Goal: Task Accomplishment & Management: Manage account settings

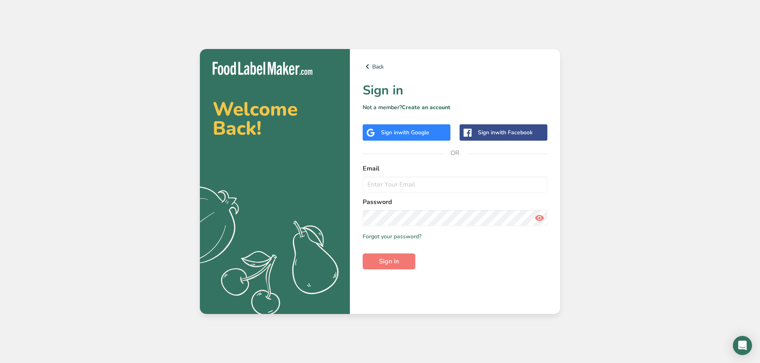
click at [400, 134] on span "with Google" at bounding box center [413, 133] width 31 height 8
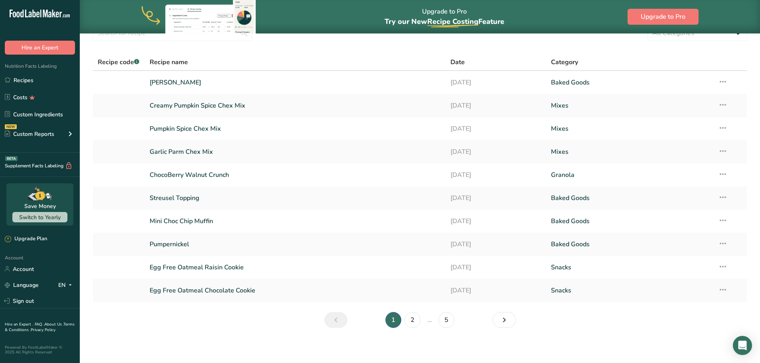
scroll to position [40, 0]
click at [411, 315] on link "2" at bounding box center [412, 319] width 16 height 16
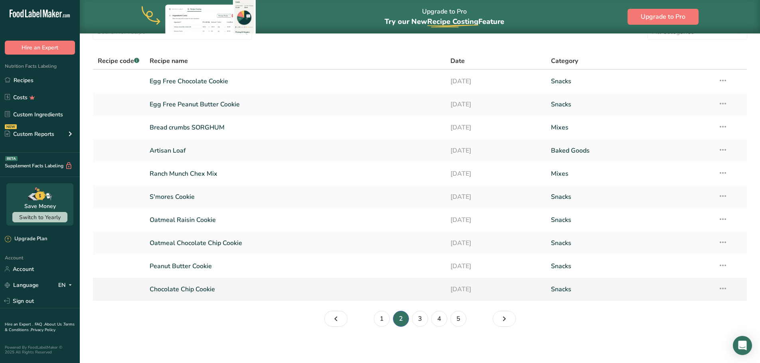
click at [727, 288] on icon at bounding box center [723, 289] width 10 height 14
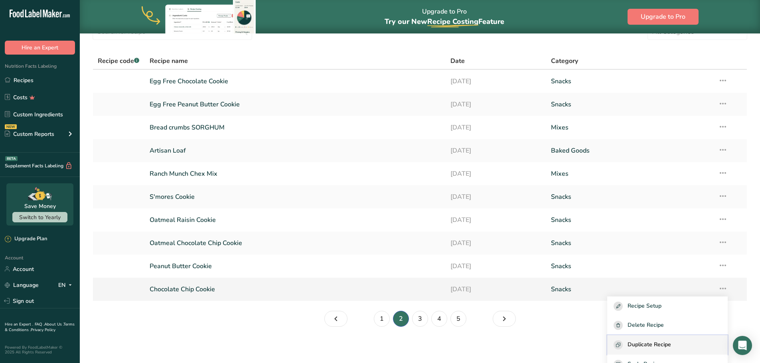
click at [658, 342] on span "Duplicate Recipe" at bounding box center [648, 345] width 43 height 9
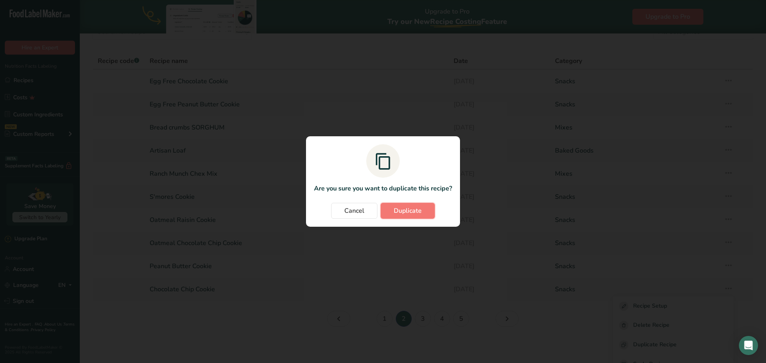
click at [406, 214] on span "Duplicate" at bounding box center [408, 211] width 28 height 10
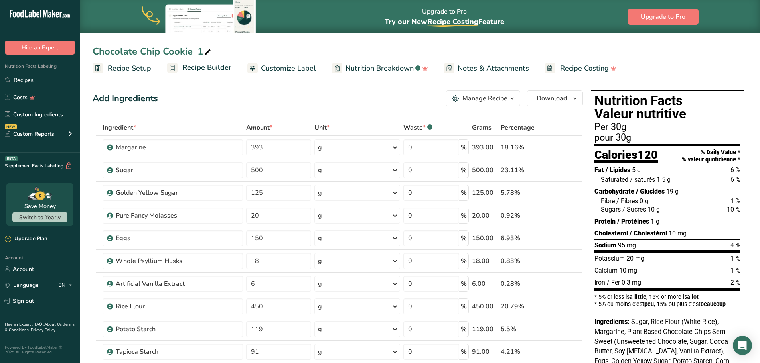
click at [161, 44] on div "Chocolate Chip Cookie_1" at bounding box center [153, 51] width 120 height 14
click at [183, 51] on input "Chocolate Chip Cookie_1" at bounding box center [420, 51] width 654 height 14
click at [199, 53] on input "Chocolate Chip Cookie_1" at bounding box center [420, 51] width 654 height 14
drag, startPoint x: 170, startPoint y: 54, endPoint x: 80, endPoint y: 31, distance: 92.2
click at [80, 42] on div "Chocolate Chip Cookie_1 Recipe Setup Recipe Builder Customize Label Nutrition B…" at bounding box center [420, 38] width 680 height 77
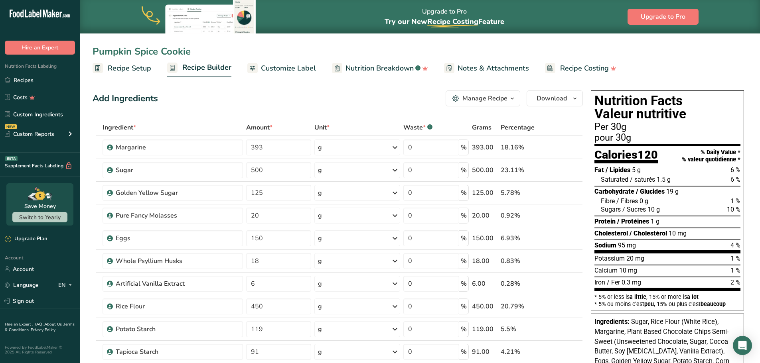
type input "Pumpkin Spice Cookie"
click at [256, 236] on input "150" at bounding box center [278, 239] width 65 height 16
type input "50"
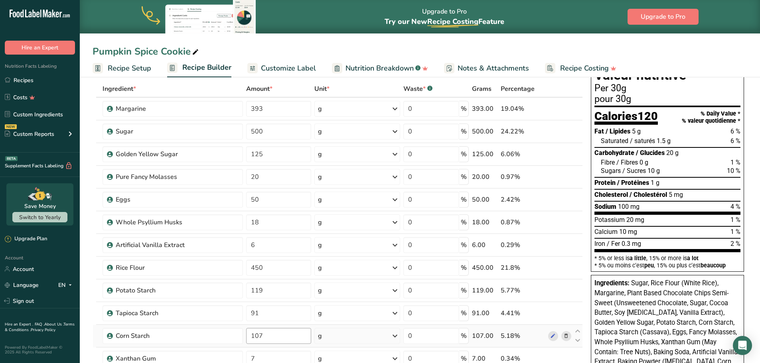
scroll to position [40, 0]
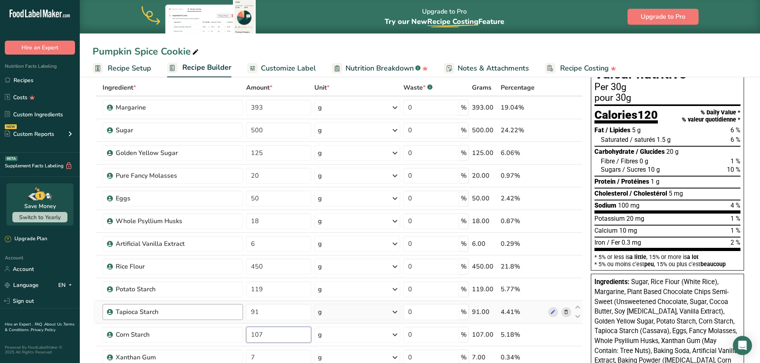
drag, startPoint x: 279, startPoint y: 334, endPoint x: 237, endPoint y: 308, distance: 48.7
click at [228, 322] on tbody "Margarine 393 g Weight Units g kg mg See more Volume Units l Volume units requi…" at bounding box center [337, 306] width 489 height 419
type input "144"
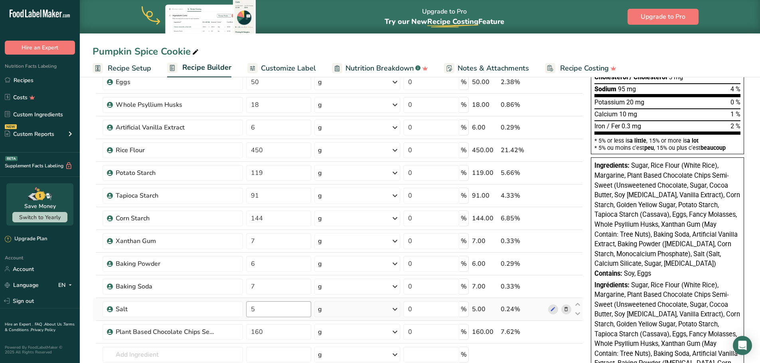
scroll to position [160, 0]
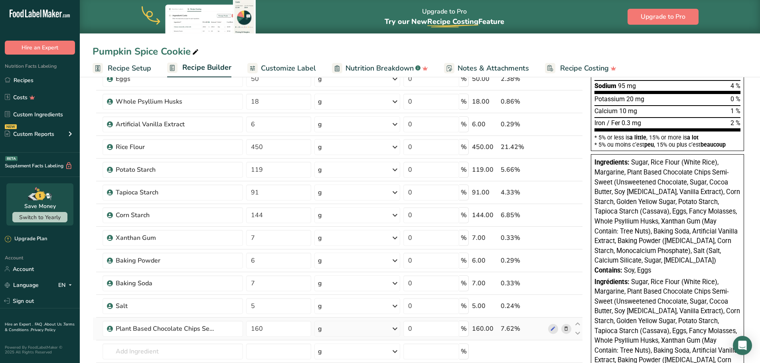
click at [568, 329] on icon at bounding box center [566, 329] width 6 height 8
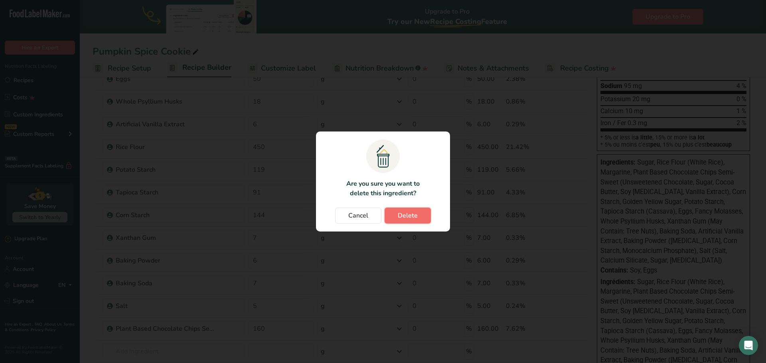
click at [400, 215] on span "Delete" at bounding box center [408, 216] width 20 height 10
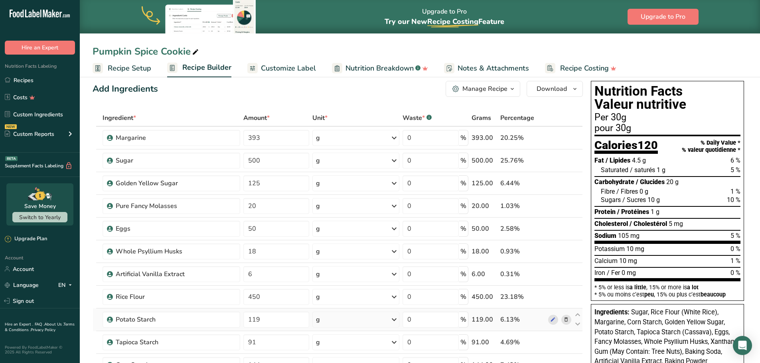
scroll to position [0, 0]
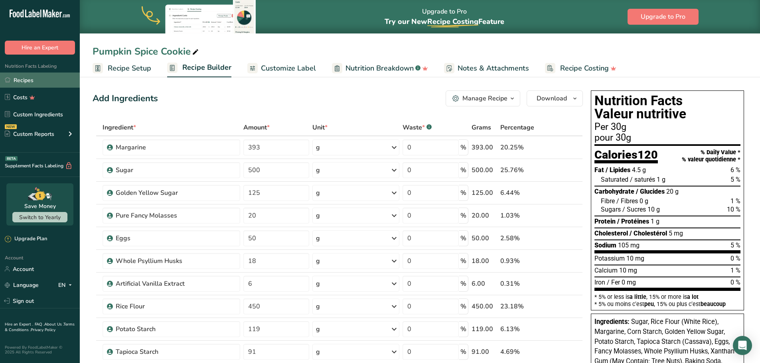
click at [29, 77] on link "Recipes" at bounding box center [40, 80] width 80 height 15
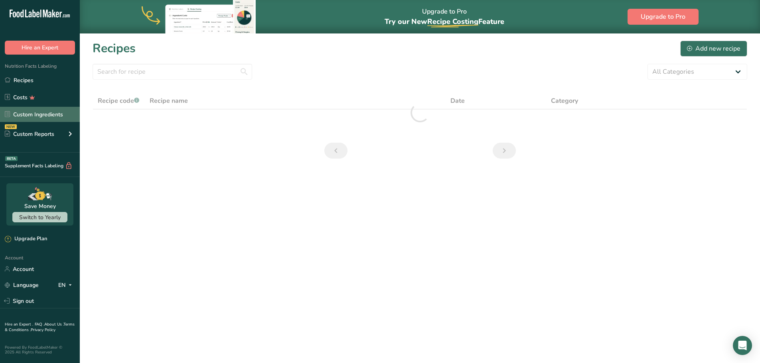
click at [32, 112] on link "Custom Ingredients" at bounding box center [40, 114] width 80 height 15
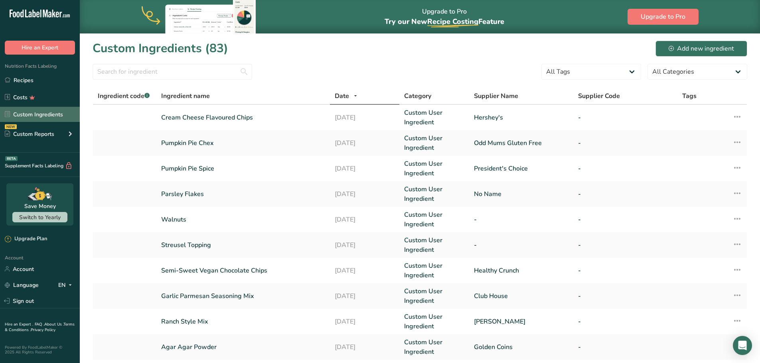
click at [25, 114] on link "Custom Ingredients" at bounding box center [40, 114] width 80 height 15
click at [689, 48] on div "Add new ingredient" at bounding box center [700, 49] width 65 height 10
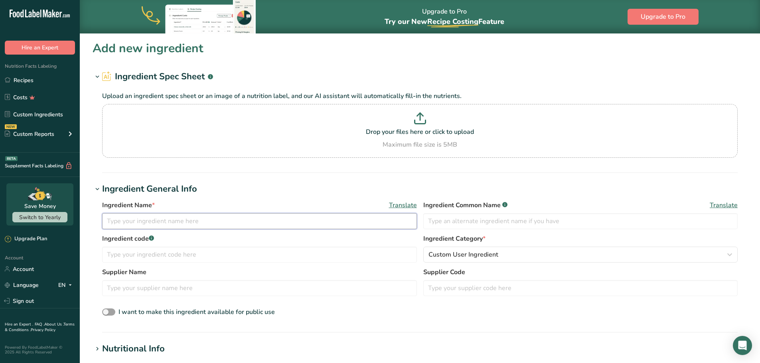
click at [175, 218] on input "text" at bounding box center [259, 221] width 315 height 16
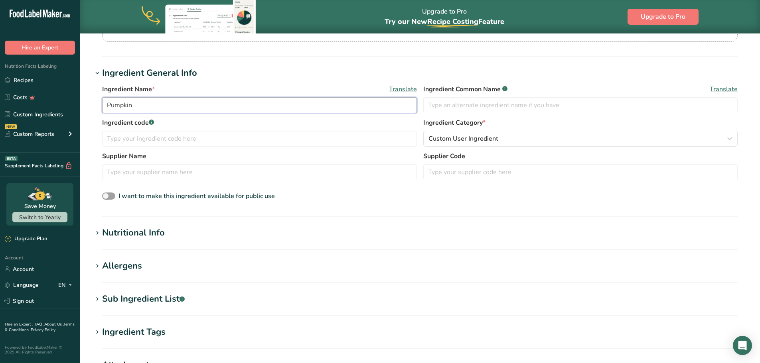
scroll to position [120, 0]
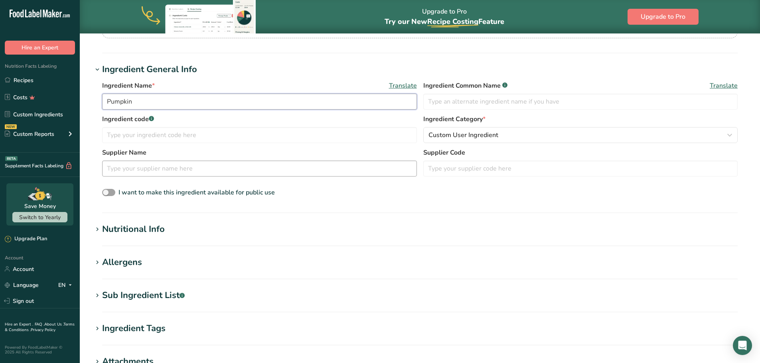
type input "Pumpkin"
click at [133, 176] on input "text" at bounding box center [259, 169] width 315 height 16
type input "No Name"
click at [105, 227] on div "Nutritional Info" at bounding box center [133, 229] width 63 height 13
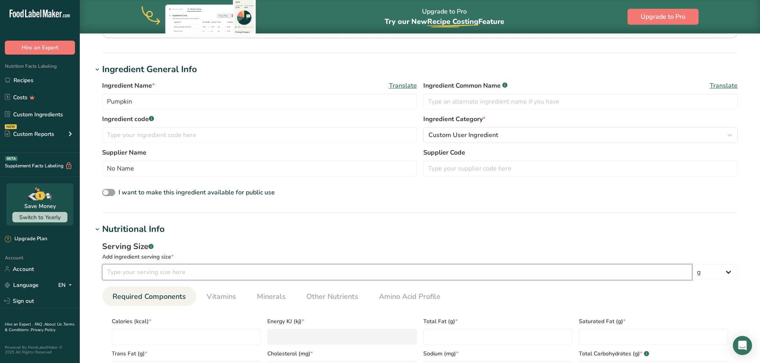
click at [151, 275] on input "number" at bounding box center [397, 272] width 590 height 16
click at [724, 274] on select "g kg mg mcg lb oz l mL fl oz tbsp tsp cup qt gallon" at bounding box center [714, 272] width 45 height 16
select select "17"
click at [692, 264] on select "g kg mg mcg lb oz l mL fl oz tbsp tsp cup qt gallon" at bounding box center [714, 272] width 45 height 16
select select "22"
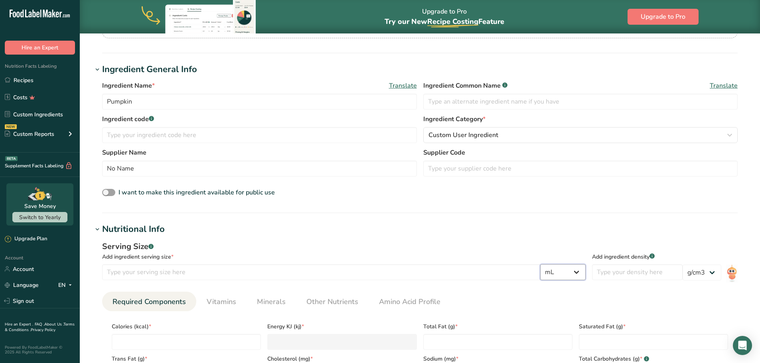
click at [581, 270] on select "g kg mg mcg lb oz l mL fl oz tbsp tsp cup qt gallon" at bounding box center [562, 272] width 45 height 16
select select "0"
click at [585, 264] on select "g kg mg mcg lb oz l mL fl oz tbsp tsp cup qt gallon" at bounding box center [562, 272] width 45 height 16
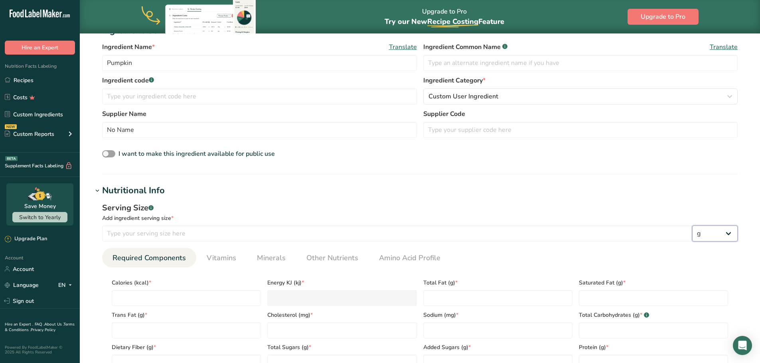
scroll to position [160, 0]
click at [172, 233] on input "number" at bounding box center [397, 233] width 590 height 16
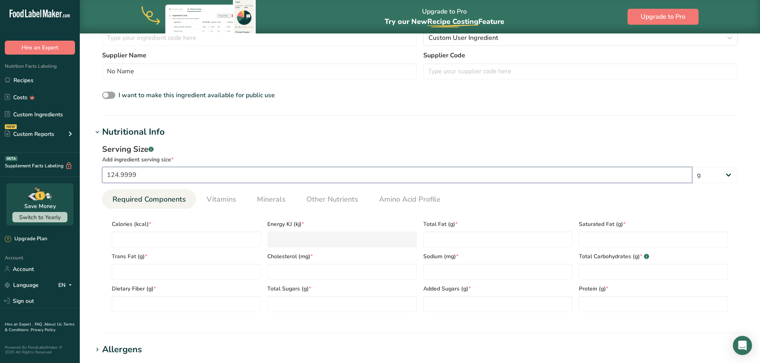
scroll to position [239, 0]
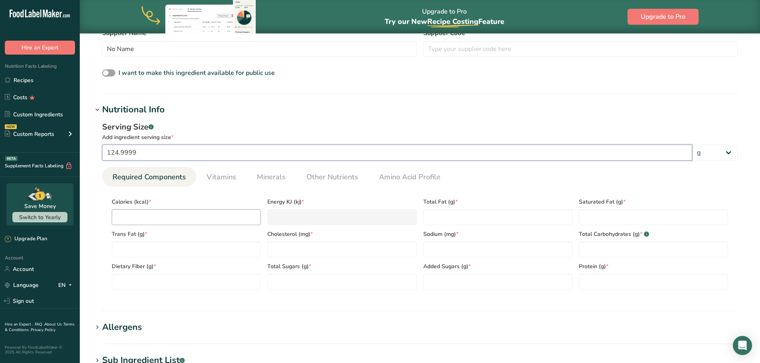
type input "124.9999"
click at [163, 219] on input "number" at bounding box center [186, 217] width 149 height 16
type input "4"
type KJ "16.7"
type input "40"
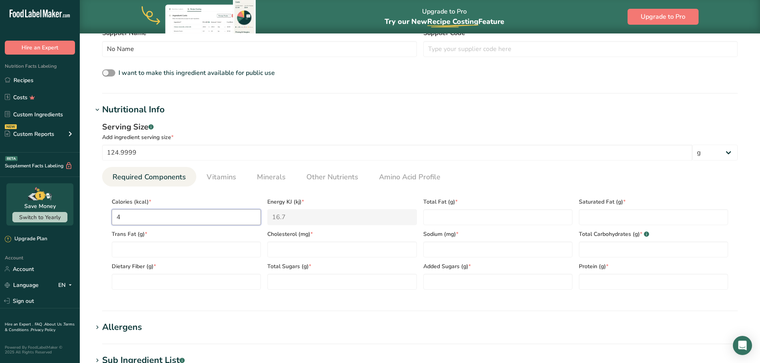
type KJ "167.4"
type input "40"
type Fat "0"
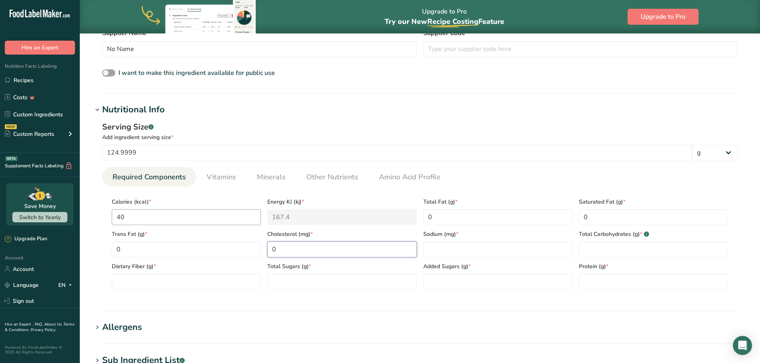
type input "0"
type input "5"
type Carbohydrates "10"
type Fiber "4"
type Sugars "4"
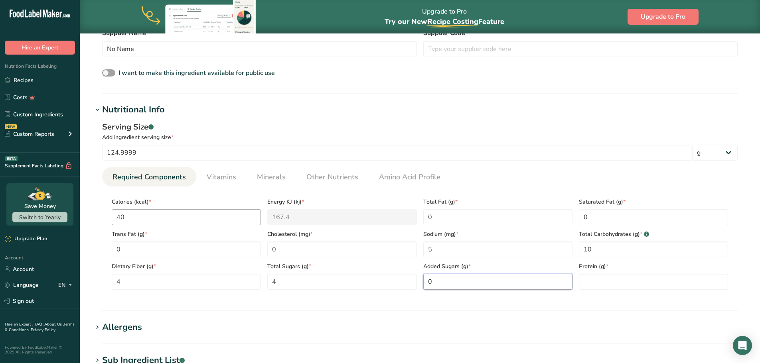
type Sugars "0"
type input "1"
click at [261, 179] on span "Minerals" at bounding box center [271, 177] width 29 height 11
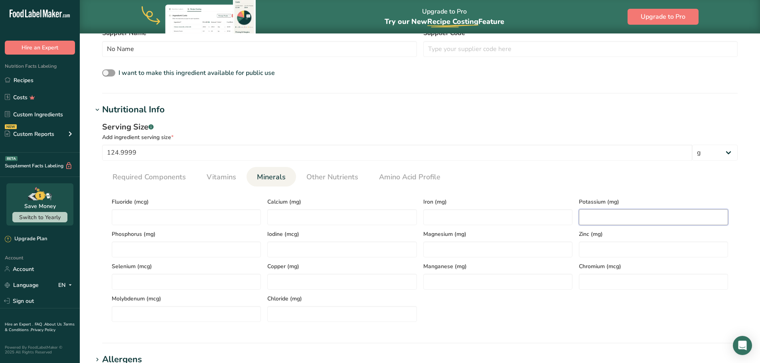
click at [617, 222] on input "number" at bounding box center [653, 217] width 149 height 16
type input "250"
click at [294, 216] on input "number" at bounding box center [341, 217] width 149 height 16
type input "30"
click at [440, 211] on input "number" at bounding box center [497, 217] width 149 height 16
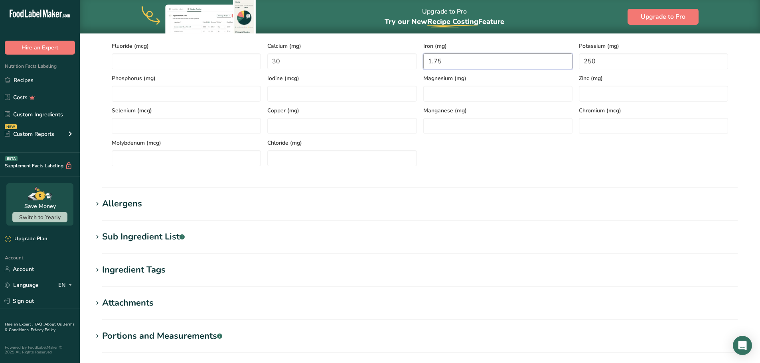
scroll to position [482, 0]
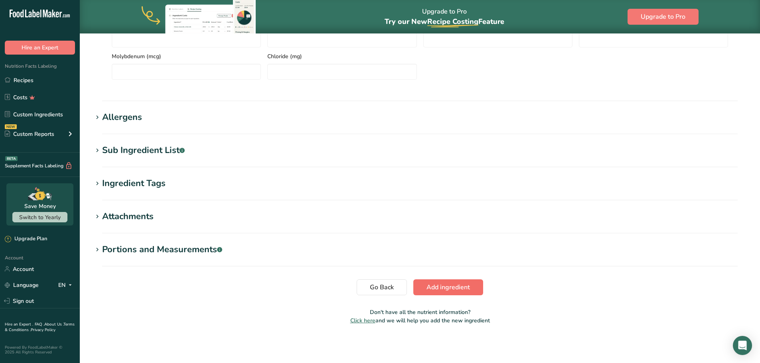
type input "1.75"
click at [430, 285] on span "Add ingredient" at bounding box center [447, 288] width 43 height 10
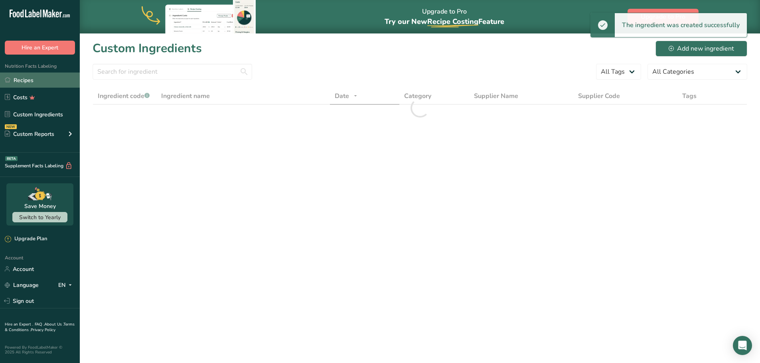
click at [24, 82] on link "Recipes" at bounding box center [40, 80] width 80 height 15
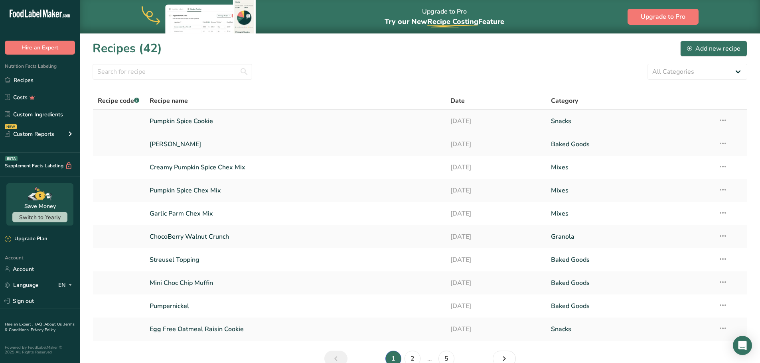
click at [187, 122] on link "Pumpkin Spice Cookie" at bounding box center [296, 121] width 292 height 17
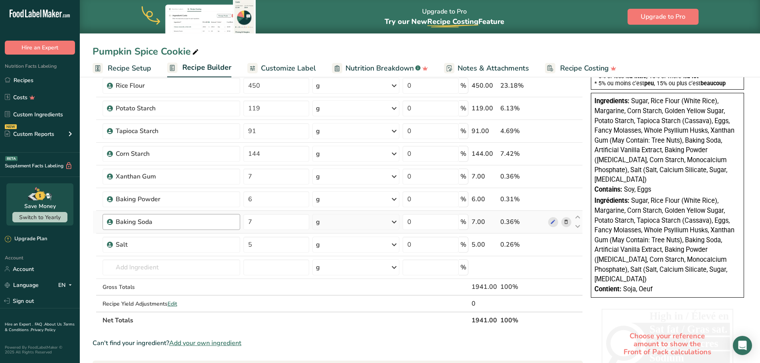
scroll to position [199, 0]
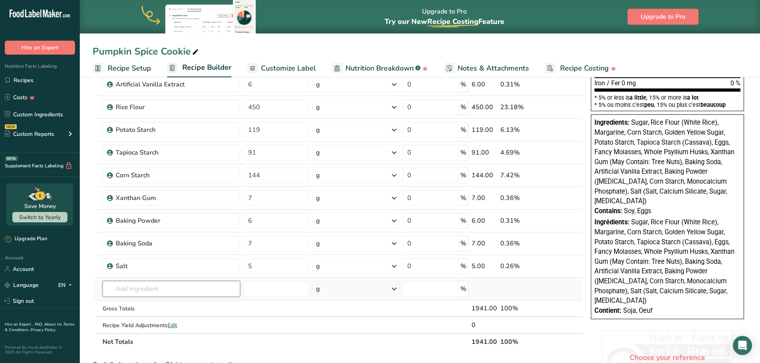
click at [141, 286] on input "text" at bounding box center [171, 289] width 138 height 16
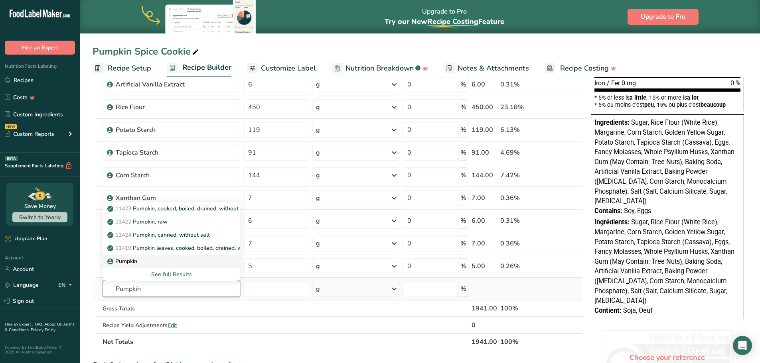
type input "Pumpkin"
click at [128, 262] on p "Pumpkin" at bounding box center [123, 261] width 28 height 8
type input "Pumpkin"
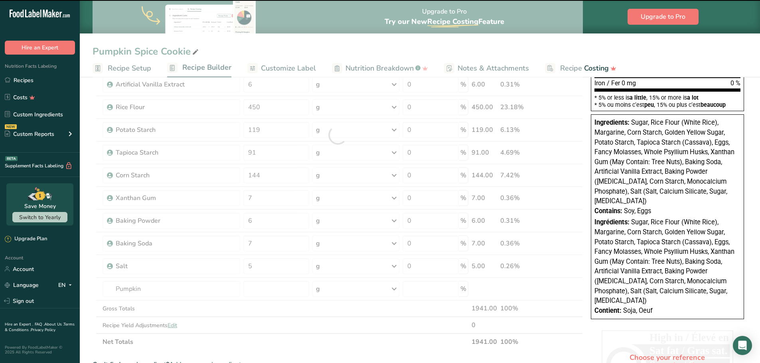
type input "0"
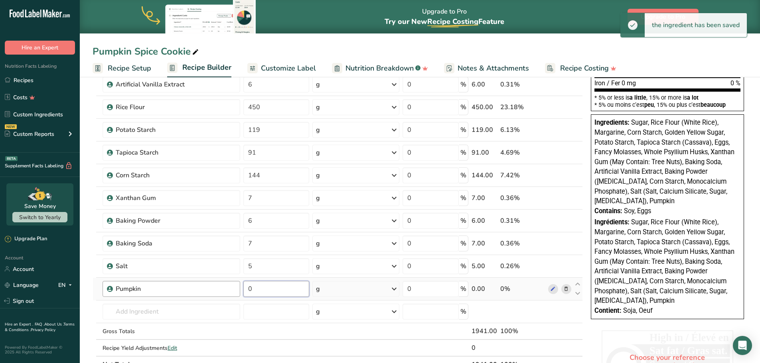
drag, startPoint x: 277, startPoint y: 291, endPoint x: 229, endPoint y: 291, distance: 48.7
click at [228, 294] on tr "Pumpkin 0 g Weight Units g kg mg See more Volume Units l Volume units require a…" at bounding box center [337, 289] width 489 height 23
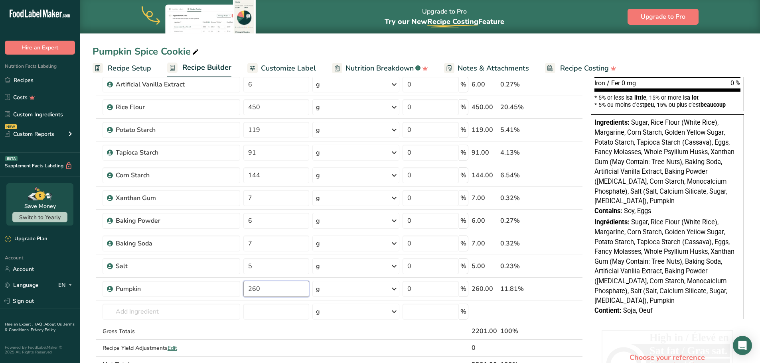
type input "260"
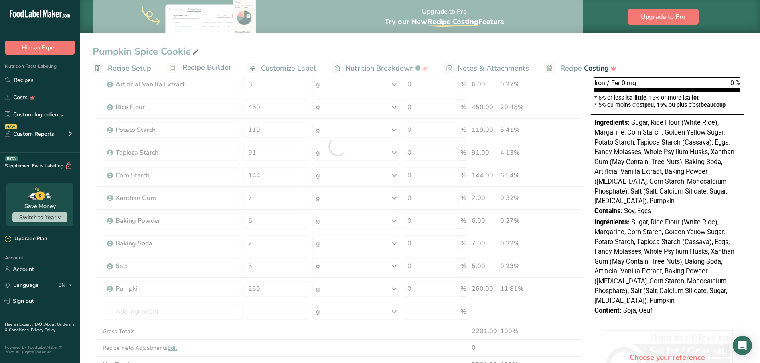
click at [87, 297] on section "Add Ingredients Manage Recipe Delete Recipe Duplicate Recipe Scale Recipe Save …" at bounding box center [420, 261] width 680 height 772
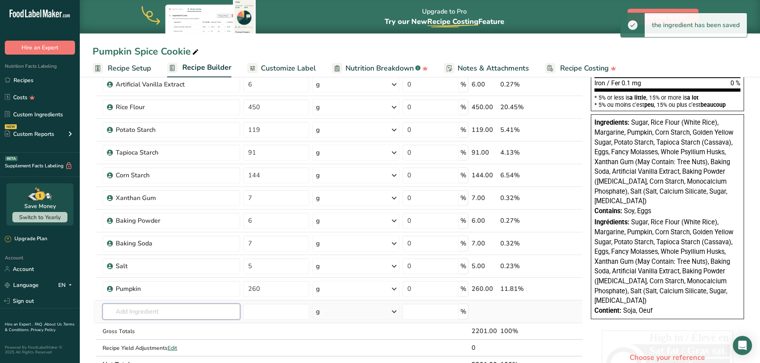
click at [162, 318] on input "text" at bounding box center [171, 312] width 138 height 16
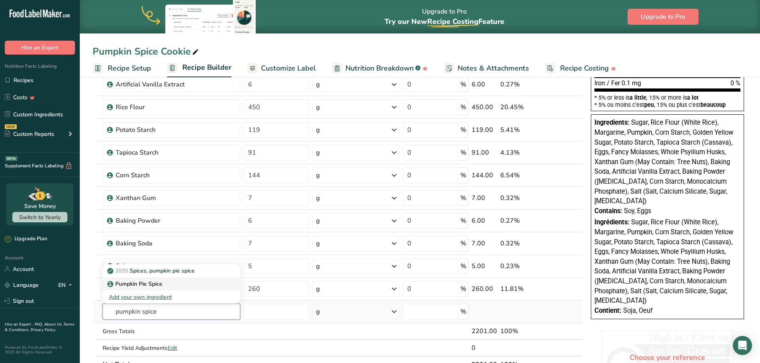
type input "pumpkin spice"
click at [153, 283] on p "Pumpkin Pie Spice" at bounding box center [135, 284] width 53 height 8
type input "Pumpkin Pie Spice"
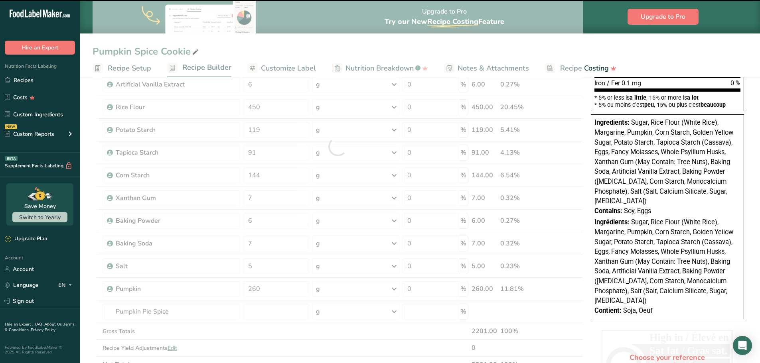
type input "0"
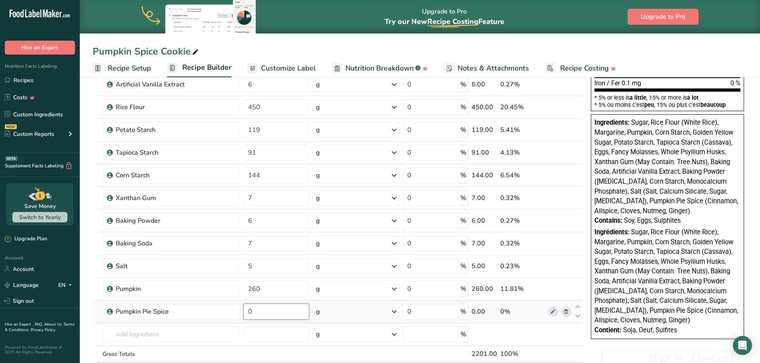
drag, startPoint x: 257, startPoint y: 311, endPoint x: 248, endPoint y: 311, distance: 8.8
click at [248, 311] on input "0" at bounding box center [276, 312] width 66 height 16
type input "10"
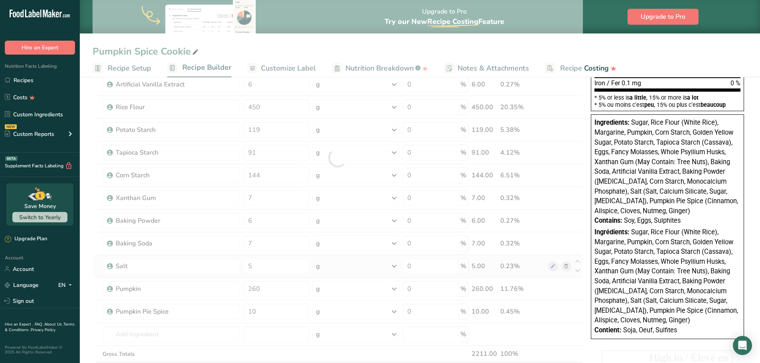
click at [95, 257] on div "Ingredient * Amount * Unit * Waste * .a-a{fill:#347362;}.b-a{fill:#fff;} Grams …" at bounding box center [338, 158] width 490 height 476
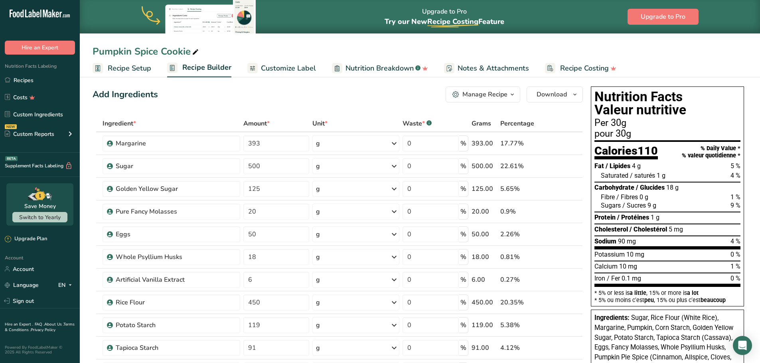
scroll to position [0, 0]
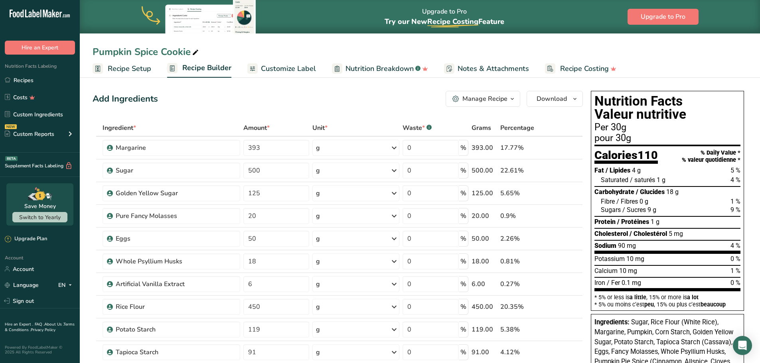
click at [293, 68] on span "Customize Label" at bounding box center [288, 68] width 55 height 11
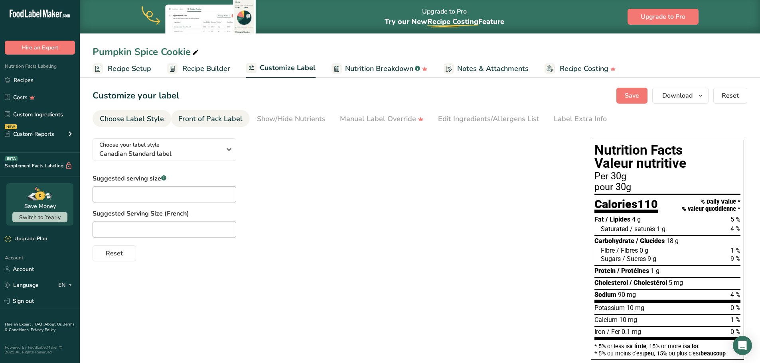
click at [200, 110] on link "Front of Pack Label" at bounding box center [210, 119] width 64 height 18
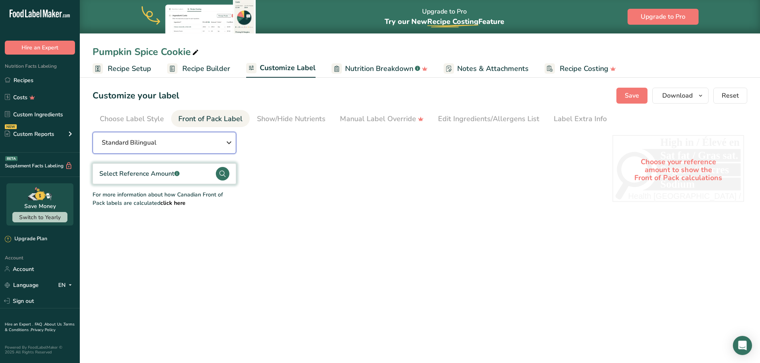
click at [156, 145] on span "Standard Bilingual" at bounding box center [129, 143] width 55 height 10
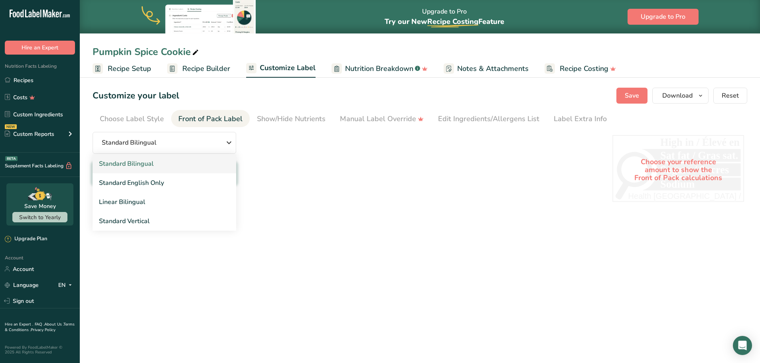
click at [152, 169] on link "Standard Bilingual" at bounding box center [165, 163] width 144 height 19
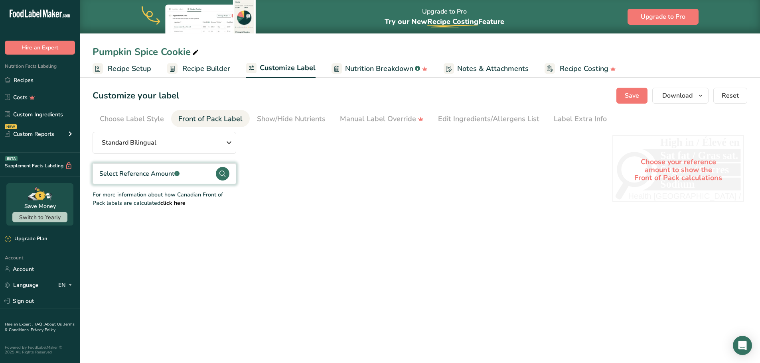
click at [153, 176] on div "Select Reference Amount .a-a{fill:#347362;}.b-a{fill:#fff;}" at bounding box center [139, 174] width 80 height 10
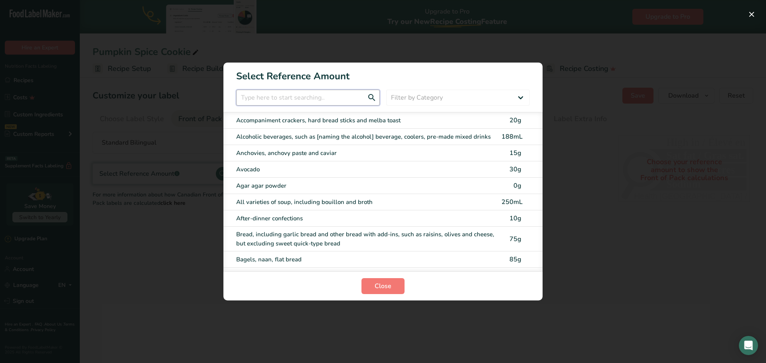
click at [276, 100] on input "FOP Category Selection Modal" at bounding box center [308, 98] width 144 height 16
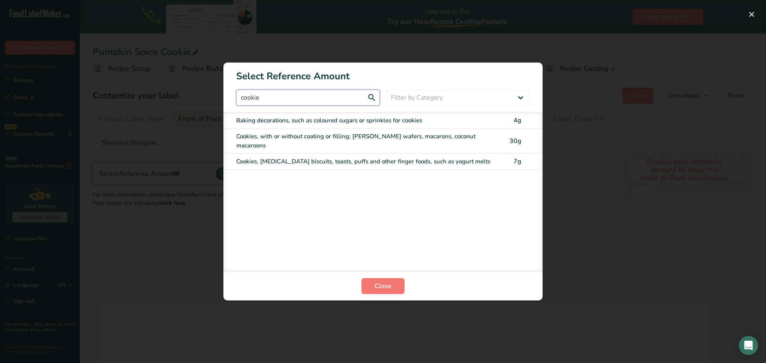
type input "cookie"
click at [262, 136] on div "Cookies, with or without coating or filling; [PERSON_NAME] wafers, macarons, co…" at bounding box center [366, 141] width 260 height 18
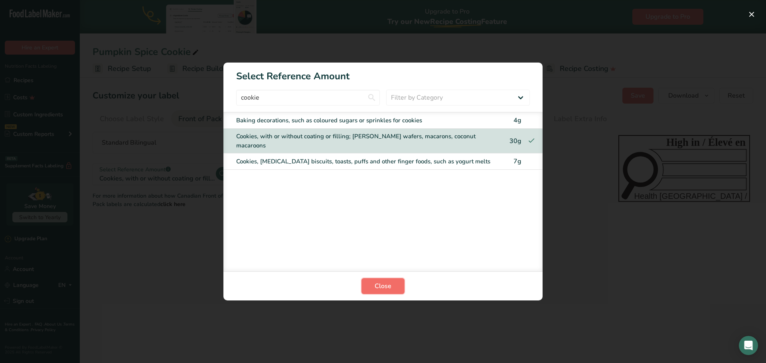
click at [379, 287] on span "Close" at bounding box center [383, 287] width 17 height 10
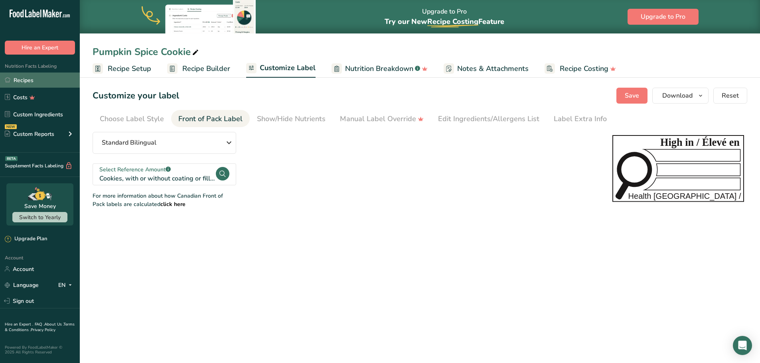
click at [26, 83] on link "Recipes" at bounding box center [40, 80] width 80 height 15
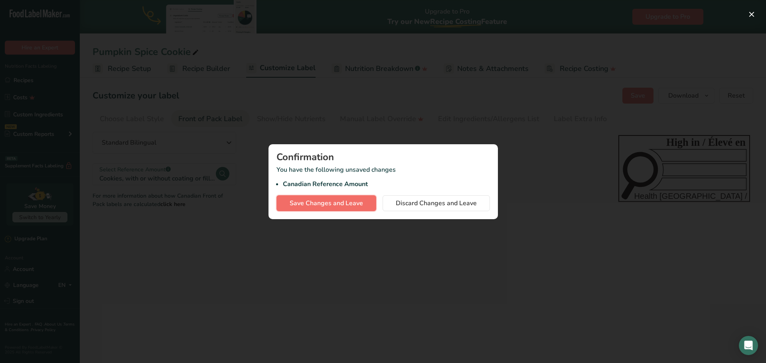
click at [343, 202] on span "Save Changes and Leave" at bounding box center [326, 204] width 73 height 10
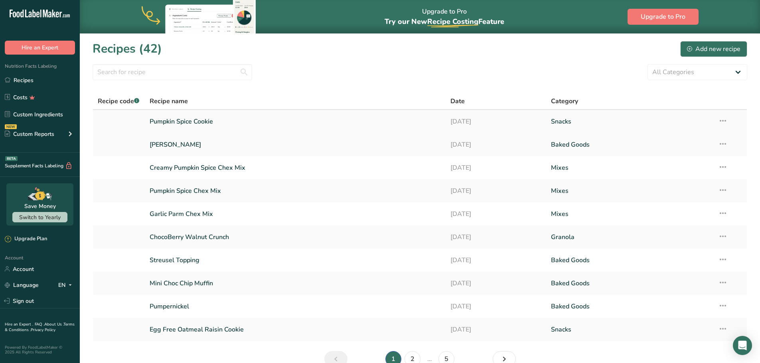
click at [196, 118] on link "Pumpkin Spice Cookie" at bounding box center [296, 121] width 292 height 17
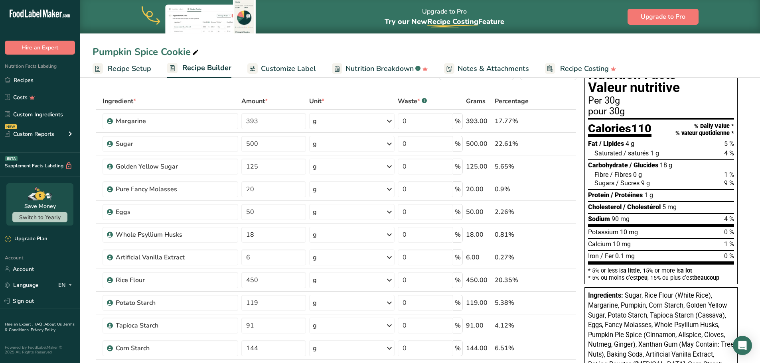
scroll to position [120, 0]
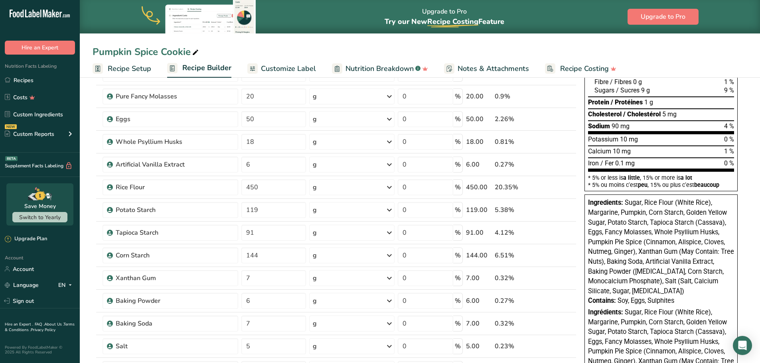
drag, startPoint x: 626, startPoint y: 202, endPoint x: 701, endPoint y: 299, distance: 122.5
click at [701, 299] on div "Ingredients: Sugar, Rice Flour (White Rice), Margarine, Pumpkin, Corn Starch, G…" at bounding box center [660, 307] width 153 height 225
copy div "Sugar, Rice Flour (White Rice), Margarine, Pumpkin, Corn Starch, Golden Yellow …"
click at [26, 85] on link "Recipes" at bounding box center [40, 80] width 80 height 15
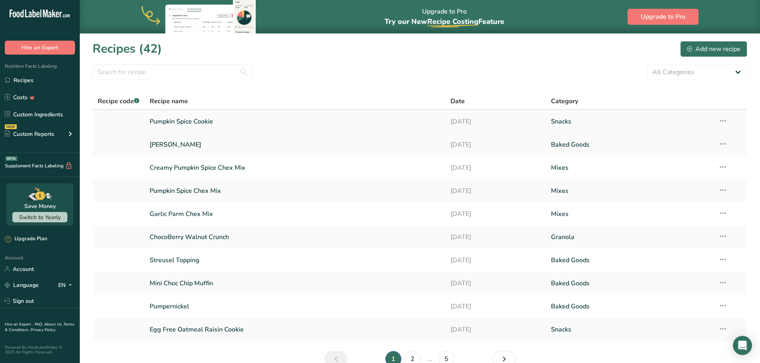
click at [723, 119] on icon at bounding box center [723, 121] width 10 height 14
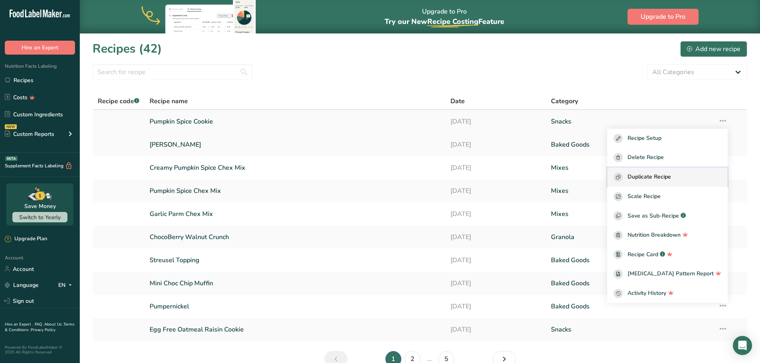
click at [669, 176] on span "Duplicate Recipe" at bounding box center [648, 177] width 43 height 9
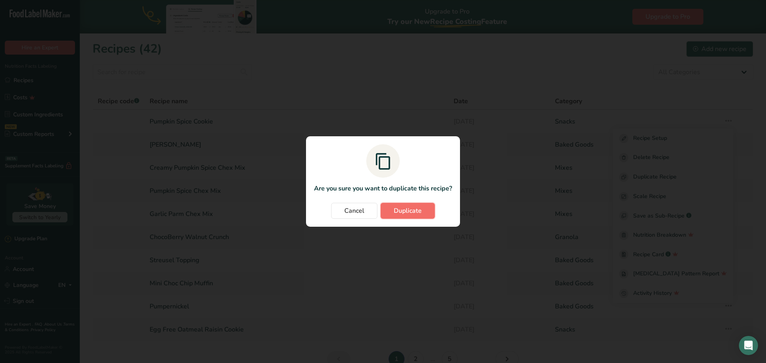
click at [413, 214] on span "Duplicate" at bounding box center [408, 211] width 28 height 10
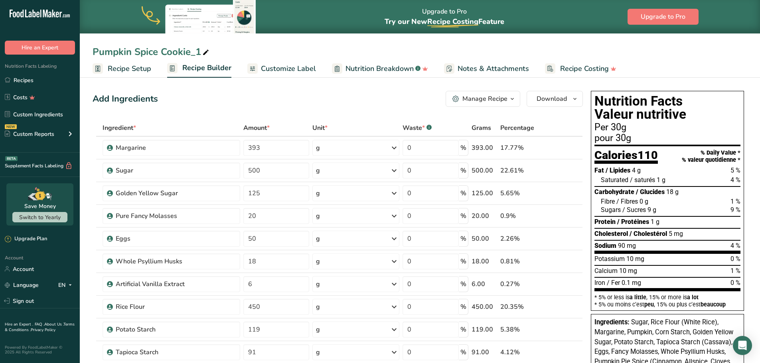
click at [146, 52] on div "Pumpkin Spice Cookie_1" at bounding box center [152, 52] width 118 height 14
drag, startPoint x: 156, startPoint y: 52, endPoint x: 43, endPoint y: 53, distance: 113.7
type input "Ube Crinkle Cookie_1"
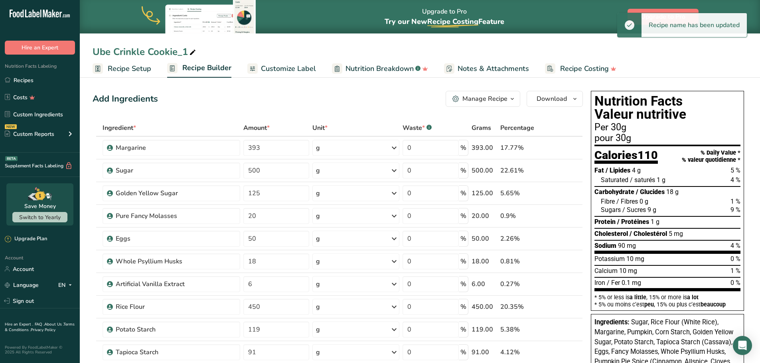
drag, startPoint x: 177, startPoint y: 53, endPoint x: 199, endPoint y: 53, distance: 21.1
click at [197, 53] on div "Ube Crinkle Cookie_1" at bounding box center [420, 52] width 680 height 14
click at [187, 52] on div "Ube Crinkle Cookie_1" at bounding box center [145, 52] width 105 height 14
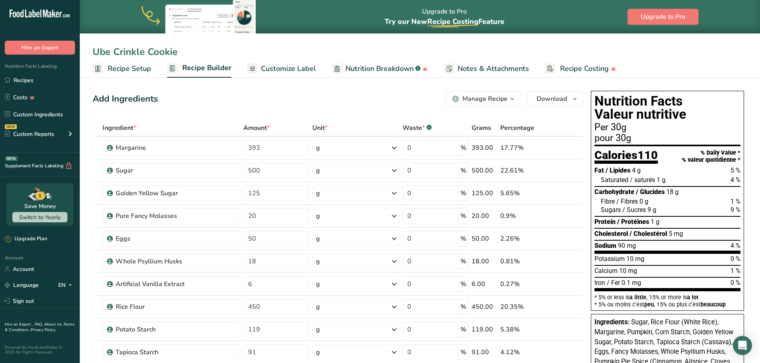
type input "Ube Crinkle Cookie"
drag, startPoint x: 268, startPoint y: 240, endPoint x: 246, endPoint y: 244, distance: 22.0
click at [246, 244] on input "50" at bounding box center [276, 239] width 66 height 16
type input "150"
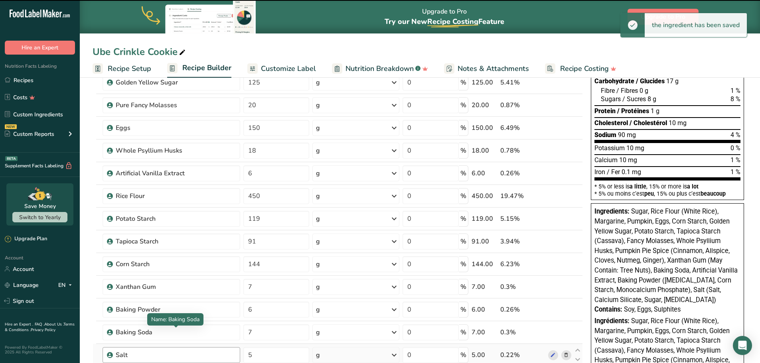
scroll to position [199, 0]
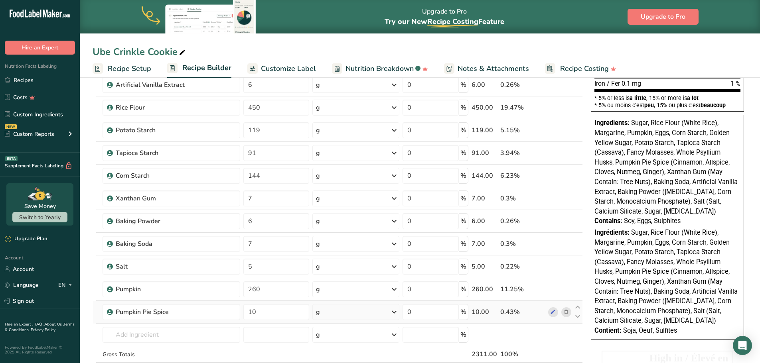
click at [566, 312] on icon at bounding box center [566, 312] width 6 height 8
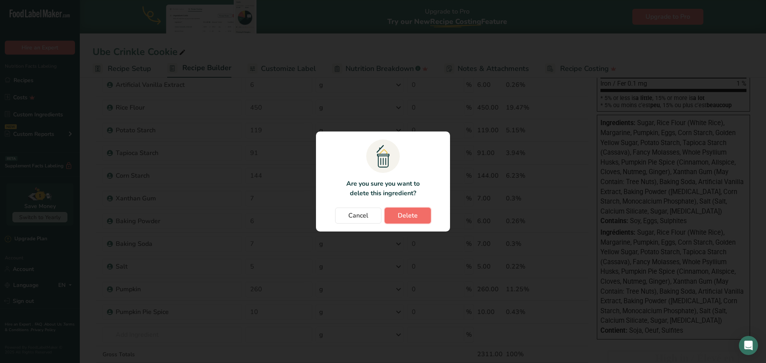
click at [412, 212] on span "Delete" at bounding box center [408, 216] width 20 height 10
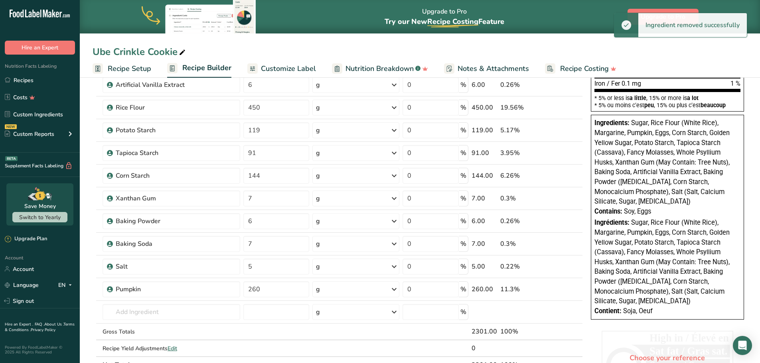
click at [568, 290] on icon at bounding box center [566, 290] width 6 height 8
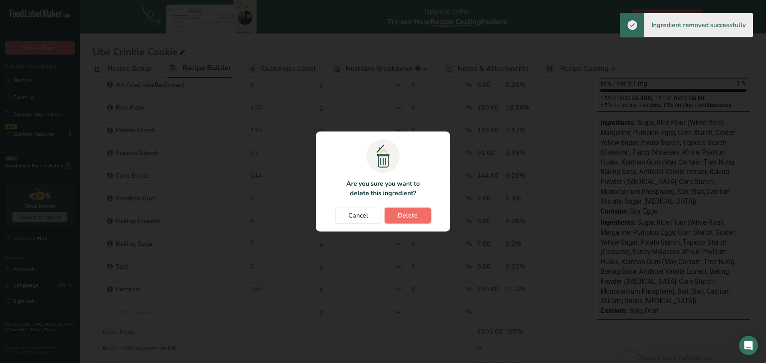
click at [420, 217] on button "Delete" at bounding box center [407, 216] width 46 height 16
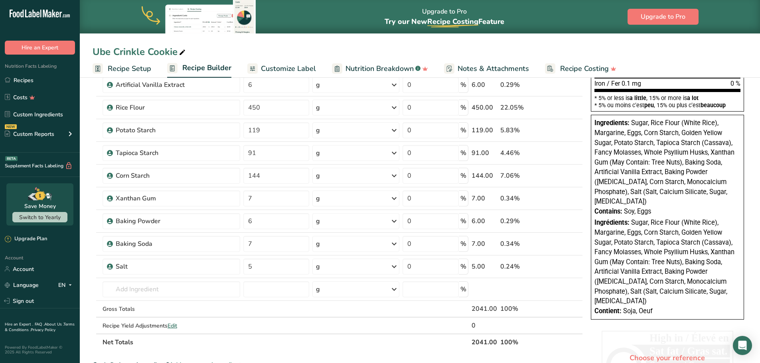
drag, startPoint x: 49, startPoint y: 111, endPoint x: 634, endPoint y: 248, distance: 601.3
click at [49, 111] on link "Custom Ingredients" at bounding box center [40, 114] width 80 height 15
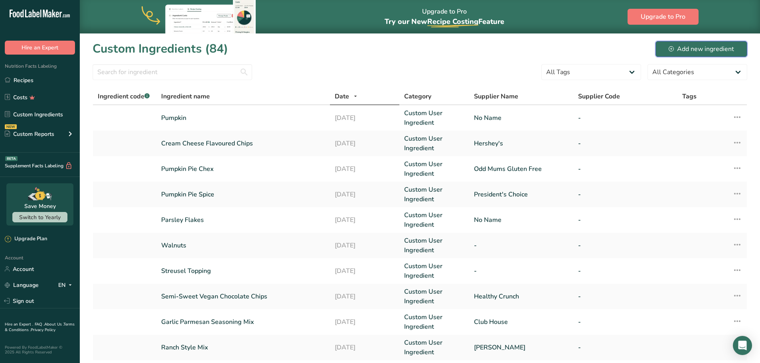
click at [692, 47] on div "Add new ingredient" at bounding box center [700, 49] width 65 height 10
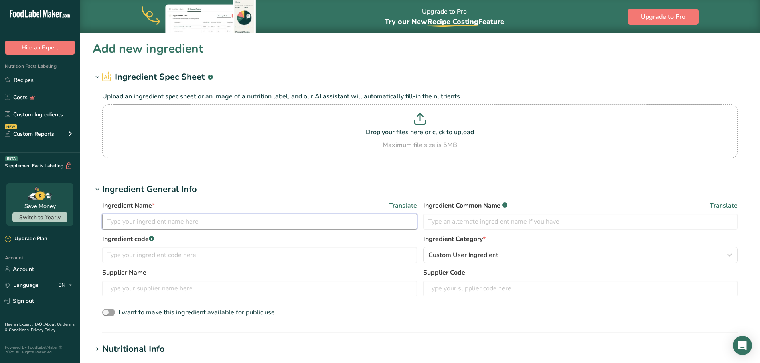
drag, startPoint x: 135, startPoint y: 217, endPoint x: 128, endPoint y: 226, distance: 11.6
click at [135, 216] on input "text" at bounding box center [259, 222] width 315 height 16
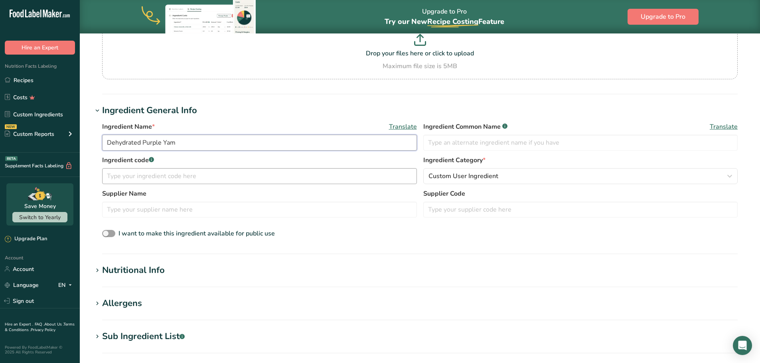
scroll to position [80, 0]
type input "Dehydrated Purple Yam"
click at [218, 213] on input "text" at bounding box center [259, 209] width 315 height 16
type input "[PERSON_NAME] Foods"
click at [118, 270] on div "Nutritional Info" at bounding box center [133, 269] width 63 height 13
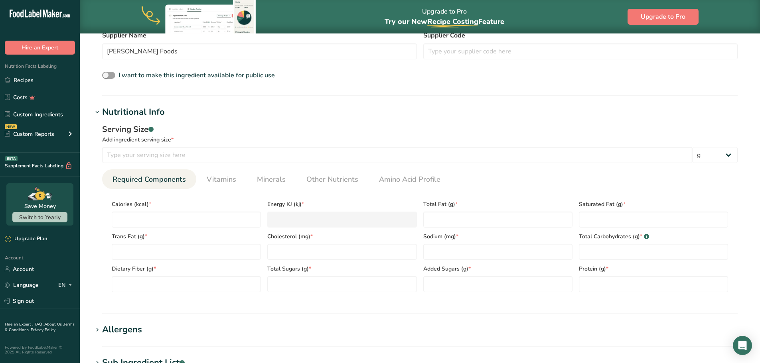
scroll to position [239, 0]
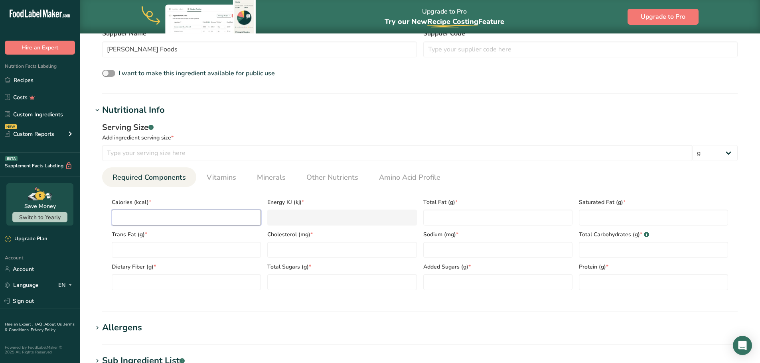
click at [179, 216] on input "number" at bounding box center [186, 218] width 149 height 16
type input "3"
type KJ "12.6"
type input "30"
type KJ "125.5"
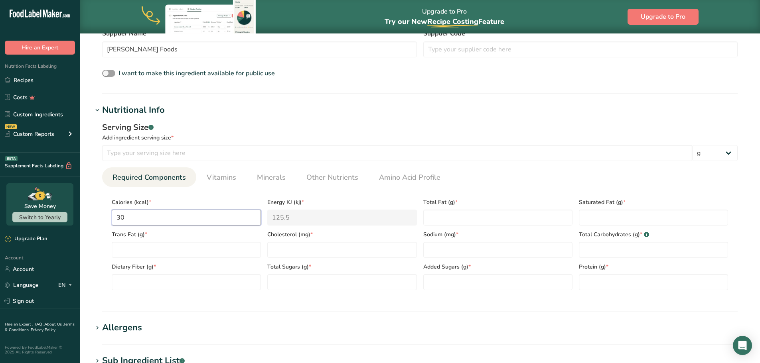
type input "30"
click at [447, 219] on Fat "number" at bounding box center [497, 218] width 149 height 16
type Fat "0"
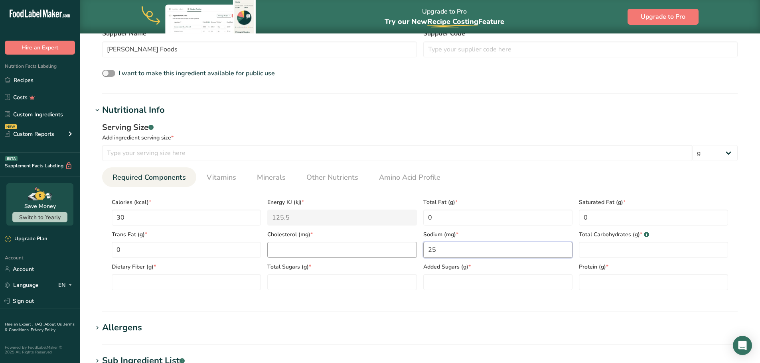
type input "25"
click at [323, 252] on input "number" at bounding box center [341, 250] width 149 height 16
type input "0"
type Carbohydrates "26"
type Fiber "3"
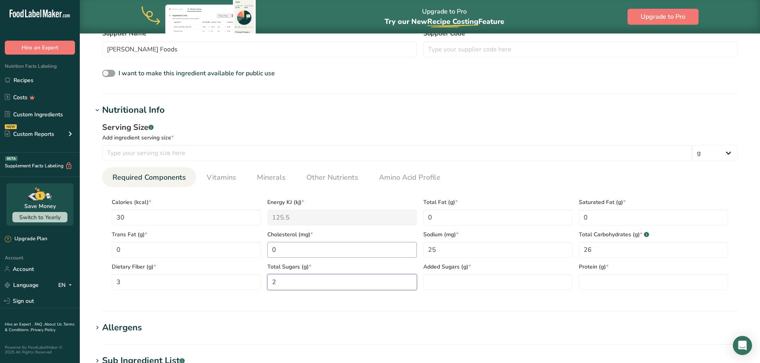
type Sugars "2"
type Sugars "0"
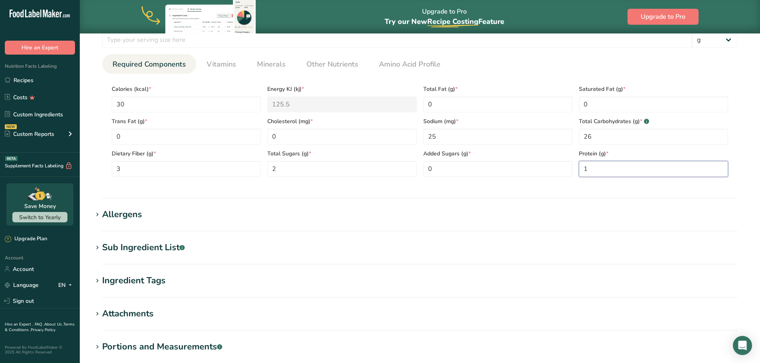
scroll to position [399, 0]
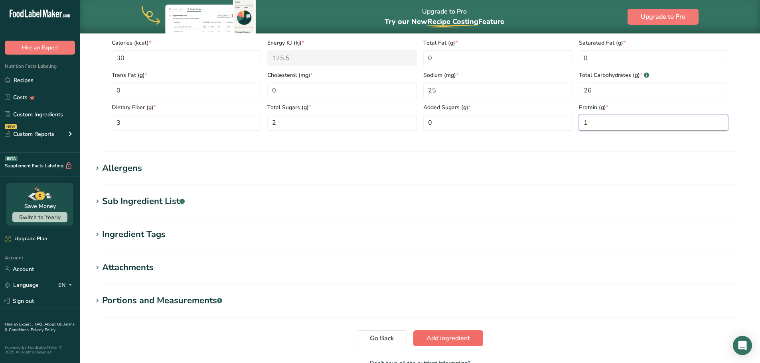
type input "1"
click at [425, 339] on button "Add ingredient" at bounding box center [448, 339] width 70 height 16
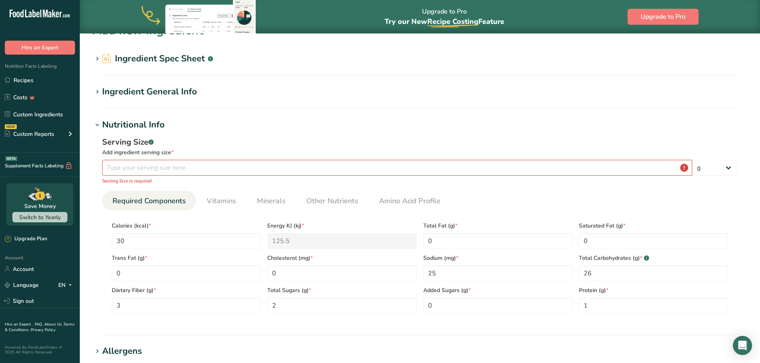
scroll to position [13, 0]
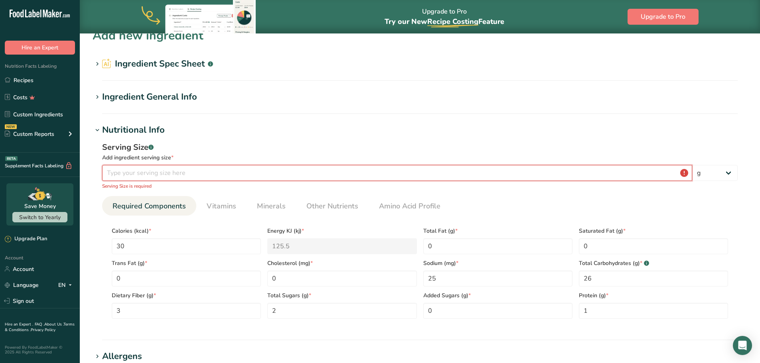
click at [170, 175] on input "number" at bounding box center [397, 173] width 590 height 16
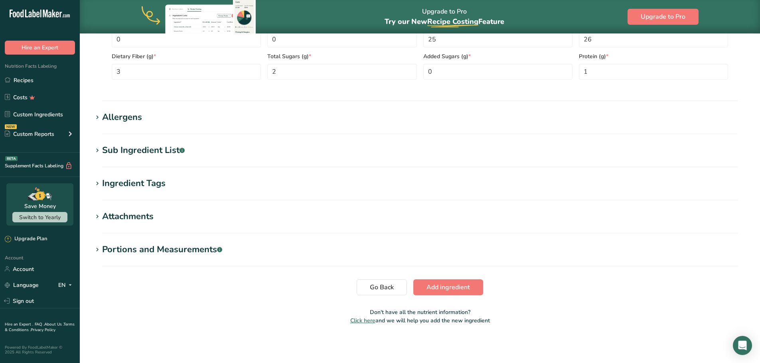
type input "30"
click at [428, 286] on span "Add ingredient" at bounding box center [447, 288] width 43 height 10
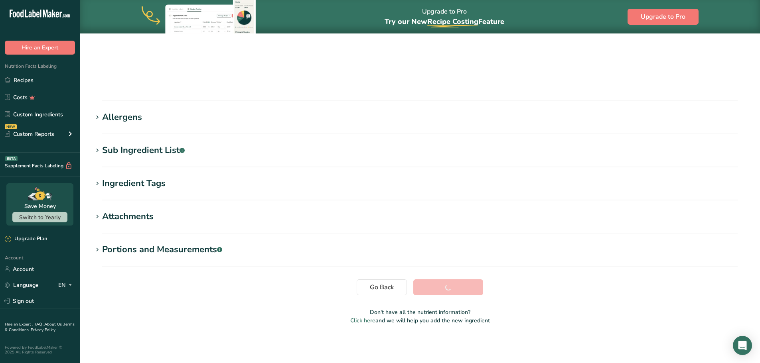
scroll to position [59, 0]
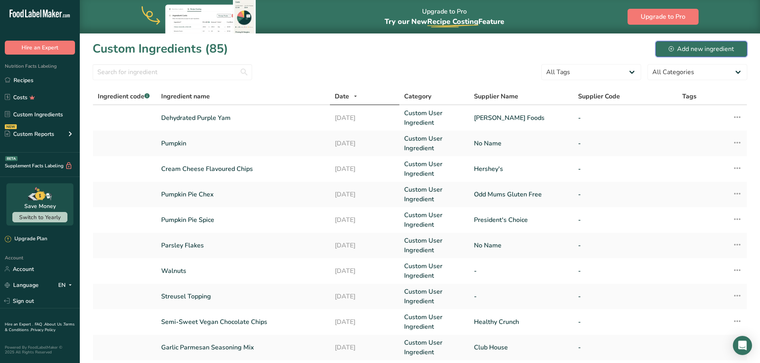
click at [706, 51] on div "Add new ingredient" at bounding box center [700, 49] width 65 height 10
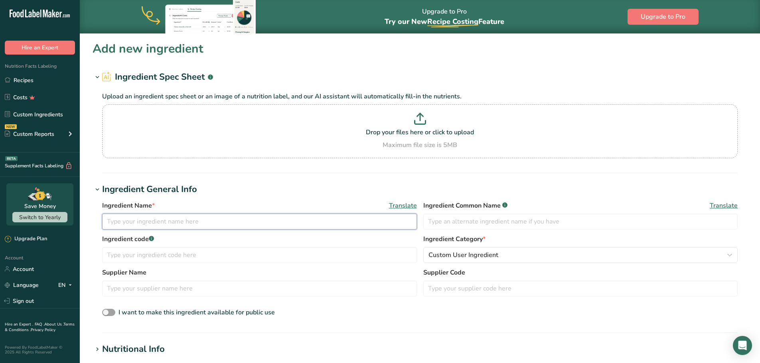
click at [140, 223] on input "text" at bounding box center [259, 222] width 315 height 16
click at [119, 224] on input "text" at bounding box center [259, 222] width 315 height 16
type input "Ube Flavouring"
click at [166, 292] on input "text" at bounding box center [259, 289] width 315 height 16
type input "Butterfly"
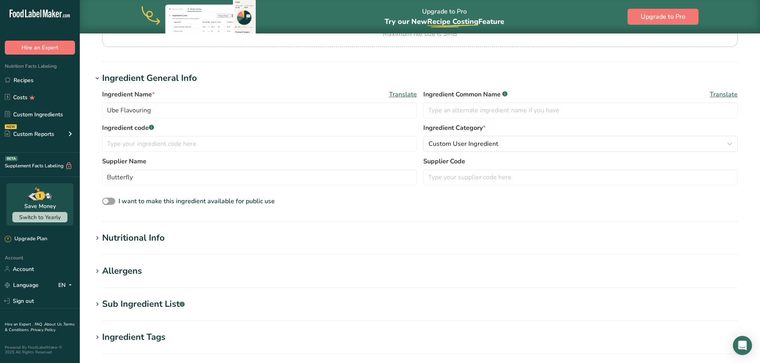
scroll to position [160, 0]
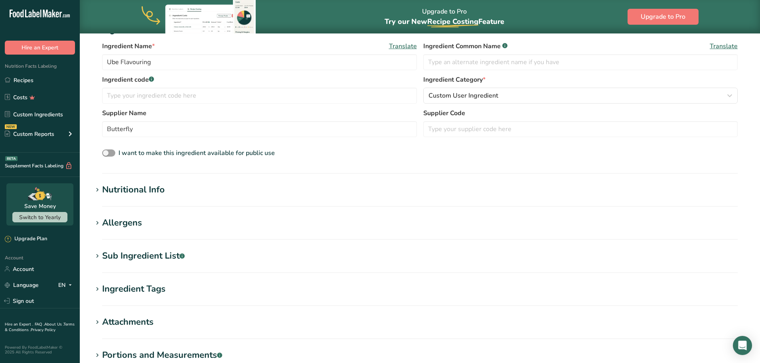
click at [112, 187] on div "Nutritional Info" at bounding box center [133, 189] width 63 height 13
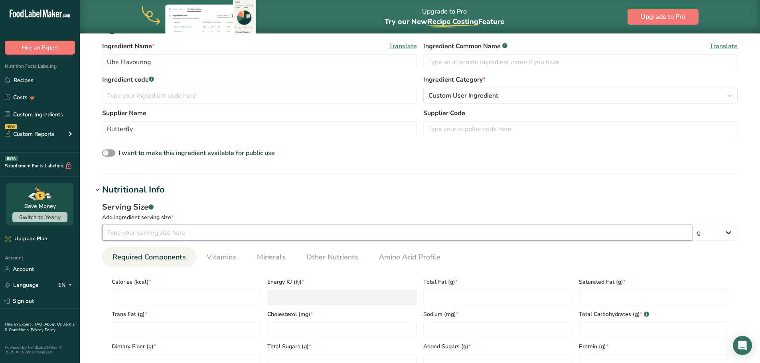
click at [164, 227] on input "number" at bounding box center [397, 233] width 590 height 16
type input "100"
click at [171, 296] on input "number" at bounding box center [186, 298] width 149 height 16
type input "3"
type KJ "12.6"
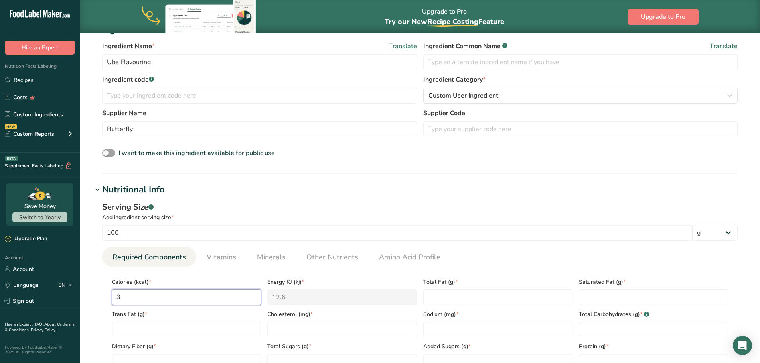
type input "34"
type KJ "142.3"
type input "340"
type KJ "1422.6"
type input "340"
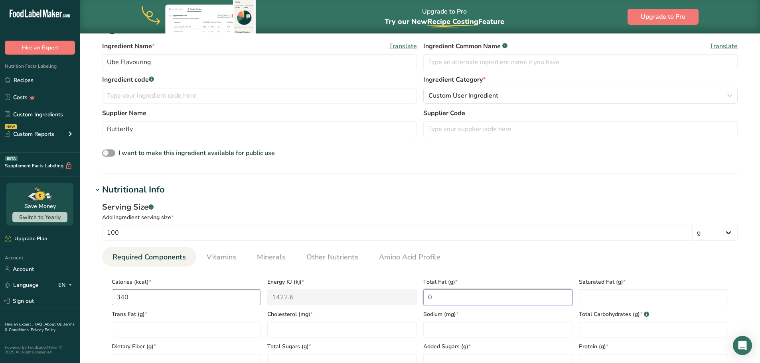
type Fat "0"
type input "0"
type input "460"
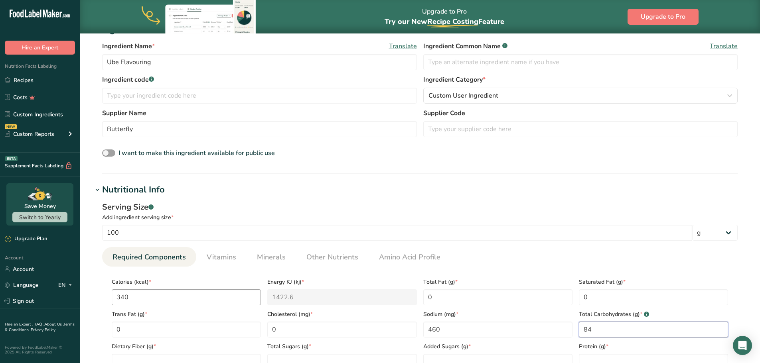
type Carbohydrates "84"
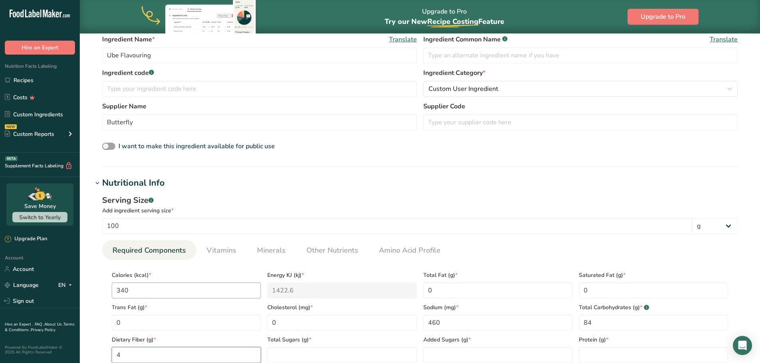
type Fiber "4"
type Sugars "24"
type Sugars "0"
type input "0"
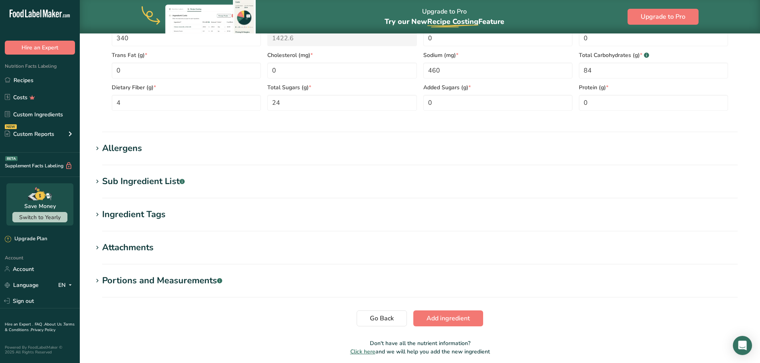
click at [114, 183] on div "Sub Ingredient List .a-a{fill:#347362;}.b-a{fill:#fff;}" at bounding box center [143, 181] width 83 height 13
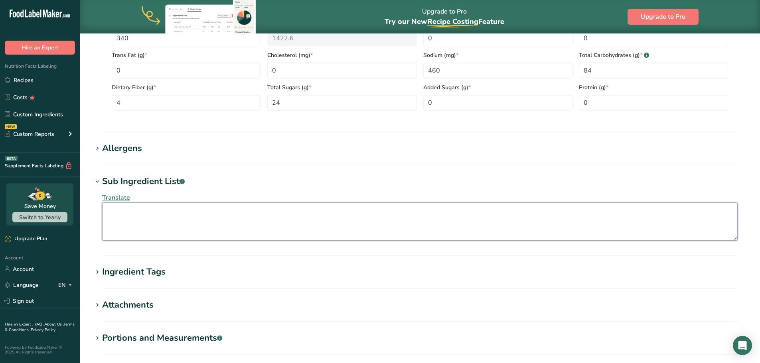
click at [128, 218] on textarea at bounding box center [419, 222] width 635 height 38
click at [407, 213] on textarea at bounding box center [419, 222] width 635 height 38
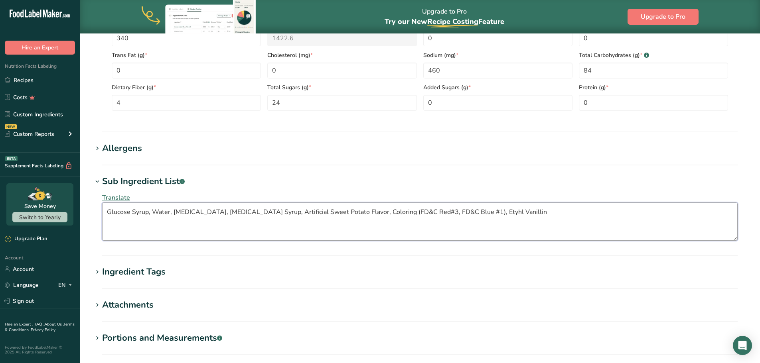
click at [477, 211] on textarea "Glucose Syrup, Water, [MEDICAL_DATA], [MEDICAL_DATA] Syrup, Artificial Sweet Po…" at bounding box center [419, 222] width 635 height 38
type textarea "Glucose Syrup, Water, [MEDICAL_DATA], [MEDICAL_DATA] Syrup, Artificial Sweet Po…"
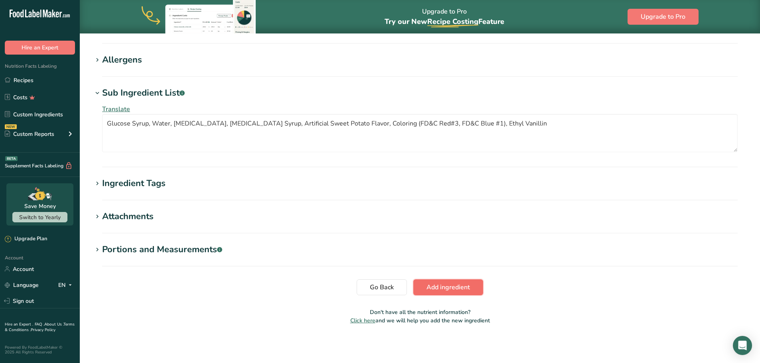
click at [445, 285] on span "Add ingredient" at bounding box center [447, 288] width 43 height 10
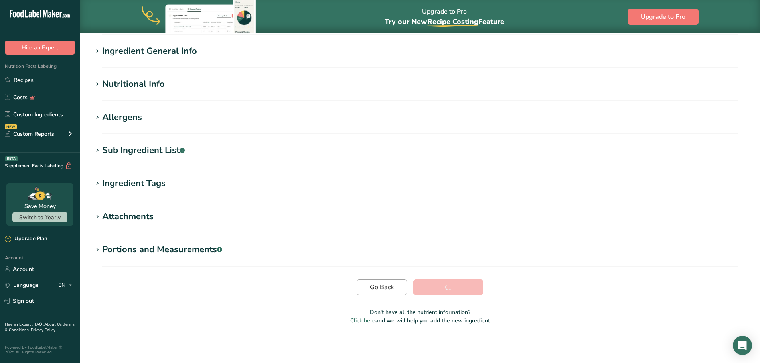
scroll to position [59, 0]
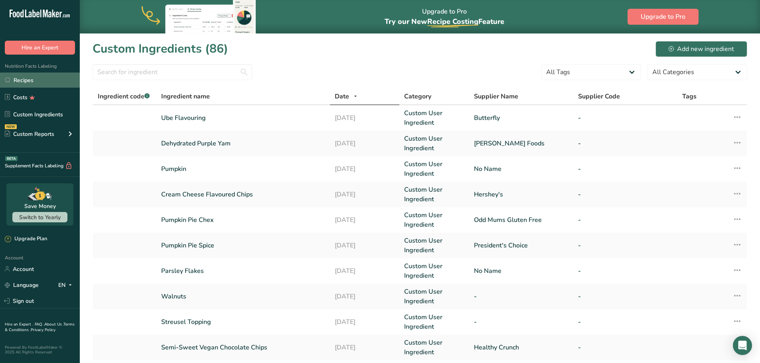
click at [31, 81] on link "Recipes" at bounding box center [40, 80] width 80 height 15
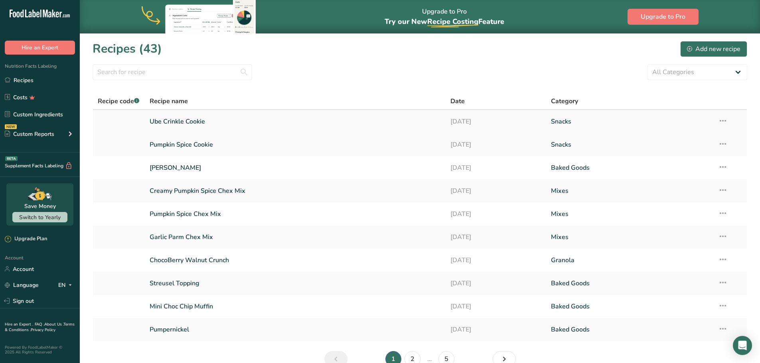
click at [194, 120] on link "Ube Crinkle Cookie" at bounding box center [296, 121] width 292 height 17
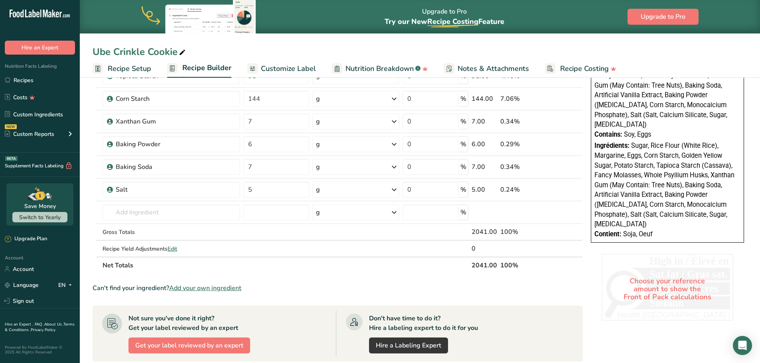
scroll to position [279, 0]
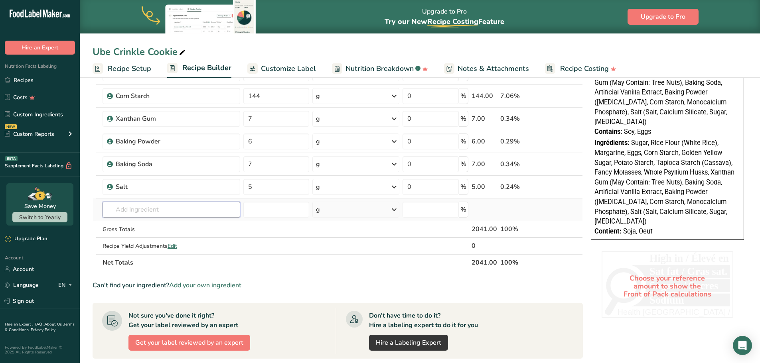
click at [142, 208] on input "text" at bounding box center [171, 210] width 138 height 16
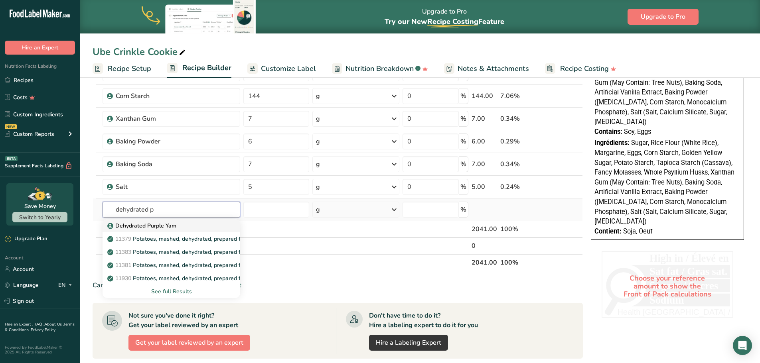
type input "dehydrated p"
click at [125, 225] on p "Dehydrated Purple Yam" at bounding box center [142, 226] width 67 height 8
type input "Dehydrated Purple Yam"
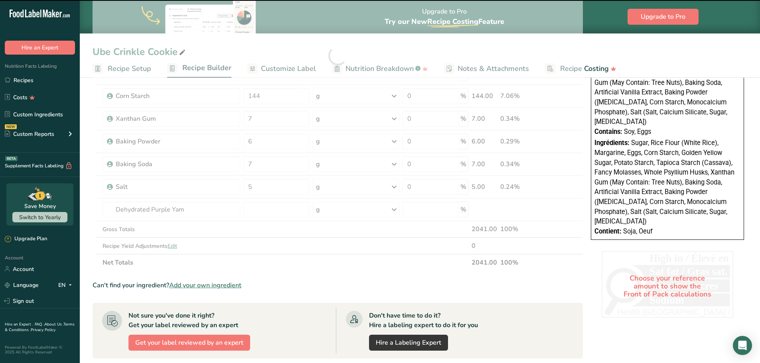
type input "0"
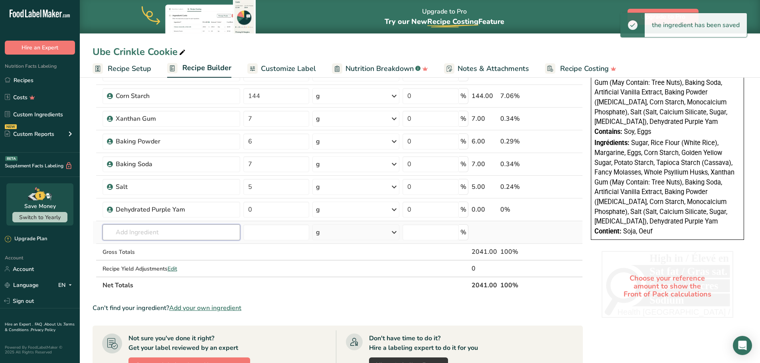
click at [111, 237] on input "text" at bounding box center [171, 233] width 138 height 16
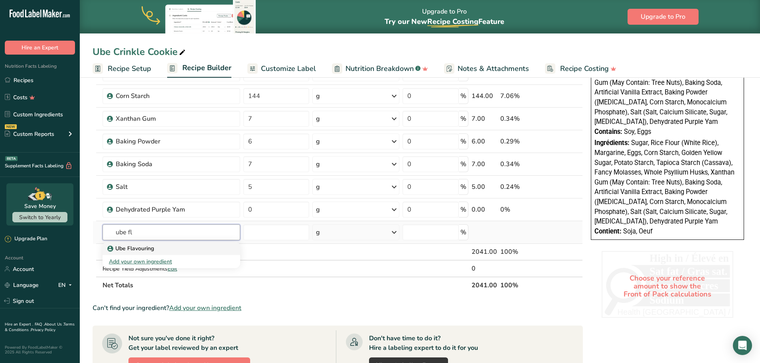
type input "ube fl"
click at [142, 250] on p "Ube Flavouring" at bounding box center [131, 248] width 45 height 8
type input "Ube Flavouring"
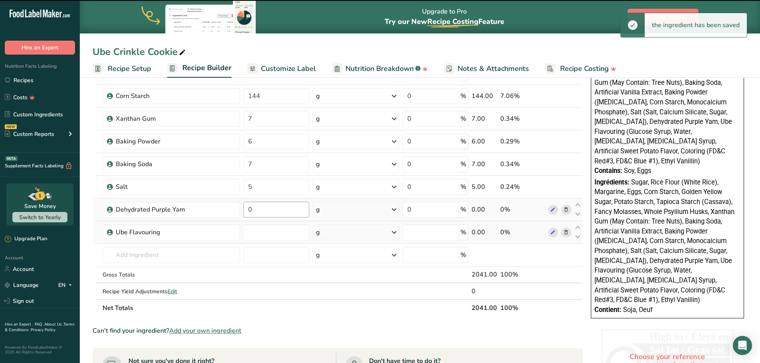
type input "0"
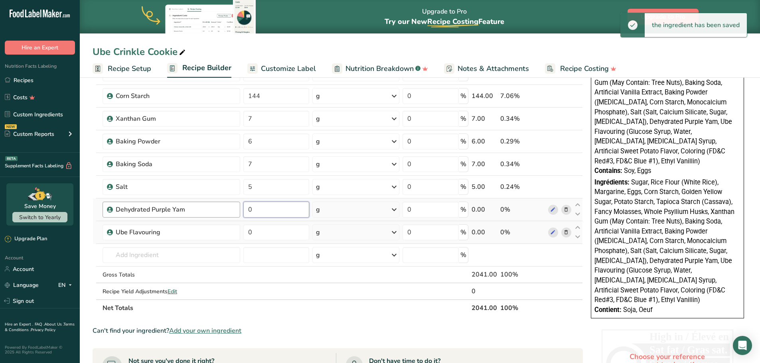
drag, startPoint x: 263, startPoint y: 211, endPoint x: 219, endPoint y: 207, distance: 44.0
click at [219, 207] on tr "Dehydrated Purple Yam 0 g Weight Units g kg mg See more Volume Units l Volume u…" at bounding box center [337, 210] width 489 height 23
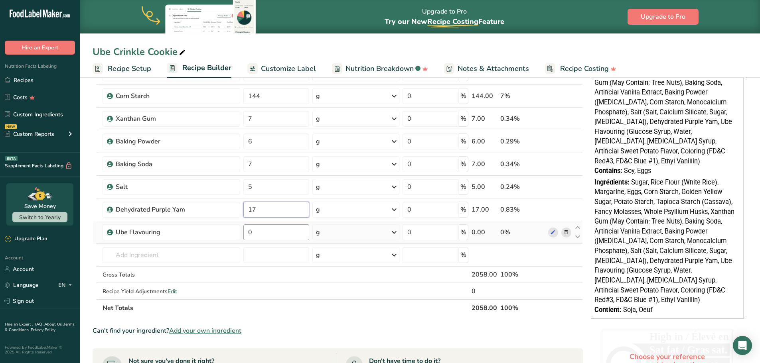
type input "17"
click at [259, 231] on div "Ingredient * Amount * Unit * Waste * .a-a{fill:#347362;}.b-a{fill:#fff;} Grams …" at bounding box center [338, 78] width 490 height 476
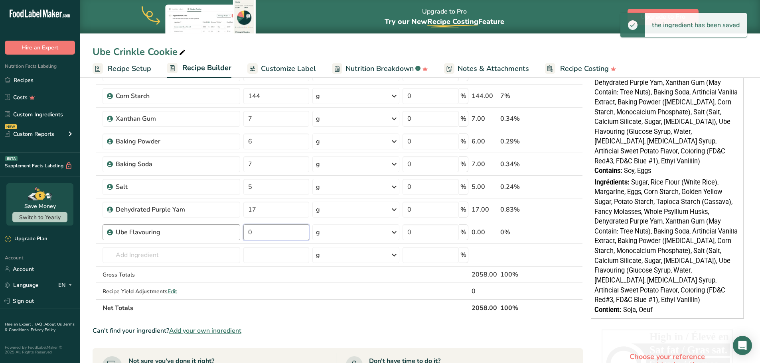
drag, startPoint x: 257, startPoint y: 232, endPoint x: 237, endPoint y: 234, distance: 20.4
click at [235, 235] on tr "Ube Flavouring 0 g Weight Units g kg mg See more Volume Units l Volume units re…" at bounding box center [337, 232] width 489 height 23
type input "6"
click at [209, 257] on div "Ingredient * Amount * Unit * Waste * .a-a{fill:#347362;}.b-a{fill:#fff;} Grams …" at bounding box center [338, 78] width 490 height 476
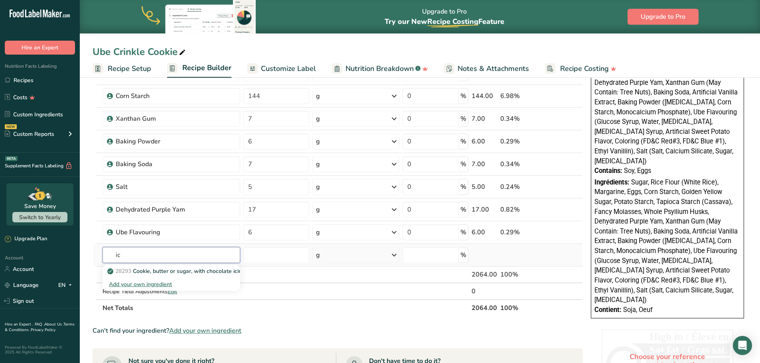
type input "i"
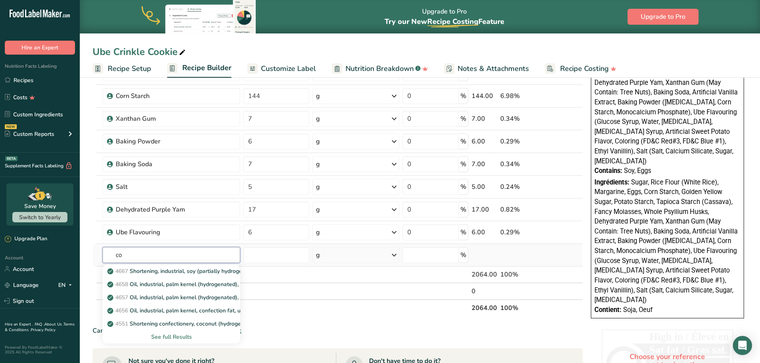
type input "c"
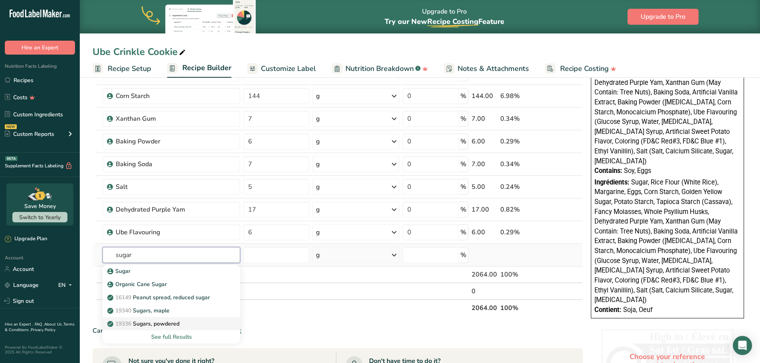
type input "sugar"
click at [160, 325] on p "19336 Sugars, powdered" at bounding box center [144, 324] width 71 height 8
type input "Sugars, powdered"
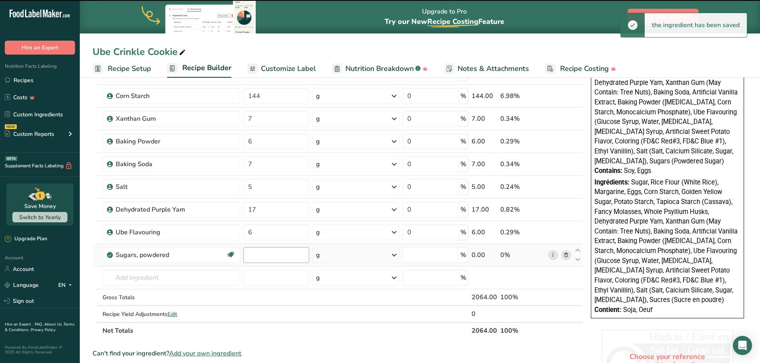
type input "0"
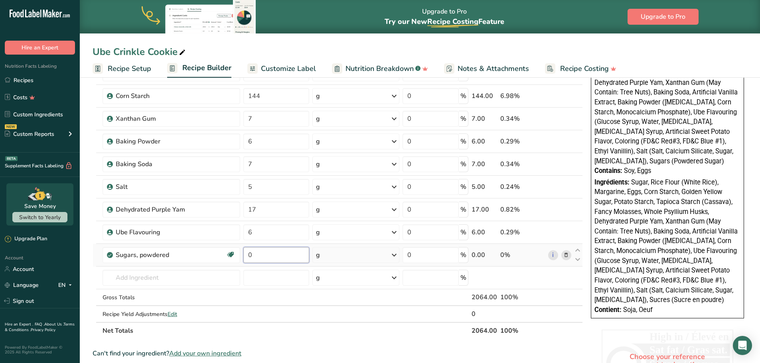
click at [252, 258] on input "0" at bounding box center [276, 255] width 66 height 16
type input "50"
click at [89, 263] on section "Add Ingredients Manage Recipe Delete Recipe Duplicate Recipe Scale Recipe Save …" at bounding box center [420, 204] width 680 height 817
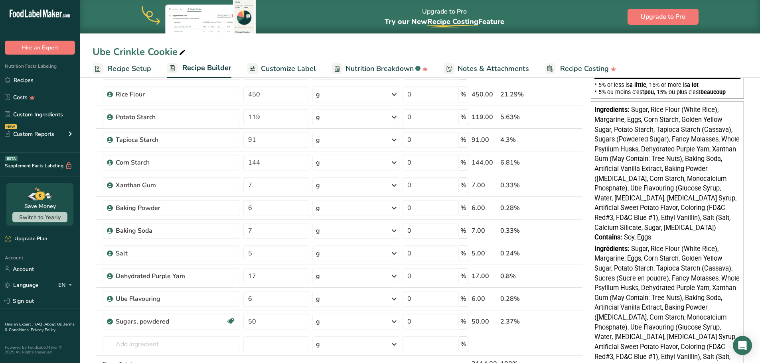
scroll to position [199, 0]
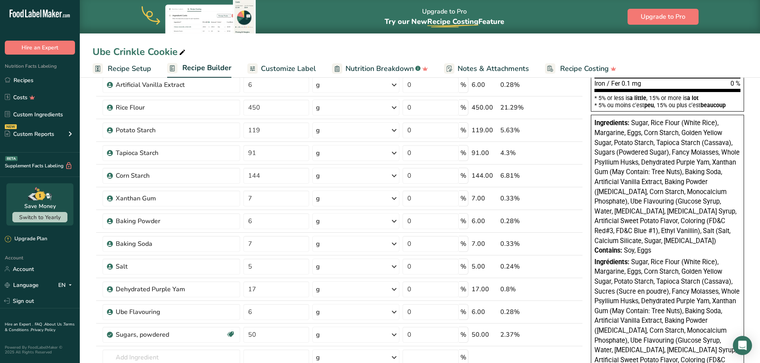
drag, startPoint x: 632, startPoint y: 122, endPoint x: 690, endPoint y: 247, distance: 138.1
click at [690, 247] on div "Ingredients: Sugar, Rice Flour (White Rice), Margarine, Eggs, Corn Starch, Gold…" at bounding box center [667, 257] width 153 height 284
copy div "Sugar, Rice Flour (White Rice), Margarine, Eggs, Corn Starch, Golden Yellow Sug…"
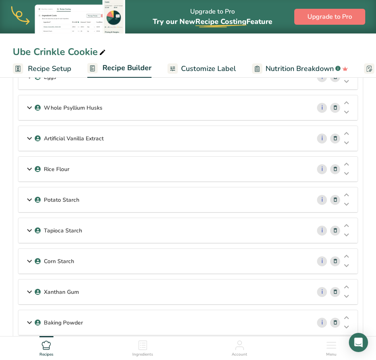
click at [336, 137] on icon at bounding box center [336, 138] width 6 height 8
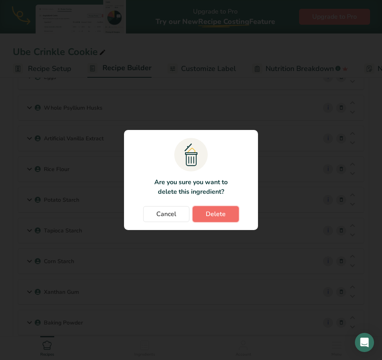
click at [209, 214] on span "Delete" at bounding box center [216, 214] width 20 height 10
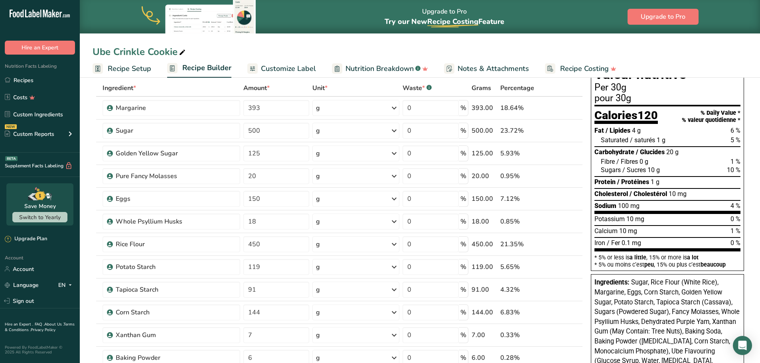
scroll to position [0, 0]
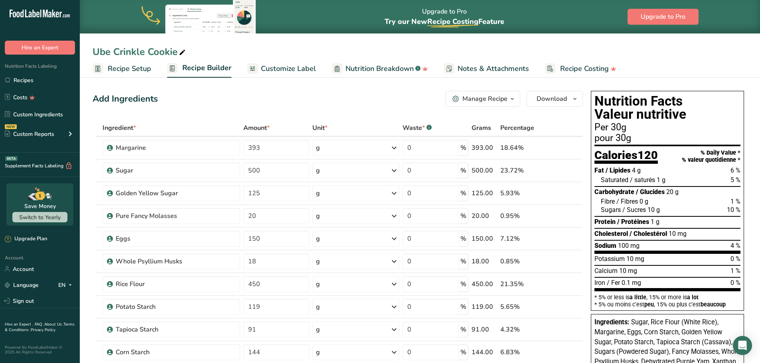
drag, startPoint x: 276, startPoint y: 65, endPoint x: 252, endPoint y: 69, distance: 24.9
click at [276, 65] on span "Customize Label" at bounding box center [288, 68] width 55 height 11
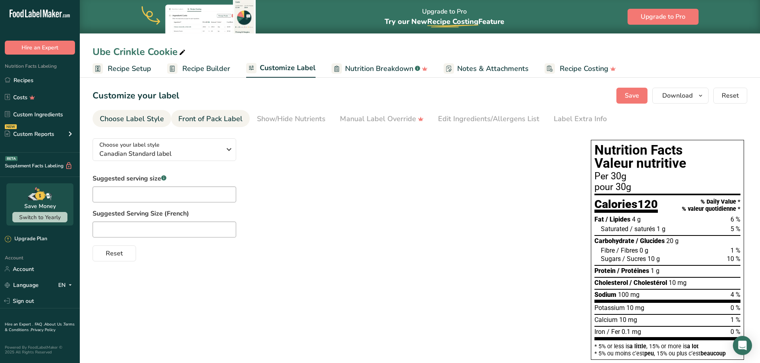
click at [198, 120] on div "Front of Pack Label" at bounding box center [210, 119] width 64 height 11
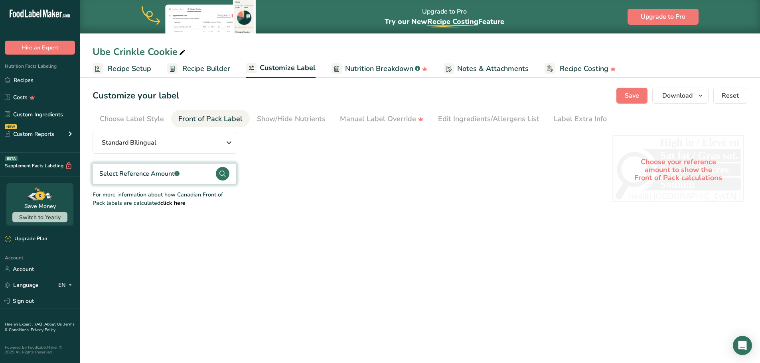
click at [148, 173] on div "Select Reference Amount .a-a{fill:#347362;}.b-a{fill:#fff;}" at bounding box center [139, 174] width 80 height 10
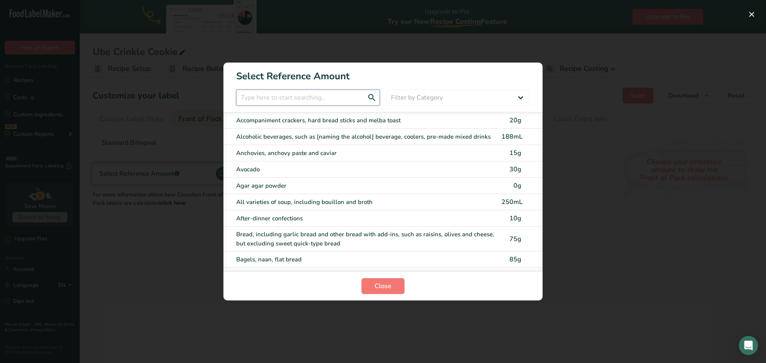
click at [254, 97] on input "FOP Category Selection Modal" at bounding box center [308, 98] width 144 height 16
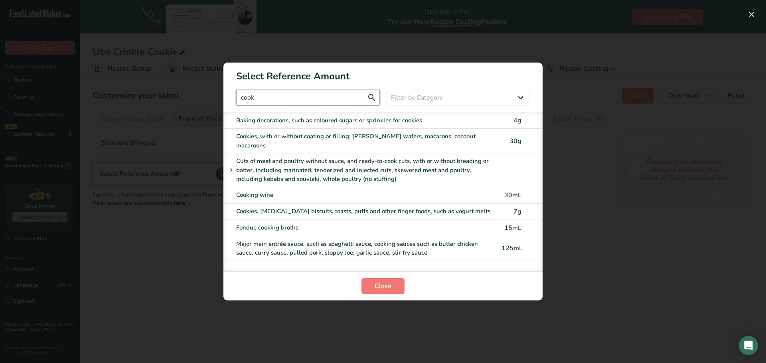
type input "cook"
click at [515, 137] on span "30g" at bounding box center [515, 141] width 12 height 9
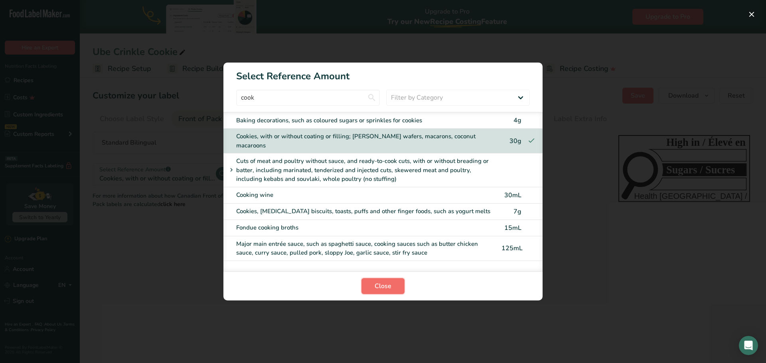
click at [390, 289] on span "Close" at bounding box center [383, 287] width 17 height 10
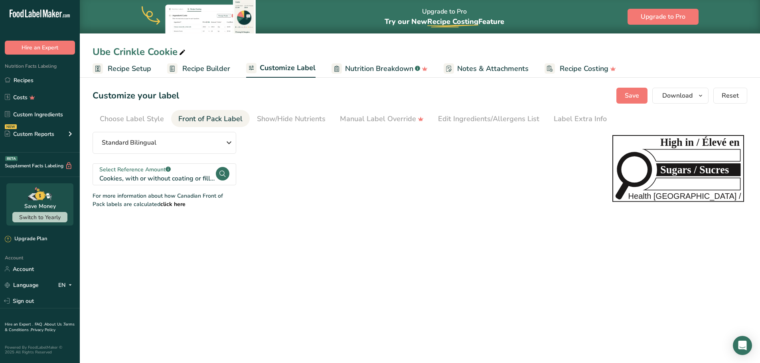
click at [136, 70] on span "Recipe Setup" at bounding box center [129, 68] width 43 height 11
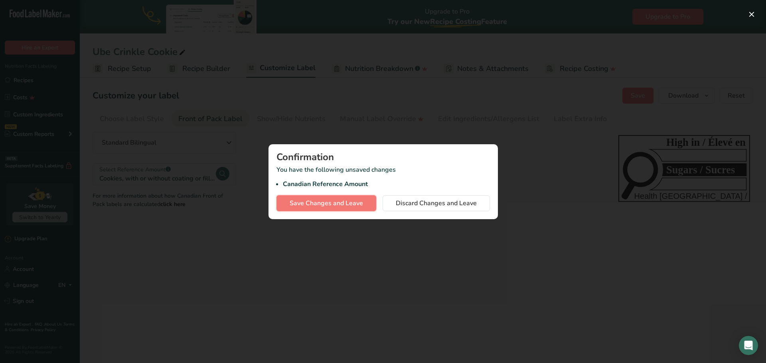
click at [334, 200] on span "Save Changes and Leave" at bounding box center [326, 204] width 73 height 10
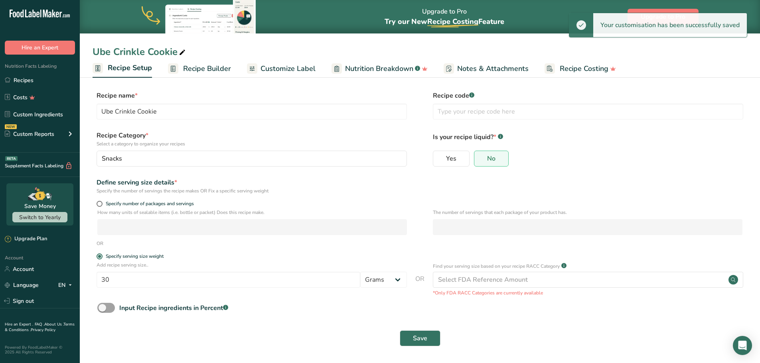
click at [225, 64] on span "Recipe Builder" at bounding box center [207, 68] width 48 height 11
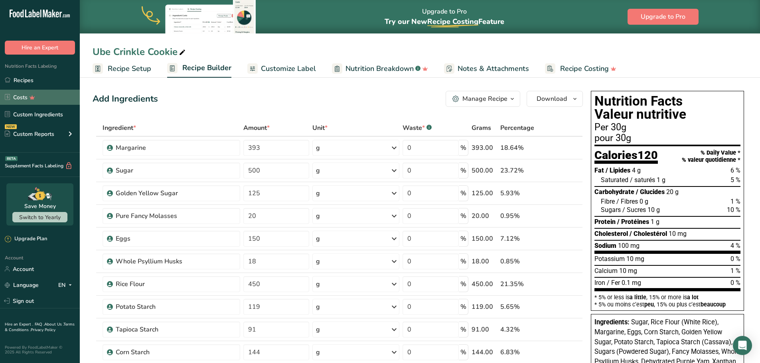
drag, startPoint x: 39, startPoint y: 99, endPoint x: 44, endPoint y: 91, distance: 9.8
click at [39, 99] on link "Costs" at bounding box center [40, 97] width 80 height 15
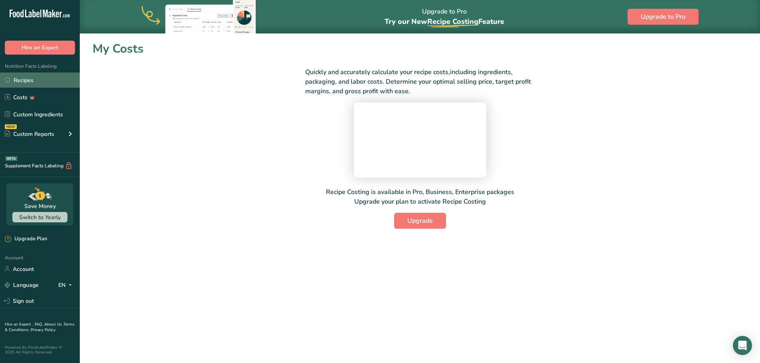
click at [52, 82] on link "Recipes" at bounding box center [40, 80] width 80 height 15
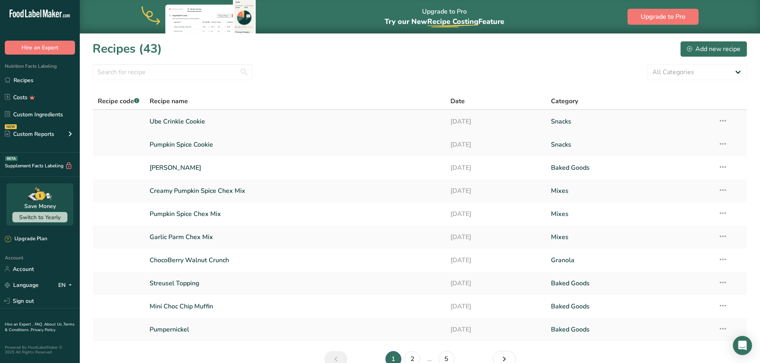
click at [723, 120] on icon at bounding box center [723, 121] width 10 height 14
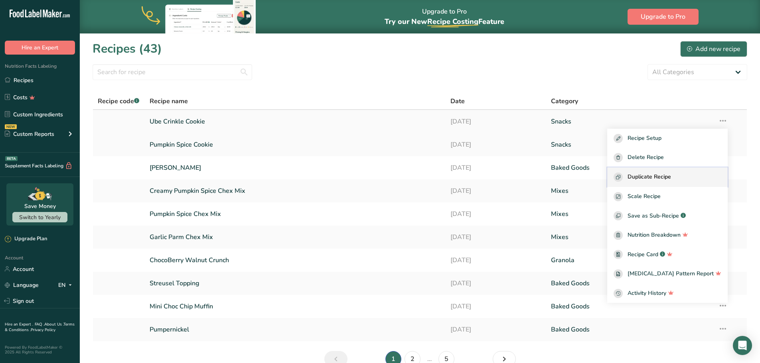
click at [666, 179] on span "Duplicate Recipe" at bounding box center [648, 177] width 43 height 9
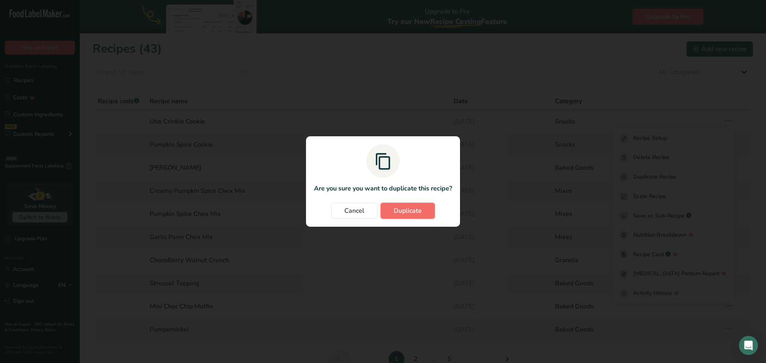
click at [404, 213] on span "Duplicate" at bounding box center [408, 211] width 28 height 10
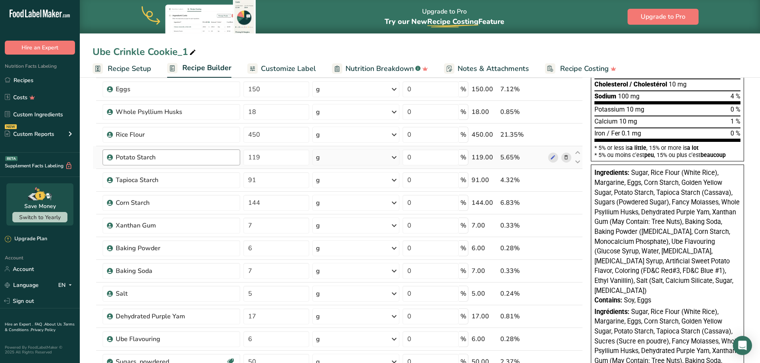
scroll to position [160, 0]
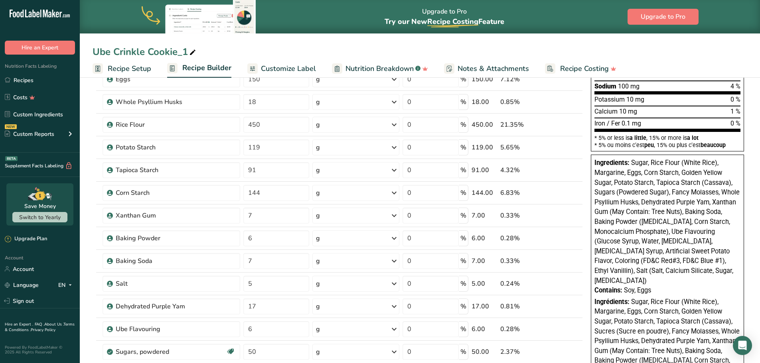
click at [154, 54] on div "Ube Crinkle Cookie_1" at bounding box center [145, 52] width 105 height 14
click at [154, 54] on input "Ube Crinkle Cookie_1" at bounding box center [420, 52] width 654 height 14
click at [150, 53] on input "Ube Crinkle Cookie_1" at bounding box center [420, 52] width 654 height 14
drag, startPoint x: 145, startPoint y: 53, endPoint x: 73, endPoint y: 45, distance: 72.6
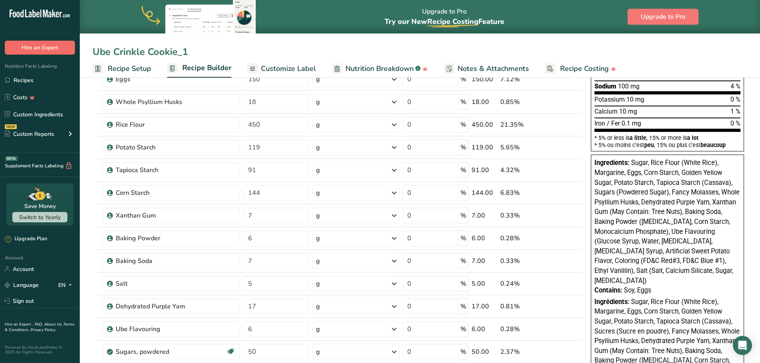
click at [74, 46] on div ".a-20{fill:#fff;} Hire an Expert Nutrition Facts Labeling Recipes Costs Custom …" at bounding box center [380, 274] width 760 height 869
drag, startPoint x: 189, startPoint y: 51, endPoint x: 211, endPoint y: 50, distance: 22.3
click at [211, 50] on input "Snickerdoodle Cookie_1" at bounding box center [420, 52] width 654 height 14
click at [213, 51] on input "Snickerdoodle Cookie" at bounding box center [420, 52] width 654 height 14
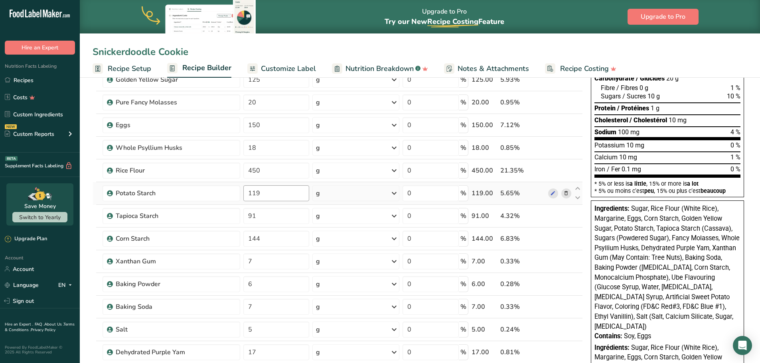
scroll to position [80, 0]
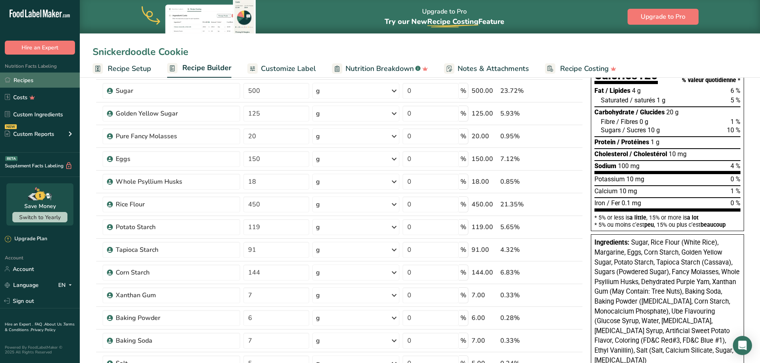
type input "Snickerdoodle Cookie"
drag, startPoint x: 41, startPoint y: 81, endPoint x: 51, endPoint y: 81, distance: 10.4
click at [41, 81] on link "Recipes" at bounding box center [40, 80] width 80 height 15
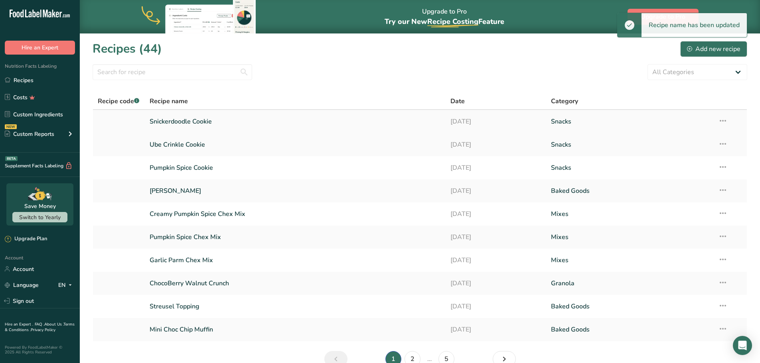
click at [723, 124] on icon at bounding box center [723, 121] width 10 height 14
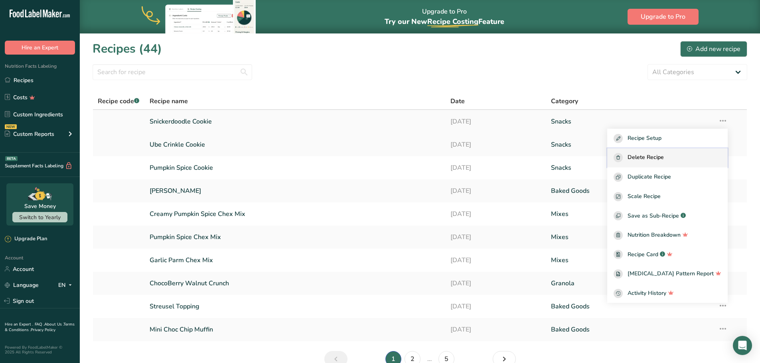
click at [660, 157] on span "Delete Recipe" at bounding box center [645, 157] width 36 height 9
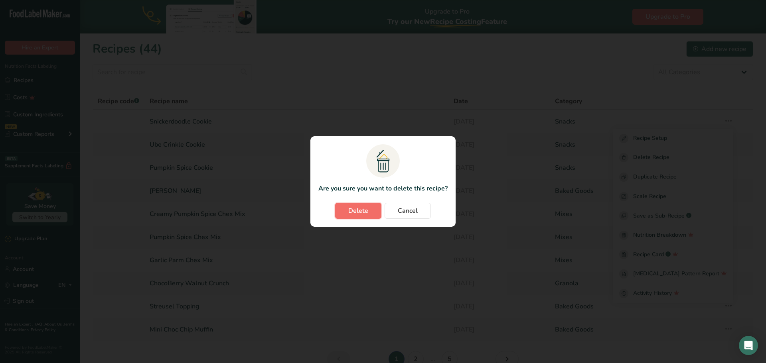
click at [359, 206] on button "Delete" at bounding box center [358, 211] width 46 height 16
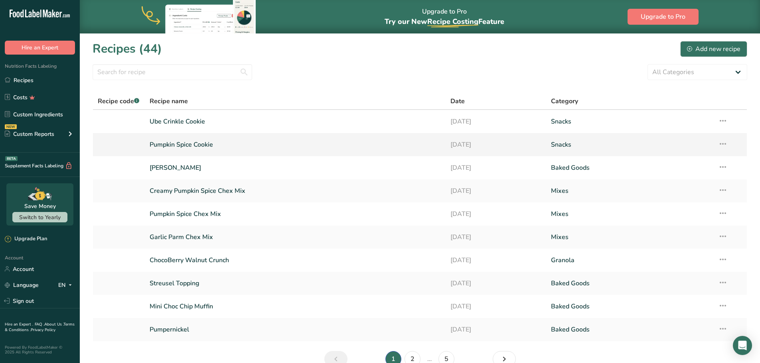
click at [721, 144] on icon at bounding box center [723, 144] width 10 height 14
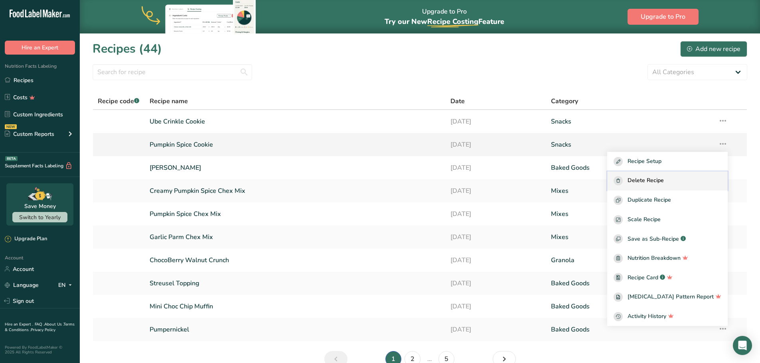
click at [680, 184] on div "Delete Recipe" at bounding box center [667, 180] width 108 height 9
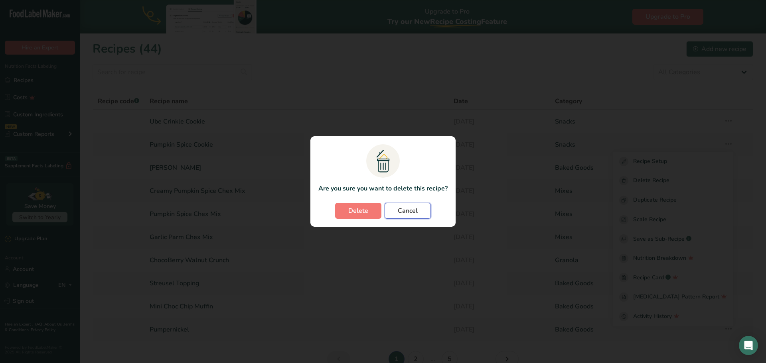
click at [393, 209] on button "Cancel" at bounding box center [407, 211] width 46 height 16
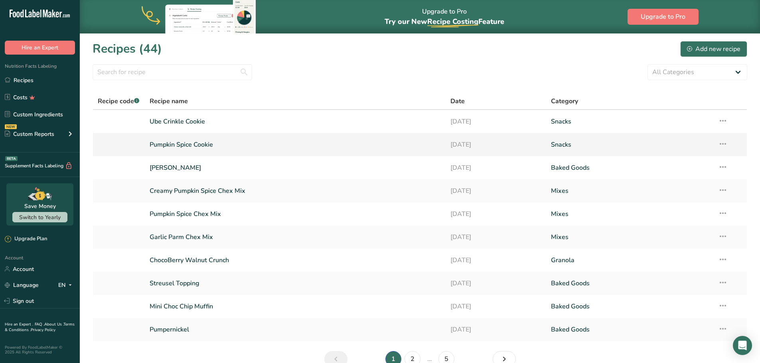
click at [721, 145] on icon at bounding box center [723, 144] width 10 height 14
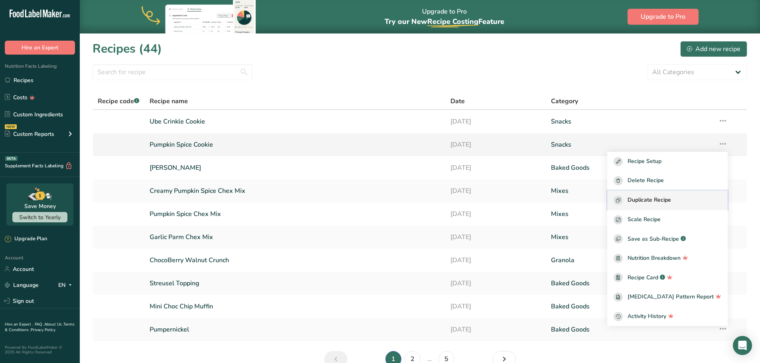
click at [654, 200] on span "Duplicate Recipe" at bounding box center [648, 200] width 43 height 9
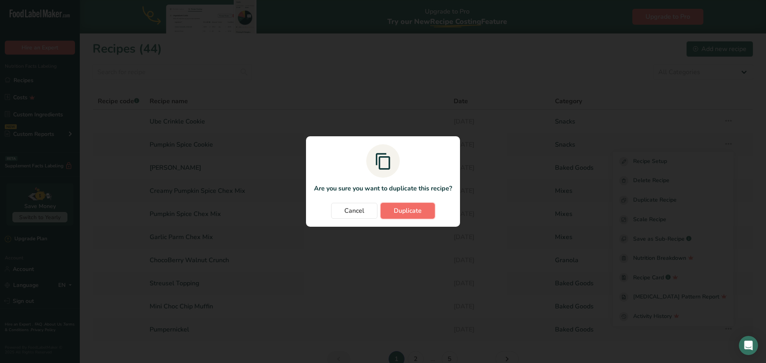
click at [429, 212] on button "Duplicate" at bounding box center [407, 211] width 54 height 16
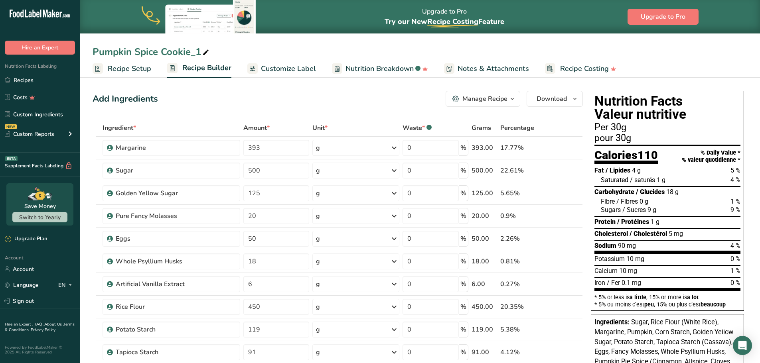
click at [139, 49] on div "Pumpkin Spice Cookie_1" at bounding box center [152, 52] width 118 height 14
drag, startPoint x: 157, startPoint y: 50, endPoint x: 69, endPoint y: 42, distance: 88.1
drag, startPoint x: 203, startPoint y: 54, endPoint x: 209, endPoint y: 47, distance: 8.9
click at [213, 51] on input "Snickerdoodle Cookie_1" at bounding box center [420, 52] width 654 height 14
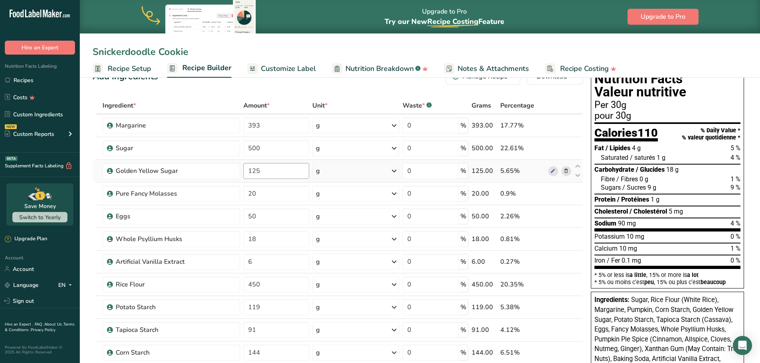
scroll to position [40, 0]
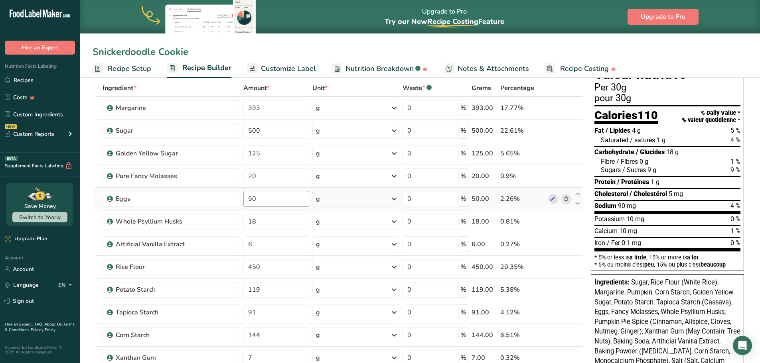
type input "Snickerdoodle Cookie"
drag, startPoint x: 286, startPoint y: 202, endPoint x: 226, endPoint y: 194, distance: 61.1
click at [227, 200] on tr "Eggs 50 g Weight Units g kg mg See more Volume Units l Volume units require a d…" at bounding box center [337, 199] width 489 height 23
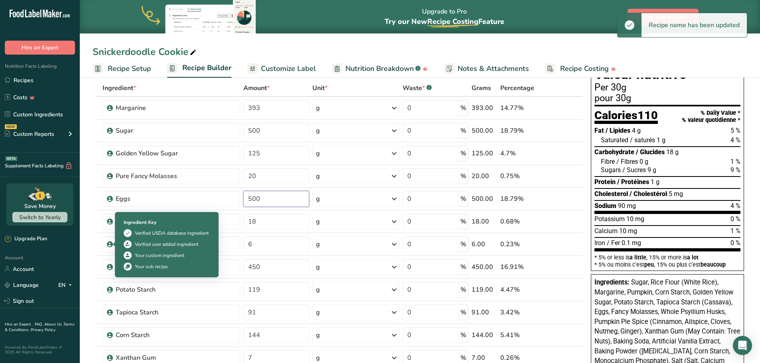
type input "500"
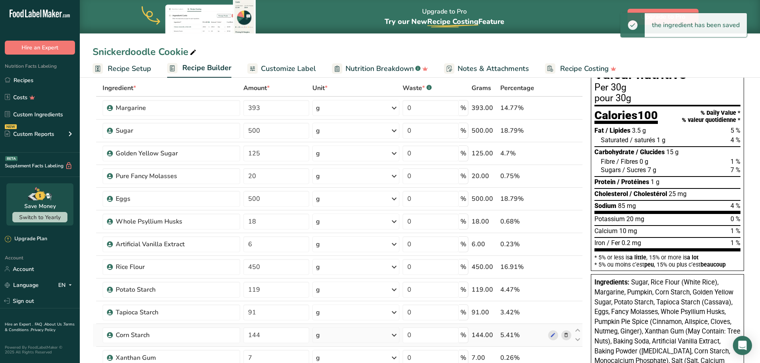
scroll to position [80, 0]
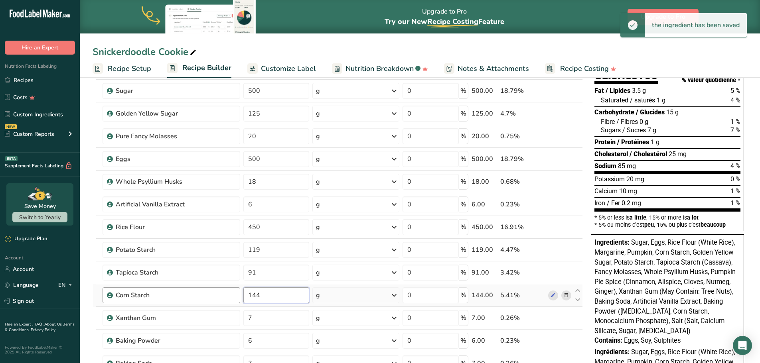
drag, startPoint x: 238, startPoint y: 295, endPoint x: 183, endPoint y: 290, distance: 55.6
click at [183, 290] on tr "Corn Starch 144 g Weight Units g kg mg See more Volume Units l Volume units req…" at bounding box center [337, 295] width 489 height 23
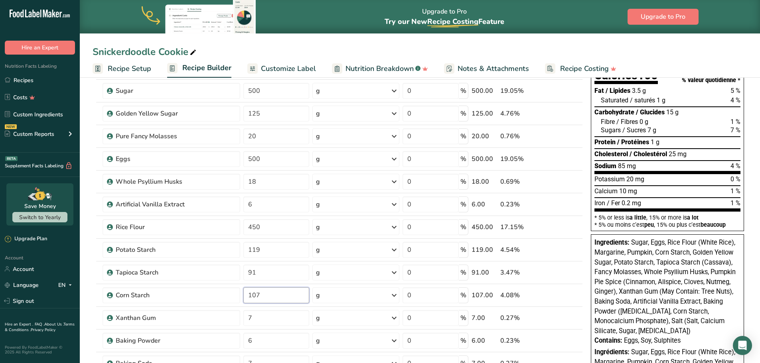
type input "107"
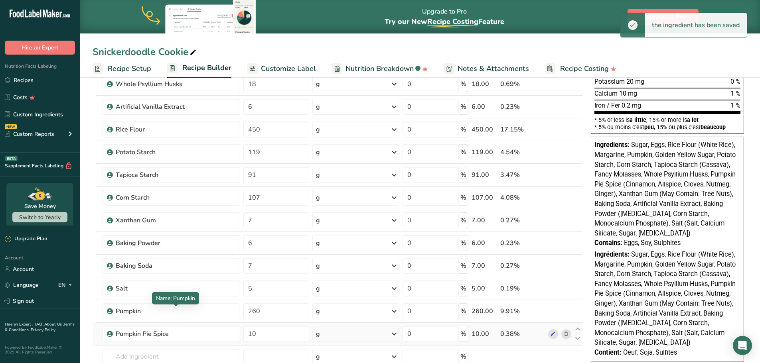
scroll to position [199, 0]
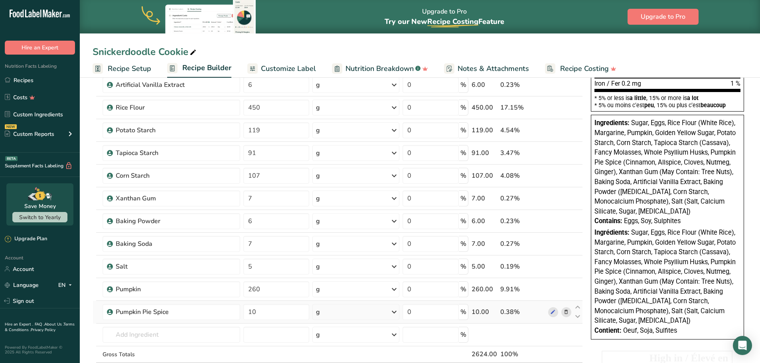
click at [567, 311] on icon at bounding box center [566, 312] width 6 height 8
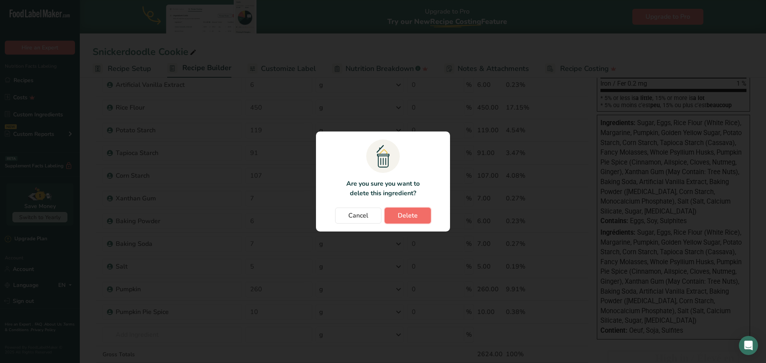
click at [414, 217] on span "Delete" at bounding box center [408, 216] width 20 height 10
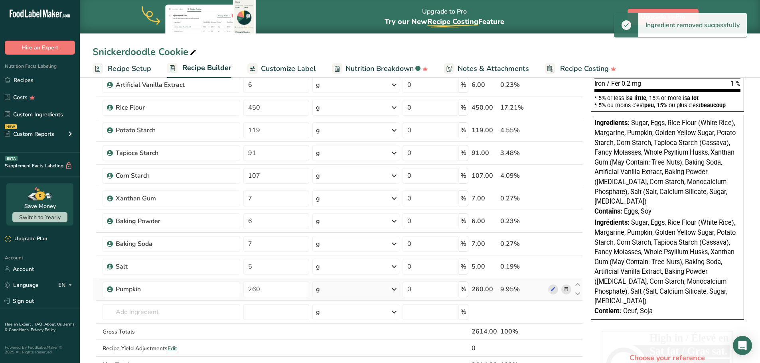
click at [568, 290] on icon at bounding box center [566, 290] width 6 height 8
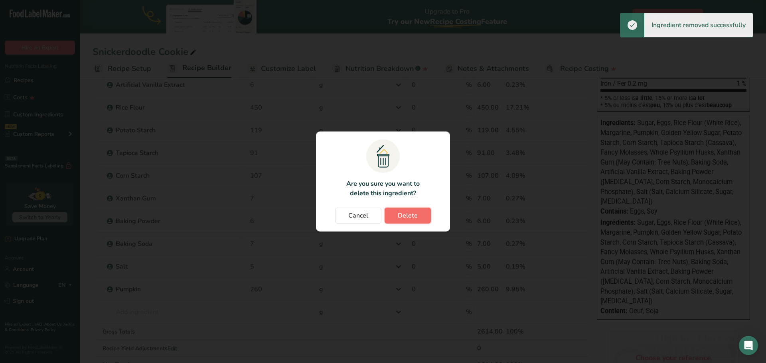
click at [415, 217] on span "Delete" at bounding box center [408, 216] width 20 height 10
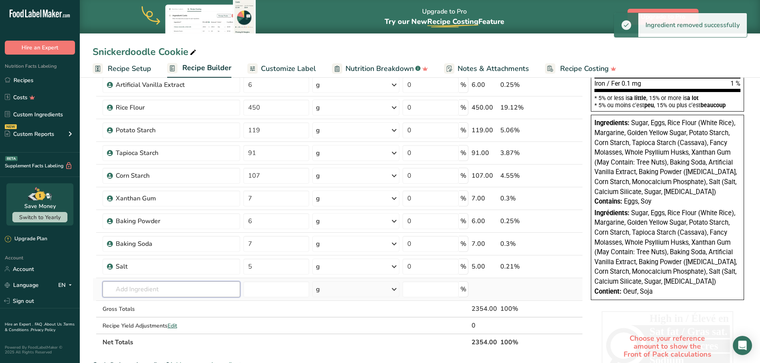
click at [143, 292] on input "text" at bounding box center [171, 290] width 138 height 16
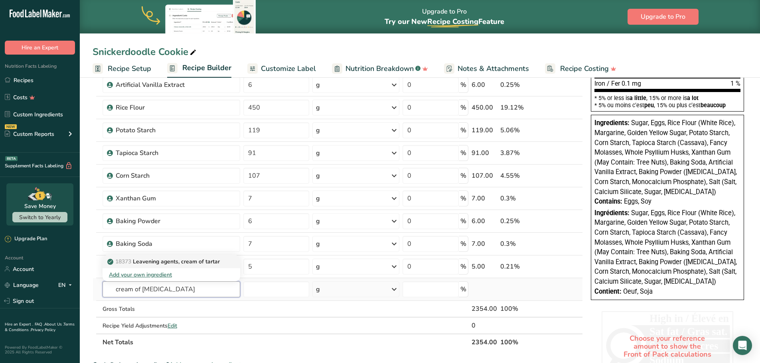
type input "cream of [MEDICAL_DATA]"
click at [206, 259] on p "18373 Leavening agents, cream of [MEDICAL_DATA]" at bounding box center [164, 262] width 111 height 8
type input "Leavening agents, cream of tartar"
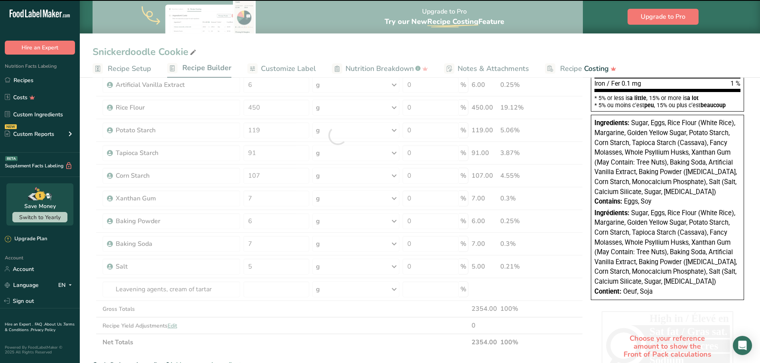
type input "0"
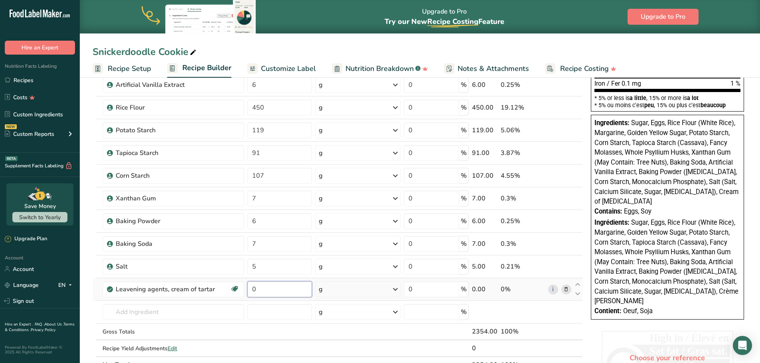
drag, startPoint x: 253, startPoint y: 288, endPoint x: 262, endPoint y: 288, distance: 8.8
click at [262, 288] on input "0" at bounding box center [279, 290] width 65 height 16
type input "6"
click at [128, 314] on div "Ingredient * Amount * Unit * Waste * .a-a{fill:#347362;}.b-a{fill:#fff;} Grams …" at bounding box center [338, 146] width 490 height 453
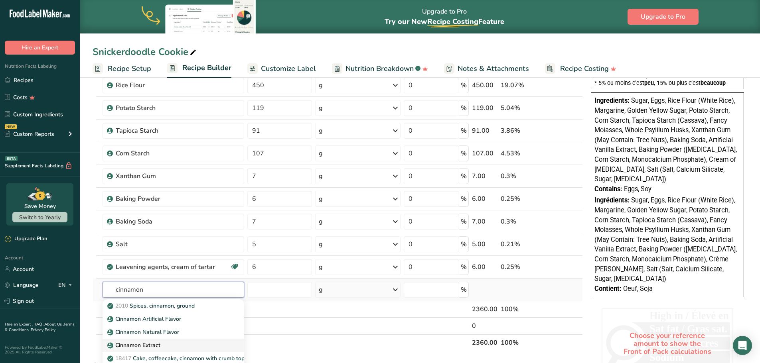
scroll to position [239, 0]
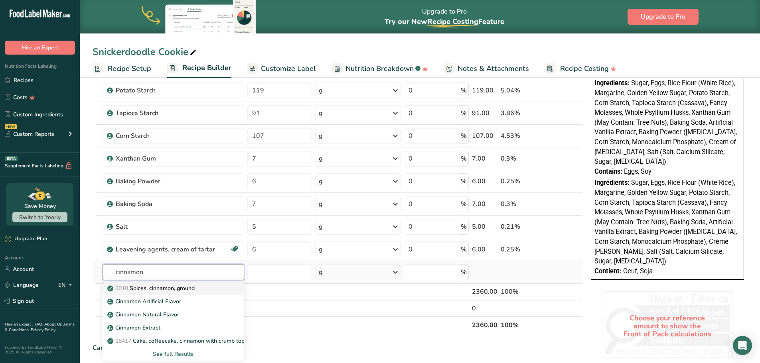
type input "cinnamon"
click at [177, 289] on p "2010 Spices, cinnamon, ground" at bounding box center [152, 288] width 86 height 8
type input "Spices, cinnamon, ground"
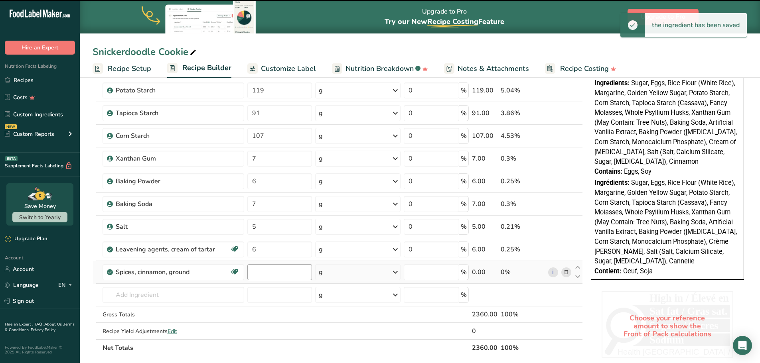
type input "0"
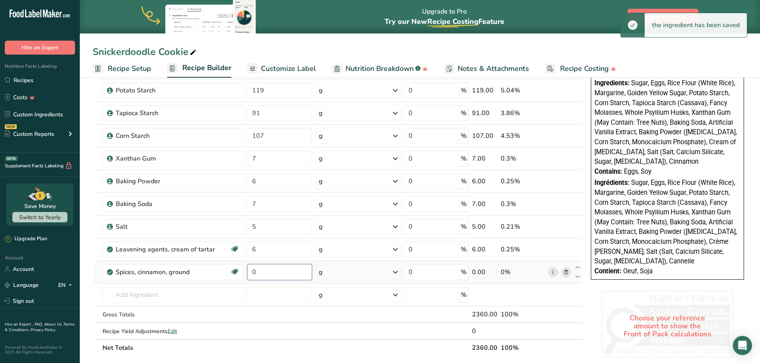
click at [270, 275] on input "0" at bounding box center [279, 272] width 65 height 16
drag, startPoint x: 270, startPoint y: 275, endPoint x: 220, endPoint y: 268, distance: 50.7
click at [220, 270] on tr "Spices, cinnamon, ground Source of Antioxidants Dairy free Gluten free Vegan Ve…" at bounding box center [337, 272] width 489 height 23
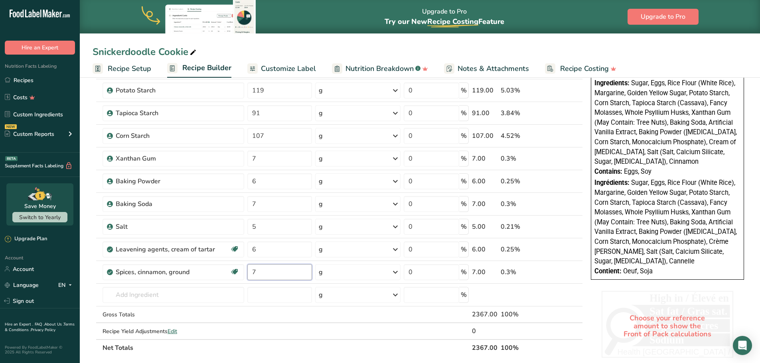
type input "7"
click at [91, 272] on section "Add Ingredients Manage Recipe Delete Recipe Duplicate Recipe Scale Recipe Save …" at bounding box center [420, 233] width 680 height 794
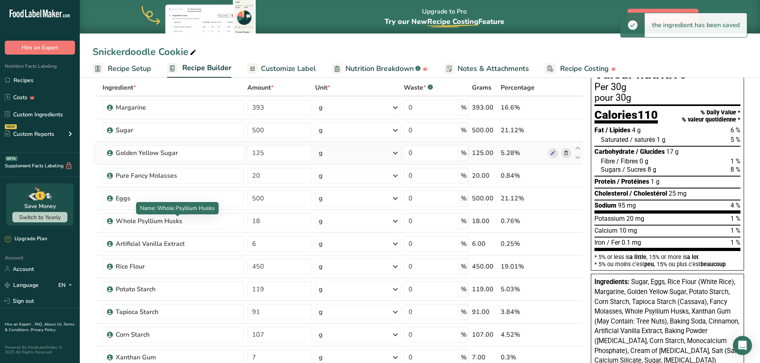
scroll to position [40, 0]
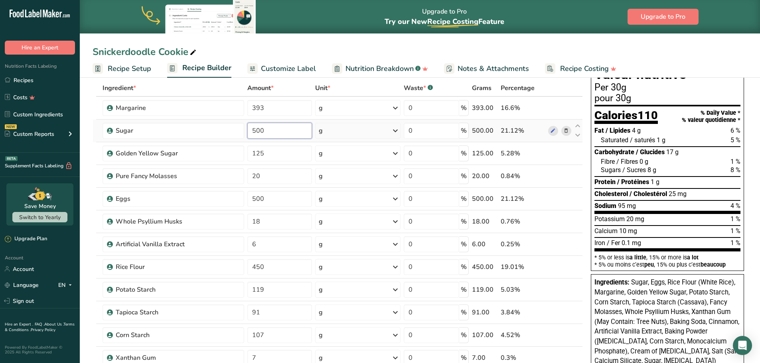
drag, startPoint x: 270, startPoint y: 130, endPoint x: 256, endPoint y: 132, distance: 13.3
click at [256, 132] on input "500" at bounding box center [279, 131] width 65 height 16
type input "565"
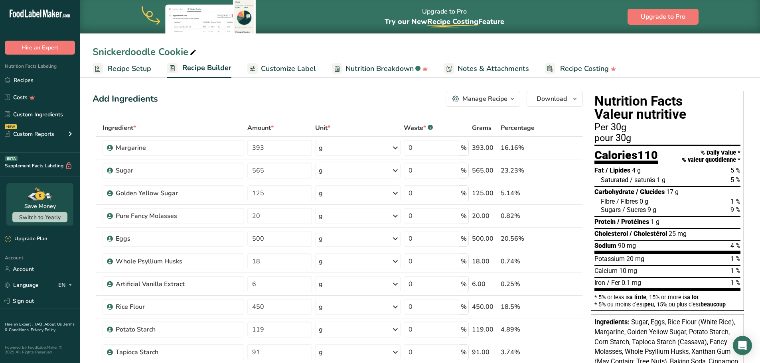
click at [565, 45] on div "Snickerdoodle Cookie" at bounding box center [420, 52] width 680 height 14
click at [268, 65] on span "Customize Label" at bounding box center [288, 68] width 55 height 11
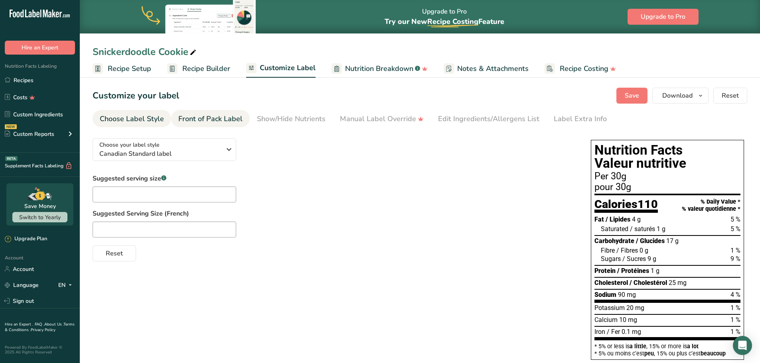
click at [195, 118] on div "Front of Pack Label" at bounding box center [210, 119] width 64 height 11
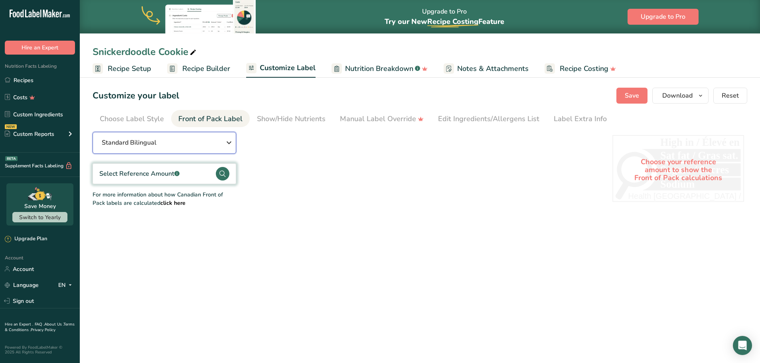
click at [155, 144] on span "Standard Bilingual" at bounding box center [129, 143] width 55 height 10
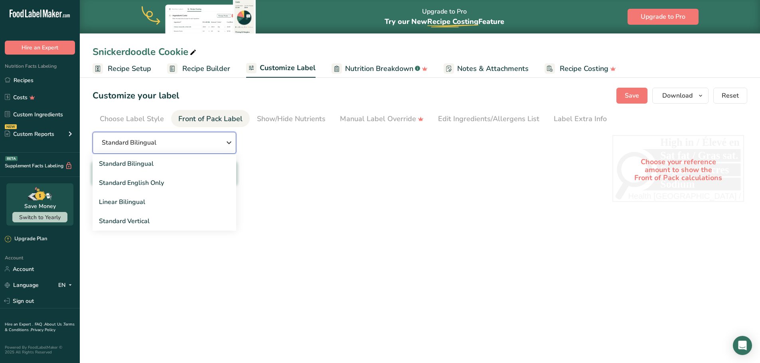
click at [159, 144] on div "Standard Bilingual" at bounding box center [164, 143] width 125 height 10
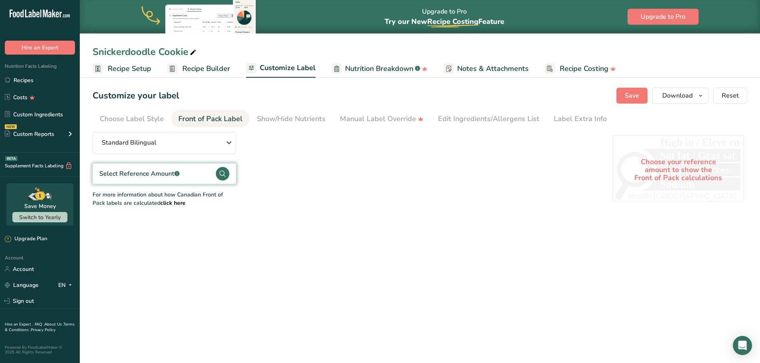
click at [153, 172] on div "Select Reference Amount .a-a{fill:#347362;}.b-a{fill:#fff;}" at bounding box center [139, 174] width 80 height 10
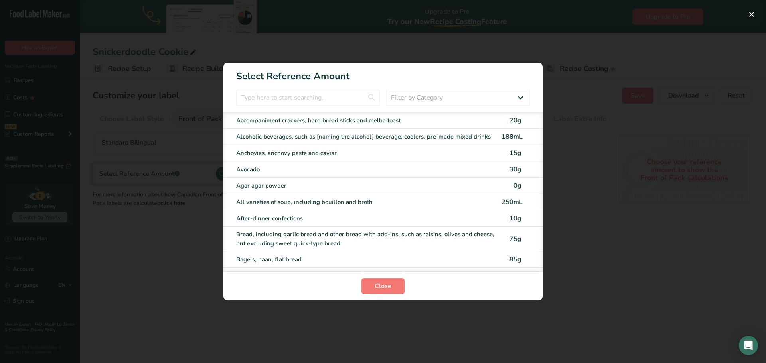
click at [276, 108] on section "Select Reference Amount Filter by Category All Bakery products and substitutes …" at bounding box center [382, 182] width 319 height 238
click at [283, 99] on input "FOP Category Selection Modal" at bounding box center [308, 98] width 144 height 16
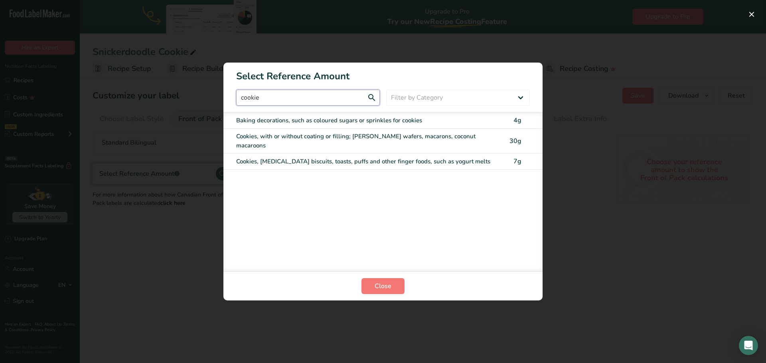
type input "cookie"
click at [334, 136] on div "Cookies, with or without coating or filling; [PERSON_NAME] wafers, macarons, co…" at bounding box center [366, 141] width 260 height 18
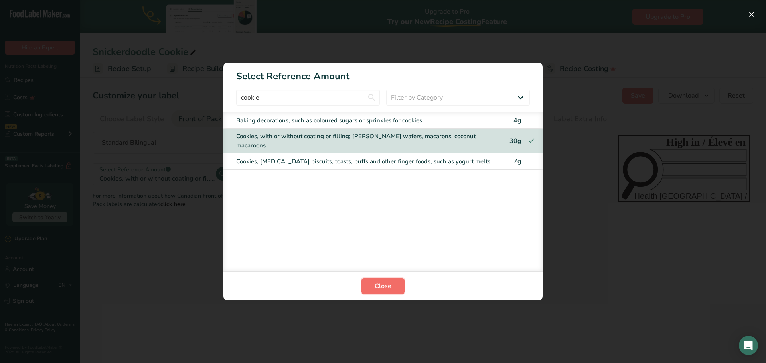
click at [382, 291] on span "Close" at bounding box center [383, 287] width 17 height 10
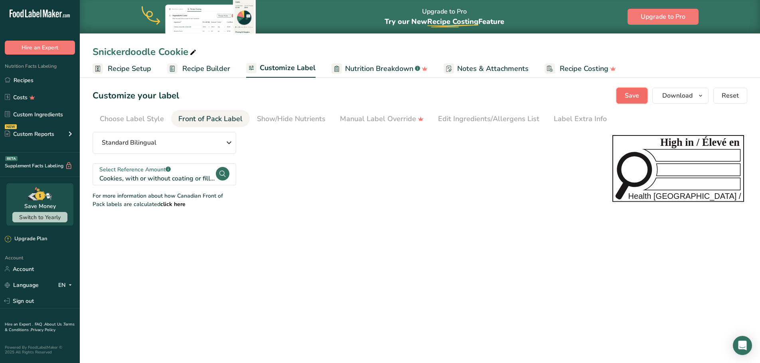
click at [635, 100] on span "Save" at bounding box center [632, 96] width 14 height 10
click at [128, 70] on span "Recipe Setup" at bounding box center [129, 68] width 43 height 11
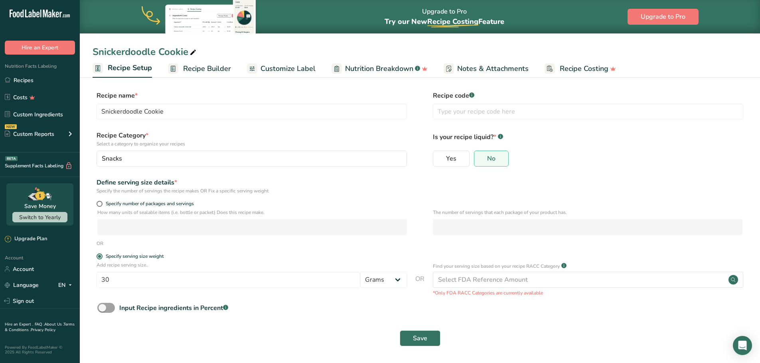
scroll to position [1, 0]
click at [180, 69] on link "Recipe Builder" at bounding box center [199, 69] width 63 height 18
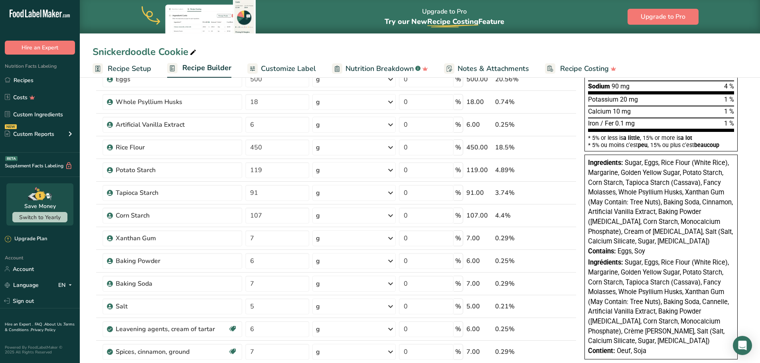
scroll to position [160, 0]
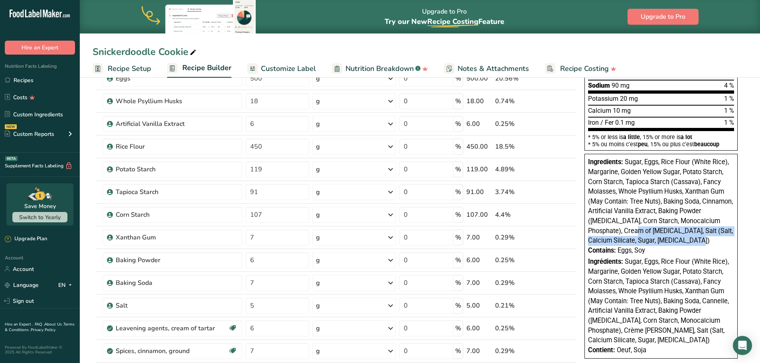
drag, startPoint x: 626, startPoint y: 230, endPoint x: 687, endPoint y: 242, distance: 61.9
click at [687, 242] on div "Ingredients: Sugar, Eggs, Rice Flour (White Rice), Margarine, Golden Yellow Sug…" at bounding box center [661, 202] width 146 height 88
copy span "Cream of [MEDICAL_DATA], Salt (Salt, Calcium Silicate, Sugar, [MEDICAL_DATA])"
click at [671, 211] on span "Sugar, Eggs, Rice Flour (White Rice), Margarine, Golden Yellow Sugar, Potato St…" at bounding box center [660, 201] width 145 height 86
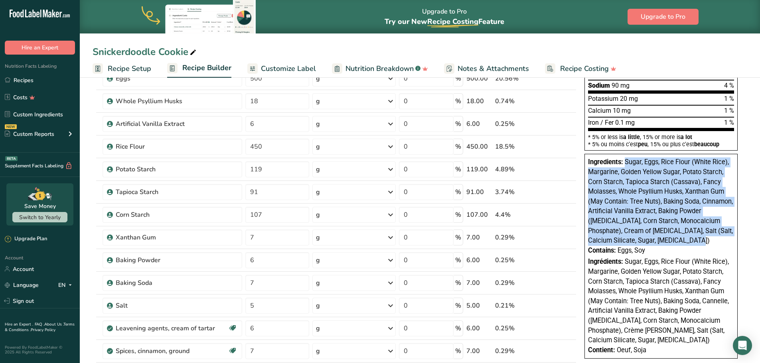
drag, startPoint x: 689, startPoint y: 239, endPoint x: 625, endPoint y: 164, distance: 99.3
click at [625, 164] on div "Ingredients: Sugar, Eggs, Rice Flour (White Rice), Margarine, Golden Yellow Sug…" at bounding box center [661, 202] width 146 height 88
copy span "Sugar, Eggs, Rice Flour (White Rice), Margarine, Golden Yellow Sugar, Potato St…"
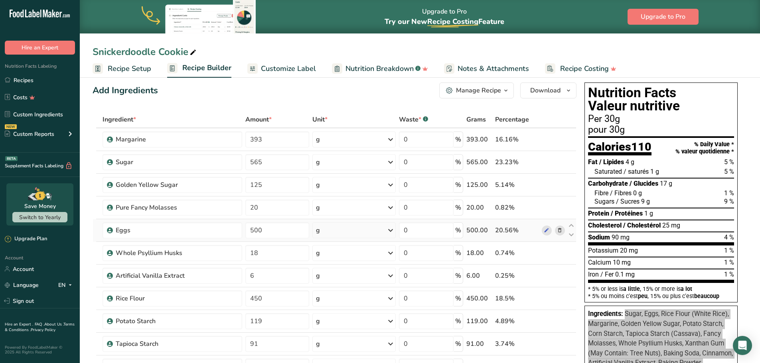
scroll to position [0, 0]
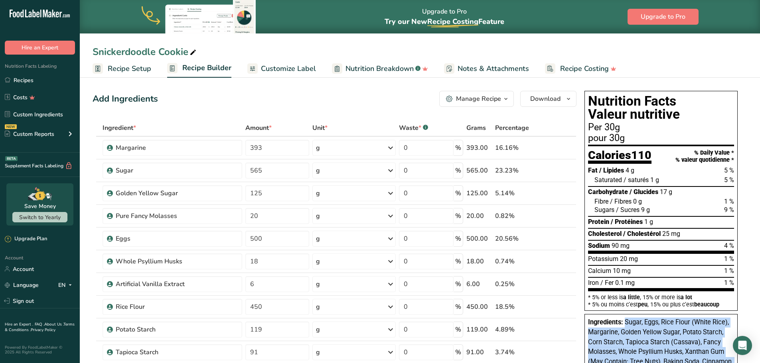
drag, startPoint x: 300, startPoint y: 63, endPoint x: 300, endPoint y: 68, distance: 4.4
click at [300, 63] on span "Customize Label" at bounding box center [288, 68] width 55 height 11
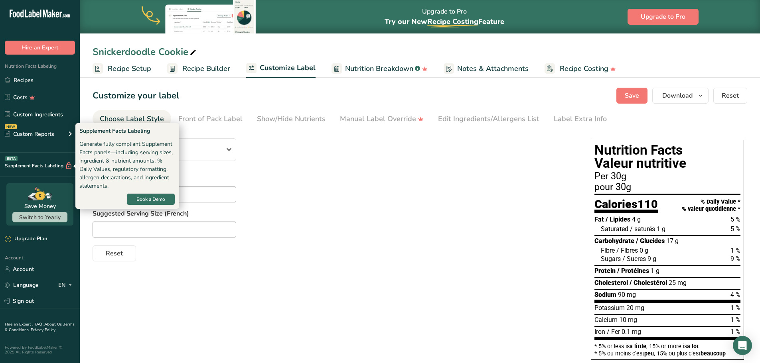
click at [401, 289] on div "Choose your label style Canadian Standard label USA (FDA) Standard FDA label Ta…" at bounding box center [420, 354] width 654 height 444
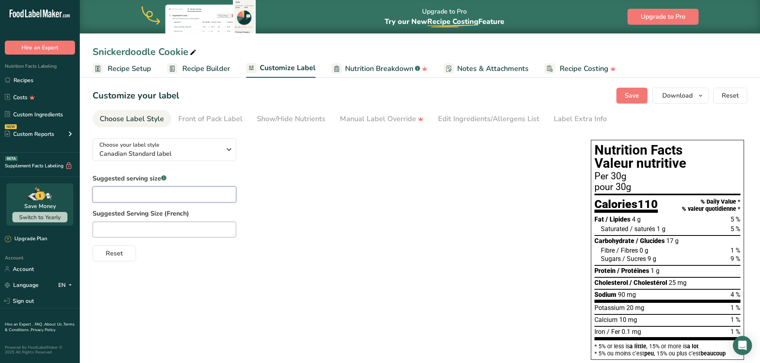
click at [130, 190] on input "text" at bounding box center [165, 195] width 144 height 16
type input "p"
type input "cookie"
click at [136, 231] on input "text" at bounding box center [165, 230] width 144 height 16
paste input "biscuit"
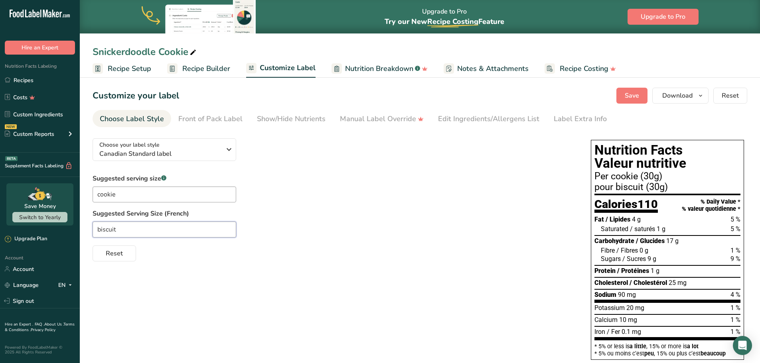
type input "biscuit"
click at [128, 65] on span "Recipe Setup" at bounding box center [129, 68] width 43 height 11
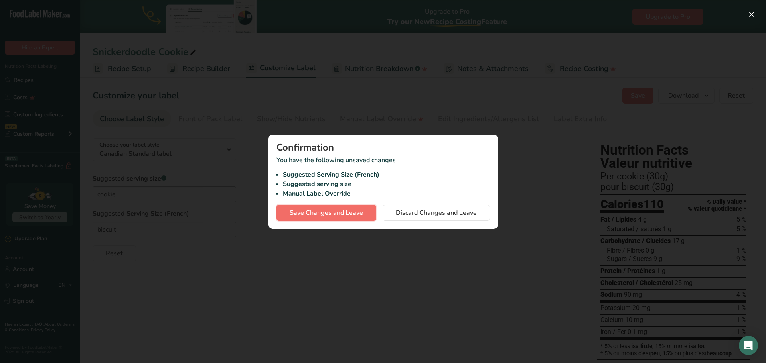
click at [347, 215] on span "Save Changes and Leave" at bounding box center [326, 213] width 73 height 10
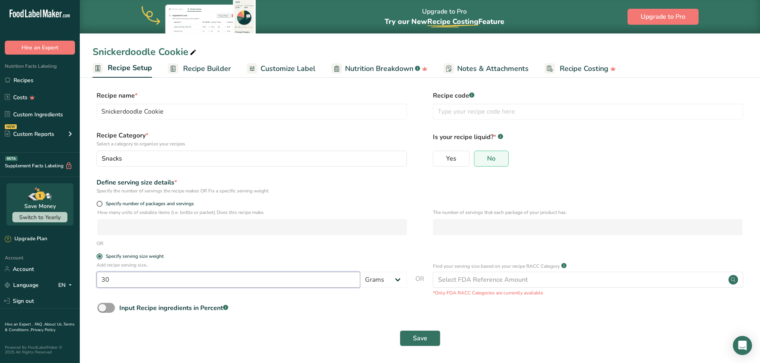
click at [143, 286] on input "30" at bounding box center [229, 280] width 264 height 16
type input "3"
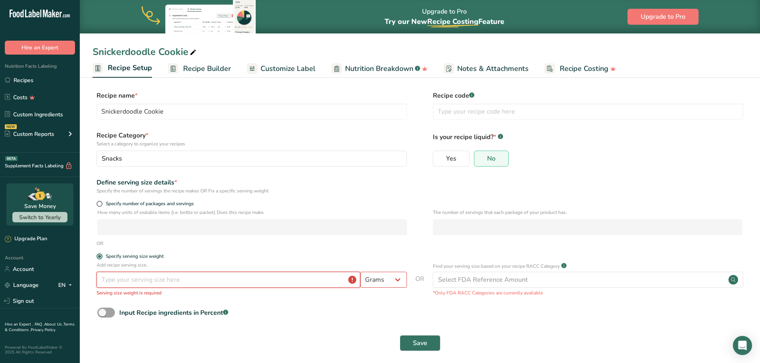
click at [120, 282] on input "number" at bounding box center [229, 280] width 264 height 16
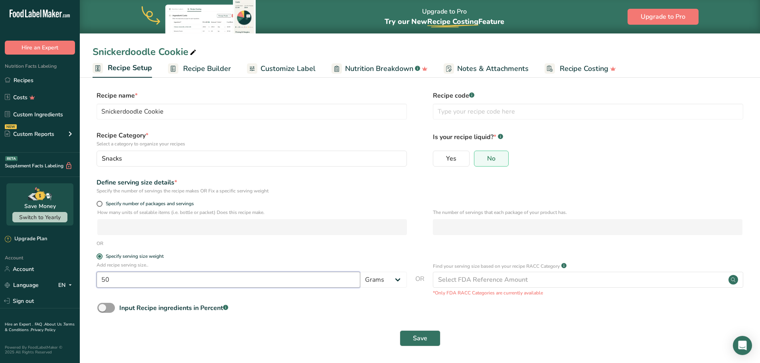
type input "50"
click at [405, 343] on button "Save" at bounding box center [420, 339] width 41 height 16
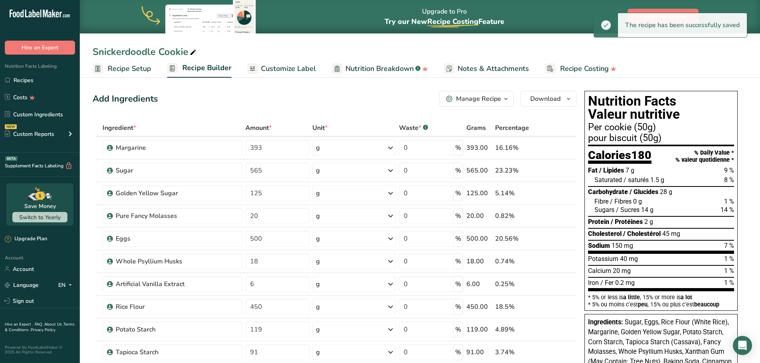
click at [117, 67] on span "Recipe Setup" at bounding box center [129, 68] width 43 height 11
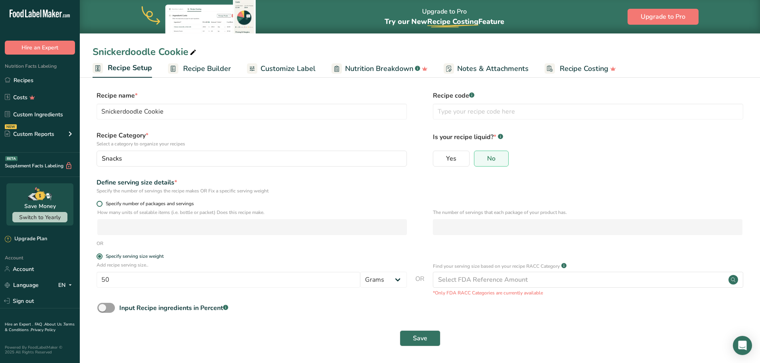
click at [102, 205] on span "Specify number of packages and servings" at bounding box center [147, 204] width 91 height 6
click at [102, 205] on input "Specify number of packages and servings" at bounding box center [99, 203] width 5 height 5
radio input "true"
radio input "false"
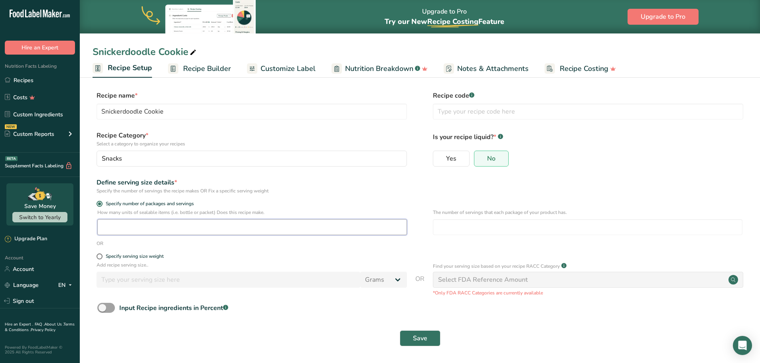
click at [129, 229] on input "number" at bounding box center [251, 227] width 309 height 16
type input "1"
click at [434, 341] on button "Save" at bounding box center [420, 339] width 41 height 16
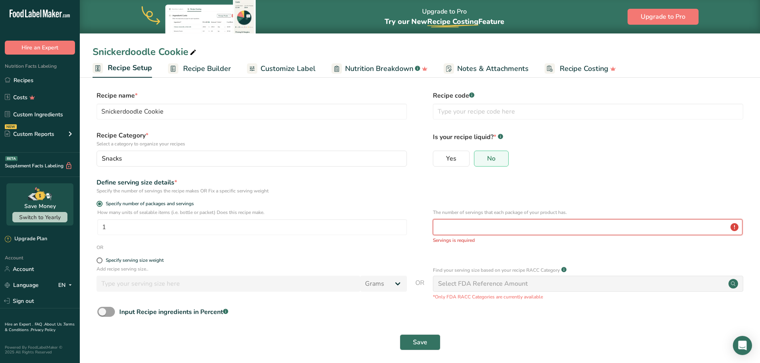
click at [495, 228] on input "number" at bounding box center [587, 227] width 309 height 16
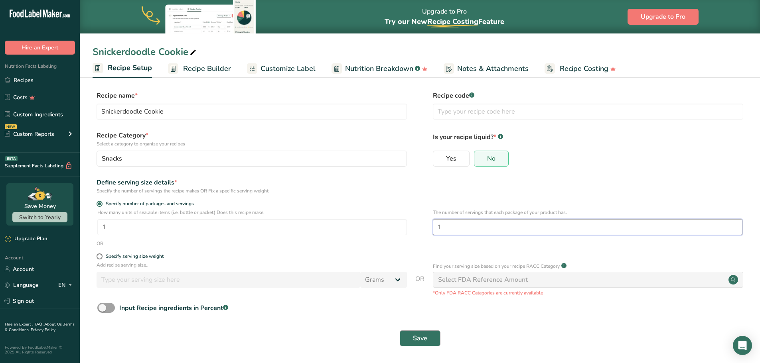
type input "1"
click at [423, 346] on button "Save" at bounding box center [420, 339] width 41 height 16
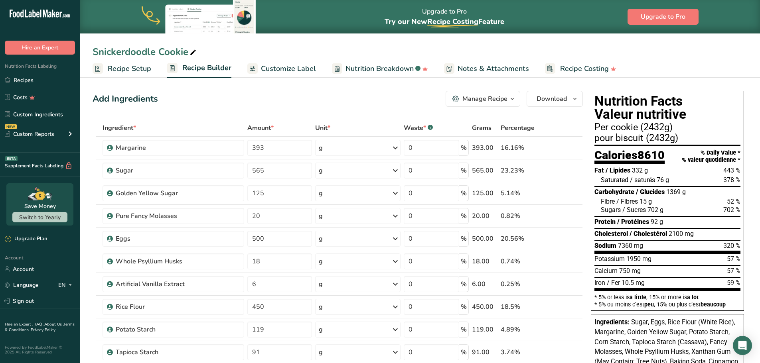
click at [134, 69] on span "Recipe Setup" at bounding box center [129, 68] width 43 height 11
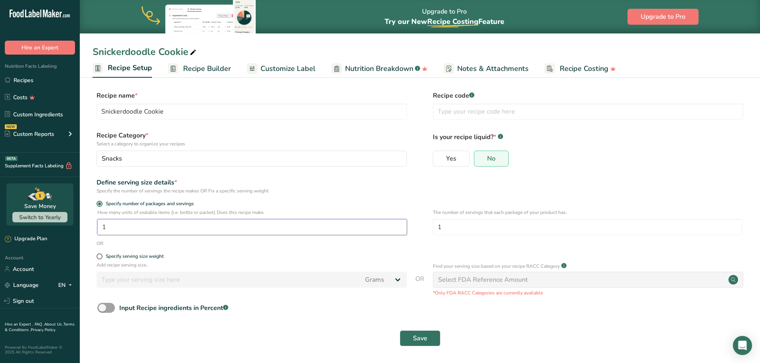
drag, startPoint x: 119, startPoint y: 231, endPoint x: 69, endPoint y: 229, distance: 50.3
click at [69, 229] on div ".a-20{fill:#fff;} Hire an Expert Nutrition Facts Labeling Recipes Costs Custom …" at bounding box center [380, 182] width 760 height 364
click at [347, 231] on input "1" at bounding box center [251, 227] width 309 height 16
type input "34"
click at [434, 340] on button "Save" at bounding box center [420, 339] width 41 height 16
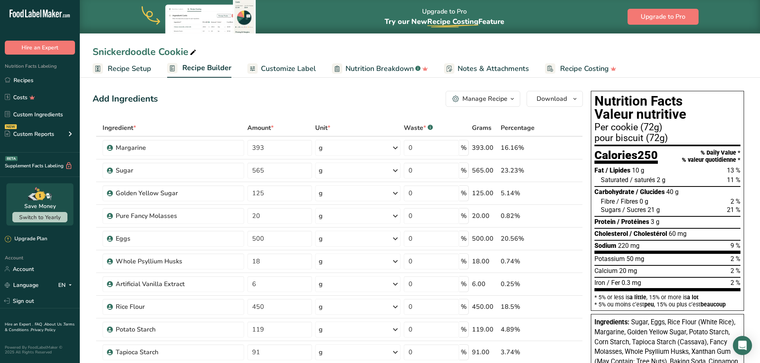
click at [124, 67] on span "Recipe Setup" at bounding box center [129, 68] width 43 height 11
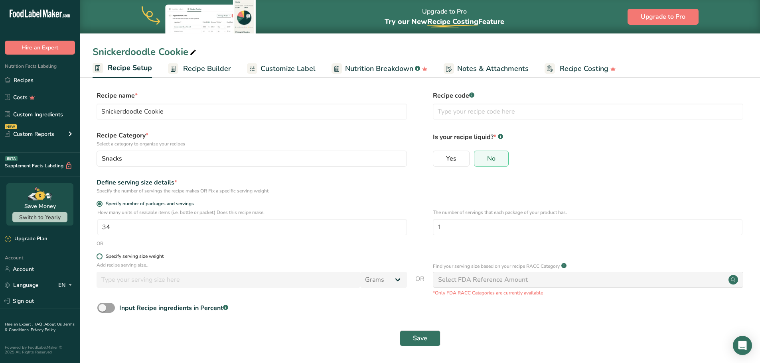
click at [99, 254] on span at bounding box center [100, 257] width 6 height 6
click at [99, 254] on input "Specify serving size weight" at bounding box center [99, 256] width 5 height 5
radio input "true"
radio input "false"
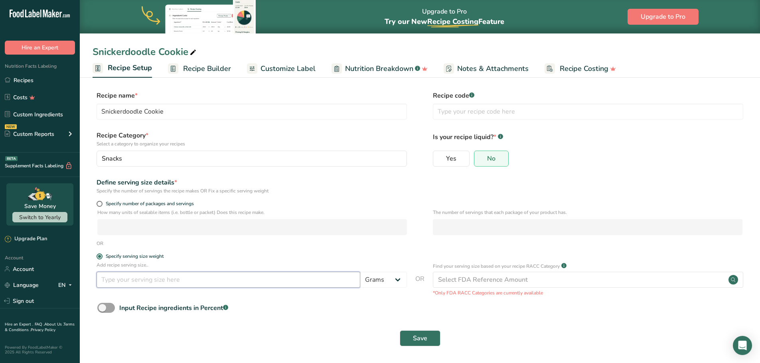
click at [164, 284] on input "number" at bounding box center [229, 280] width 264 height 16
type input "50"
click at [420, 336] on span "Save" at bounding box center [420, 339] width 14 height 10
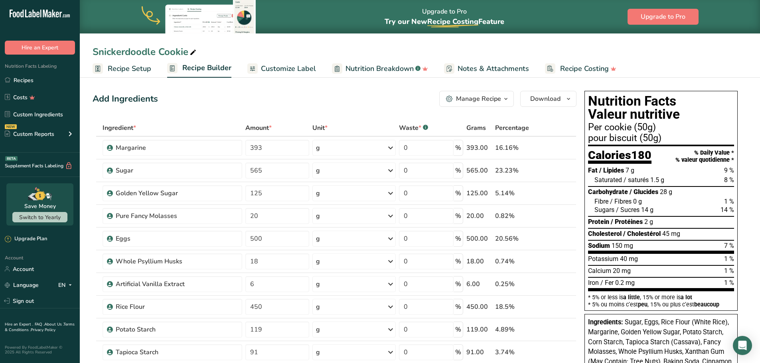
click at [291, 64] on span "Customize Label" at bounding box center [288, 68] width 55 height 11
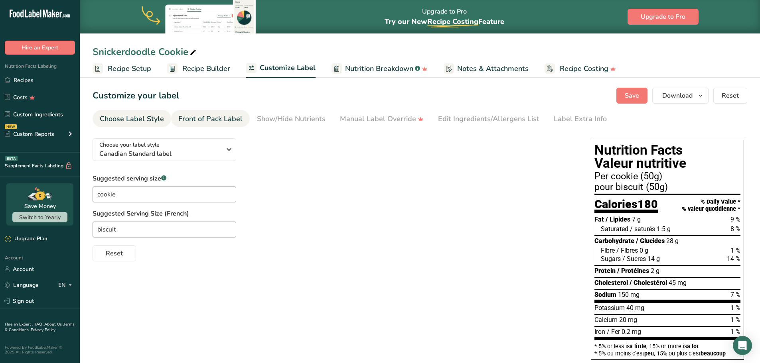
click at [207, 118] on div "Front of Pack Label" at bounding box center [210, 119] width 64 height 11
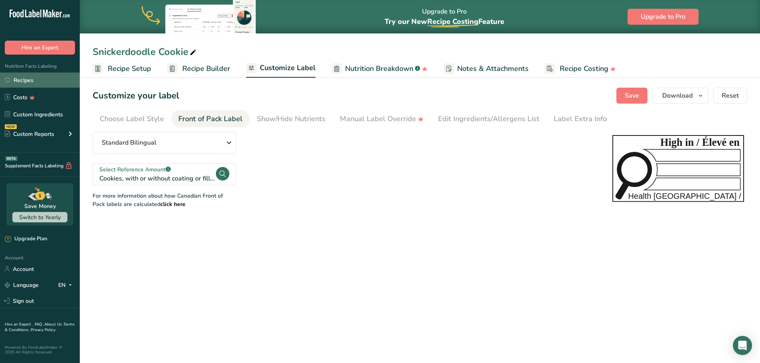
click at [16, 82] on link "Recipes" at bounding box center [40, 80] width 80 height 15
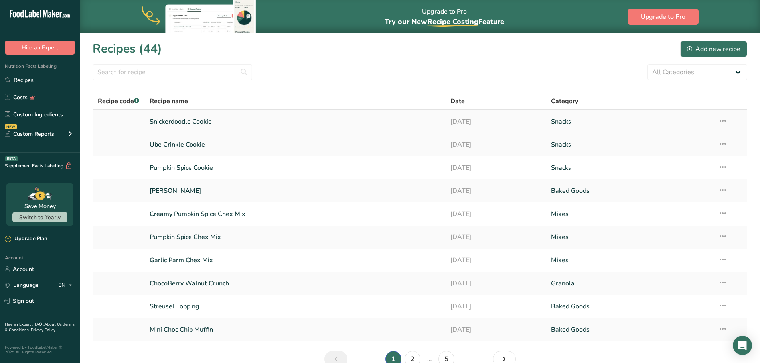
click at [725, 122] on icon at bounding box center [723, 121] width 10 height 14
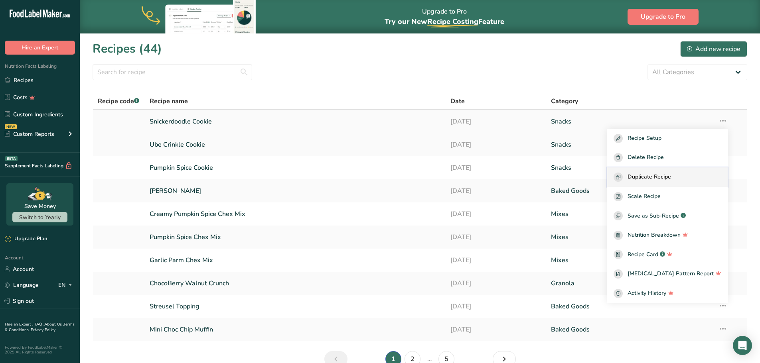
click at [663, 179] on span "Duplicate Recipe" at bounding box center [648, 177] width 43 height 9
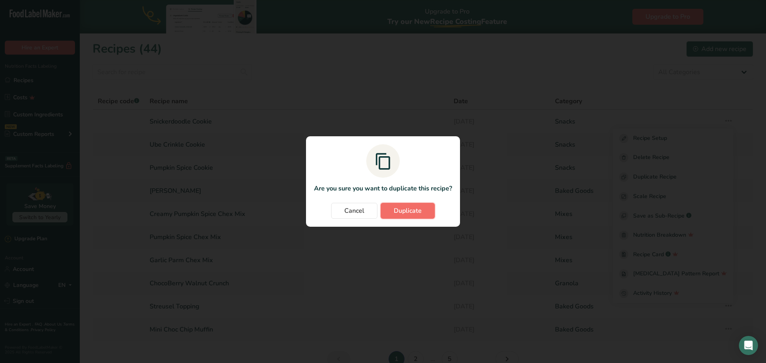
click at [394, 217] on button "Duplicate" at bounding box center [407, 211] width 54 height 16
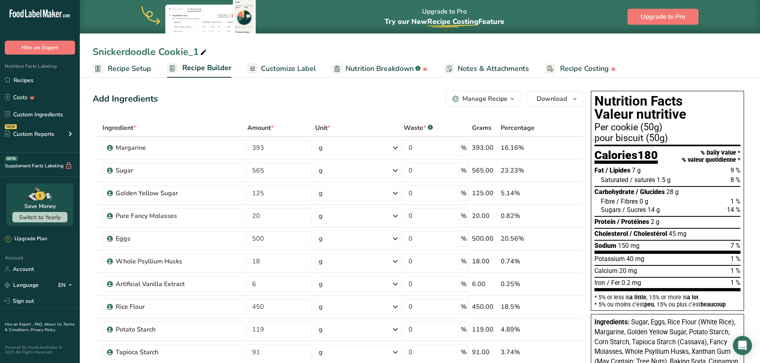
click at [142, 49] on div "Snickerdoodle Cookie_1" at bounding box center [151, 52] width 116 height 14
drag, startPoint x: 157, startPoint y: 52, endPoint x: 3, endPoint y: 35, distance: 154.9
drag, startPoint x: 146, startPoint y: 55, endPoint x: 174, endPoint y: 55, distance: 28.3
click at [174, 55] on input "Chai Cookie_1" at bounding box center [420, 52] width 654 height 14
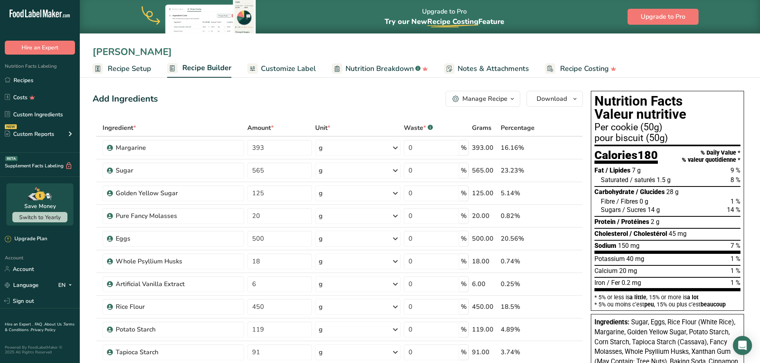
type input "[PERSON_NAME]"
click at [188, 92] on div "Add Ingredients Manage Recipe Delete Recipe Duplicate Recipe Scale Recipe Save …" at bounding box center [338, 99] width 490 height 16
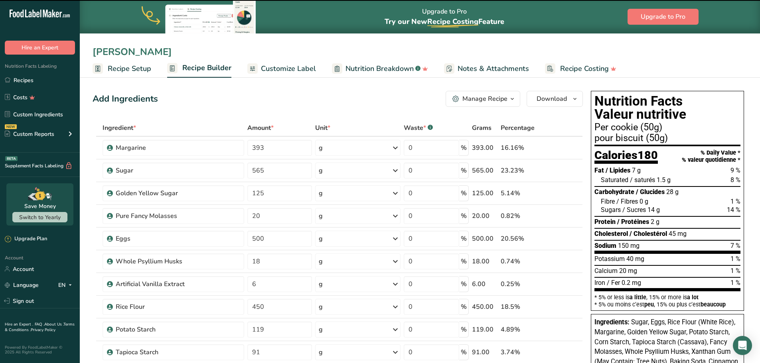
click at [124, 73] on span "Recipe Setup" at bounding box center [129, 68] width 43 height 11
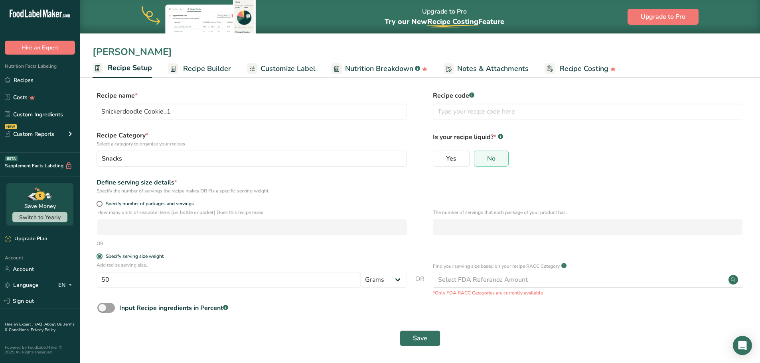
type input "[PERSON_NAME]"
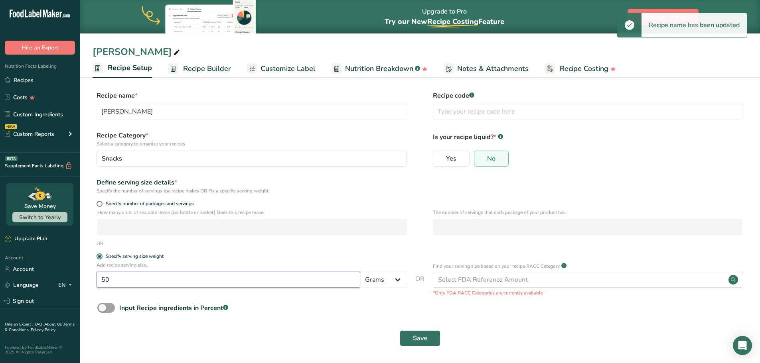
drag, startPoint x: 111, startPoint y: 280, endPoint x: 94, endPoint y: 279, distance: 16.8
click at [94, 279] on div "Add recipe serving size.. 50 Grams kg mg mcg lb oz l mL fl oz tbsp tsp cup qt g…" at bounding box center [420, 279] width 654 height 35
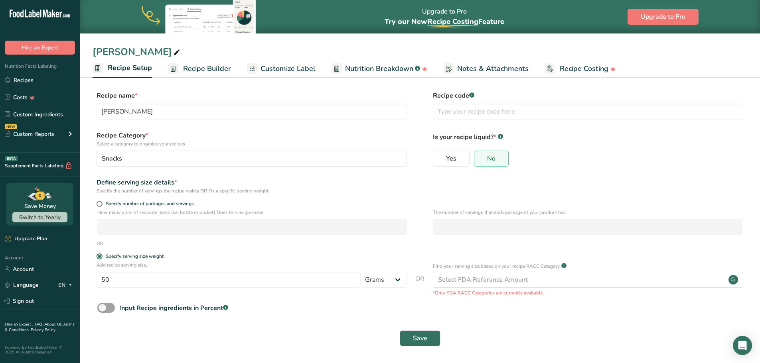
click at [208, 70] on span "Recipe Builder" at bounding box center [207, 68] width 48 height 11
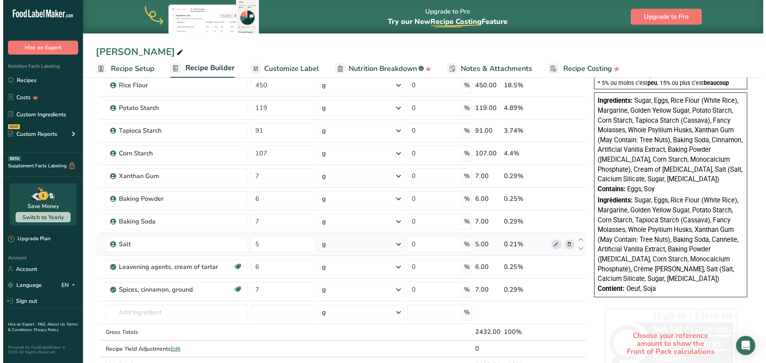
scroll to position [239, 0]
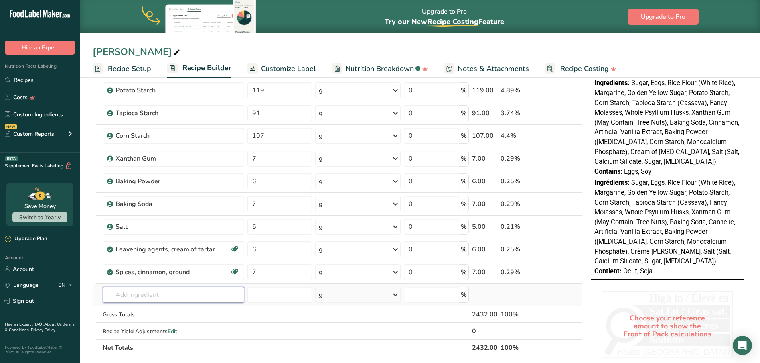
click at [125, 297] on input "text" at bounding box center [173, 295] width 142 height 16
drag, startPoint x: 157, startPoint y: 296, endPoint x: 48, endPoint y: 299, distance: 108.9
click at [45, 300] on div ".a-20{fill:#fff;} Hire an Expert Nutrition Facts Labeling Recipes Costs Custom …" at bounding box center [380, 195] width 760 height 869
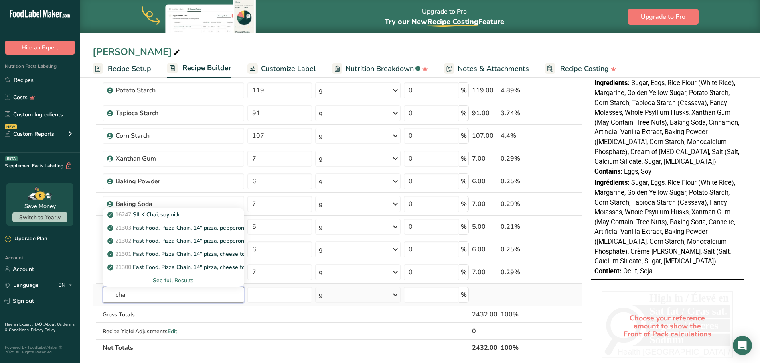
type input "chai"
click at [186, 280] on div "See full Results" at bounding box center [173, 280] width 129 height 8
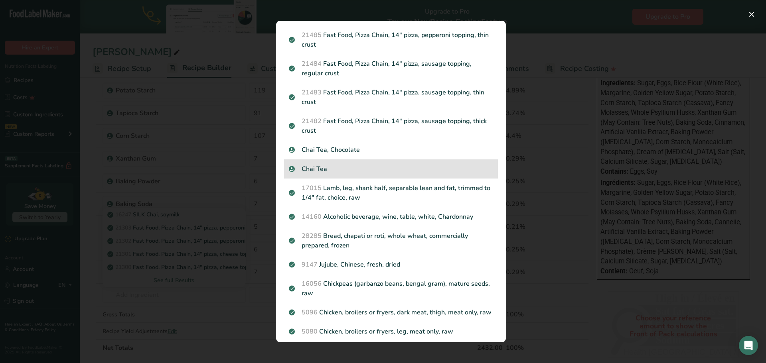
click at [311, 171] on p "Chai Tea" at bounding box center [391, 169] width 204 height 10
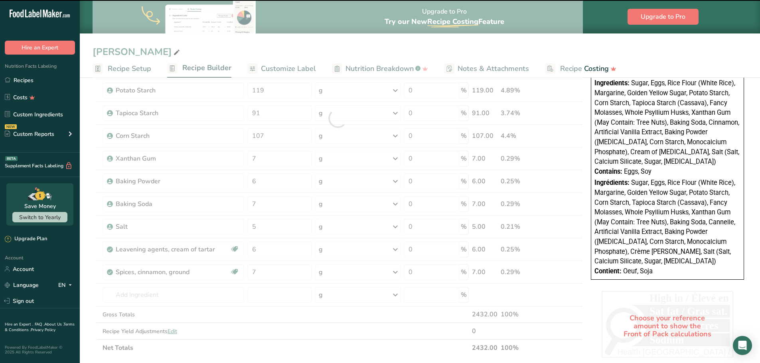
type input "0"
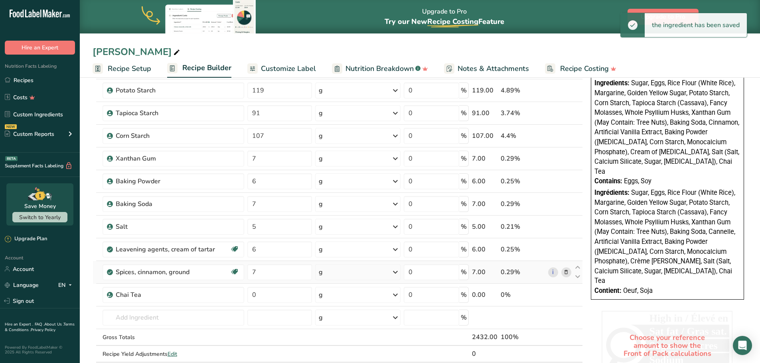
click at [568, 274] on icon at bounding box center [566, 272] width 6 height 8
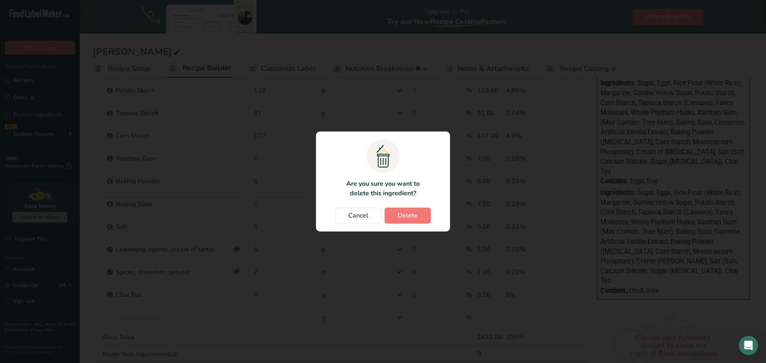
click at [411, 224] on section ".a{fill:#f5f3ed;}.b,.e{fill:#0f393a;}.c{fill:none;}.d{fill:#f2c549;}.e{stroke:r…" at bounding box center [383, 182] width 134 height 100
click at [412, 216] on span "Delete" at bounding box center [408, 216] width 20 height 10
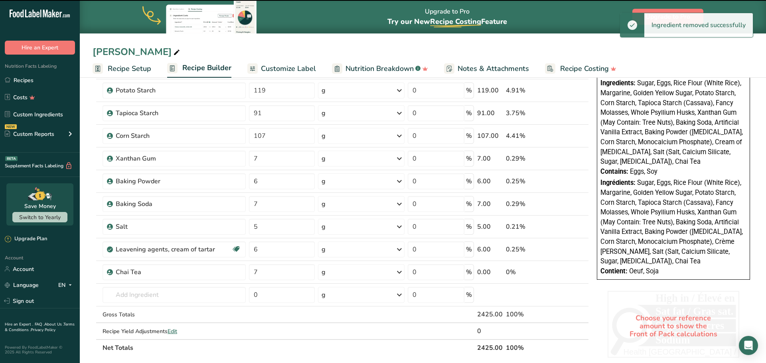
type input "0"
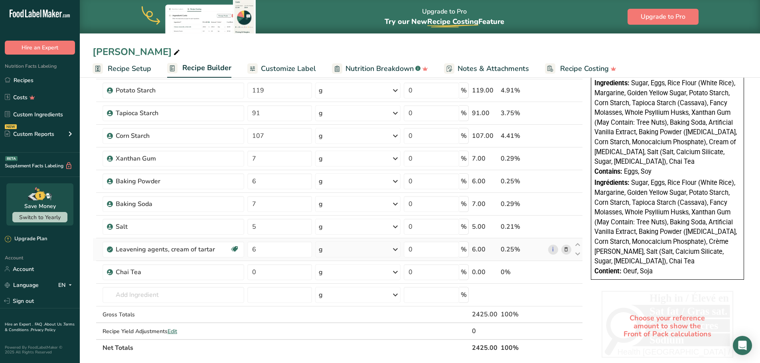
click at [566, 250] on icon at bounding box center [566, 250] width 6 height 8
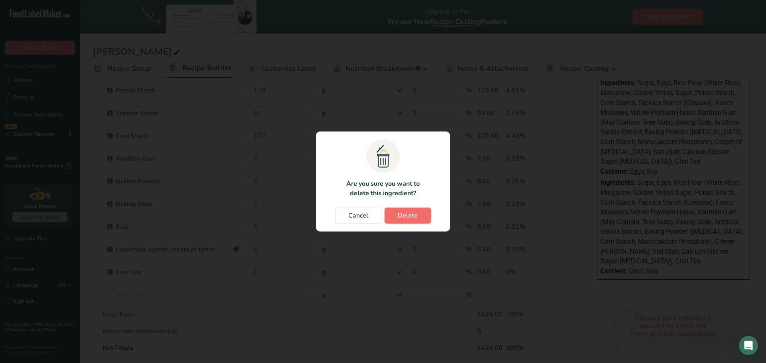
click at [406, 215] on span "Delete" at bounding box center [408, 216] width 20 height 10
type input "0"
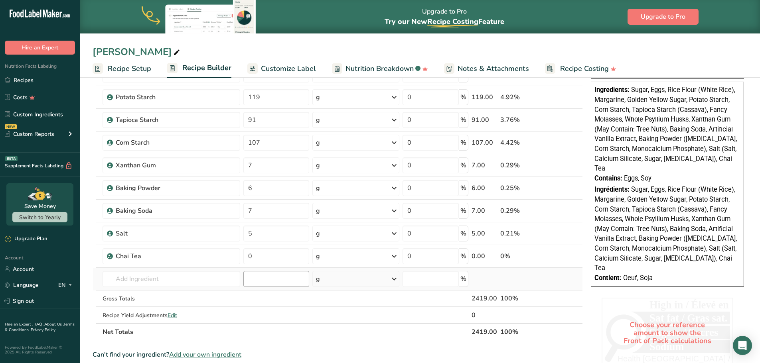
scroll to position [279, 0]
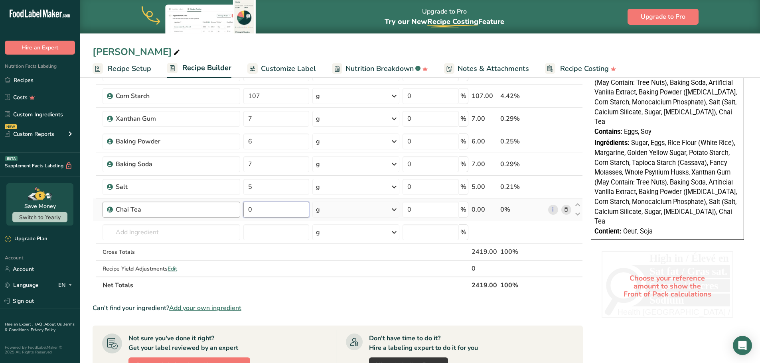
drag, startPoint x: 259, startPoint y: 207, endPoint x: 238, endPoint y: 204, distance: 20.9
click at [238, 204] on tr "Chai Tea 0 g Weight Units g kg mg See more Volume Units l Volume units require …" at bounding box center [337, 210] width 489 height 23
type input "10"
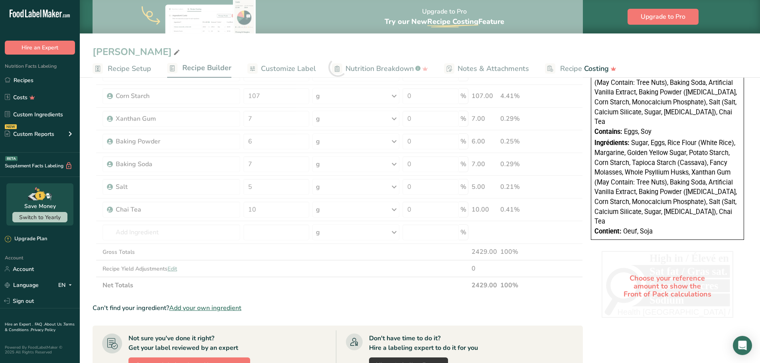
drag, startPoint x: 337, startPoint y: 296, endPoint x: 345, endPoint y: 300, distance: 9.3
click at [341, 296] on section "Ingredient * Amount * Unit * Waste * .a-a{fill:#347362;}.b-a{fill:#fff;} Grams …" at bounding box center [338, 191] width 490 height 702
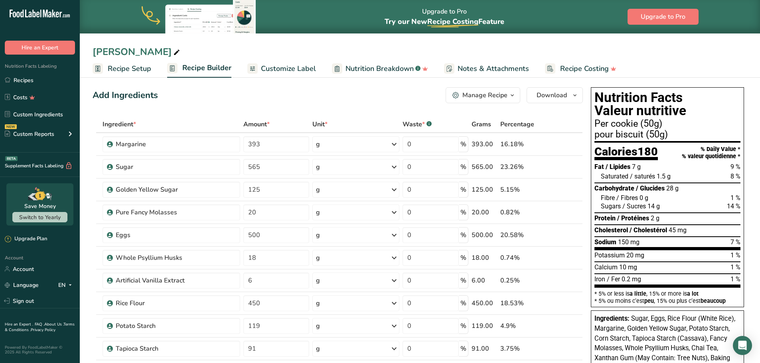
scroll to position [0, 0]
